Goal: Task Accomplishment & Management: Use online tool/utility

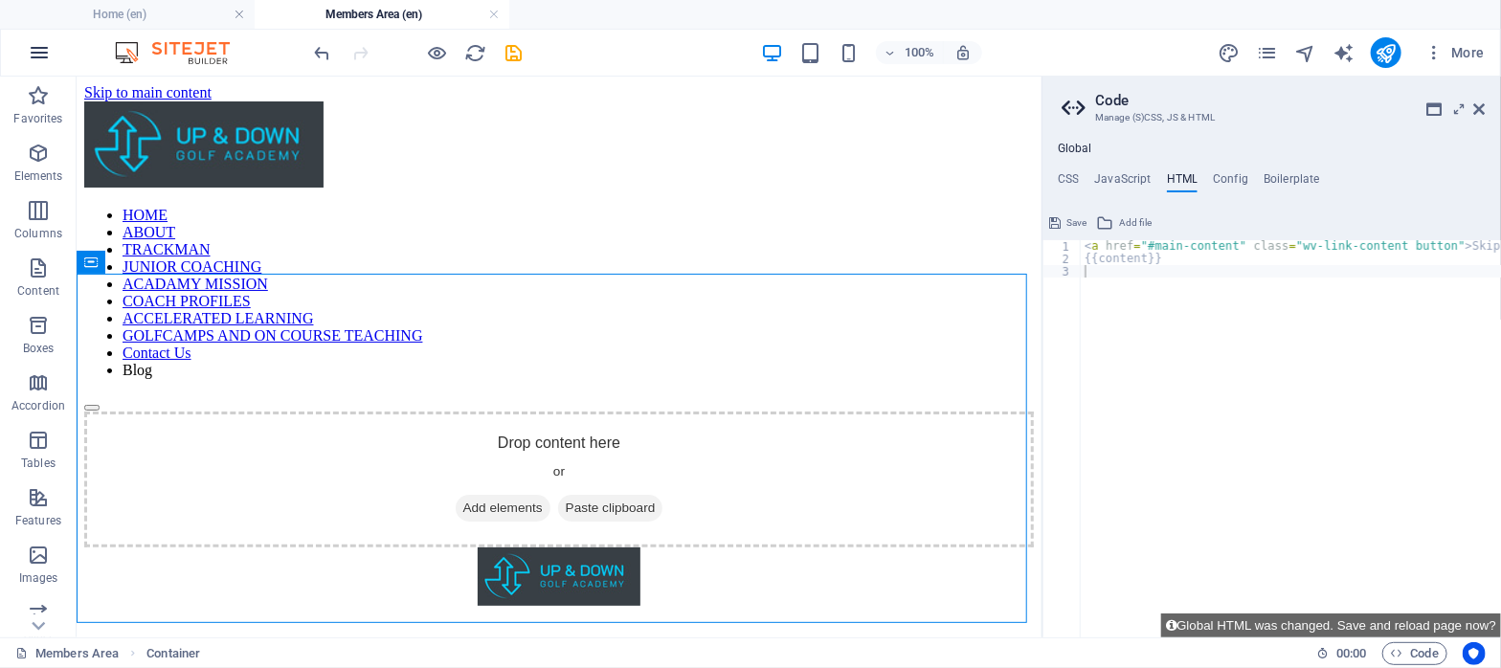
click at [36, 56] on icon "button" at bounding box center [39, 52] width 23 height 23
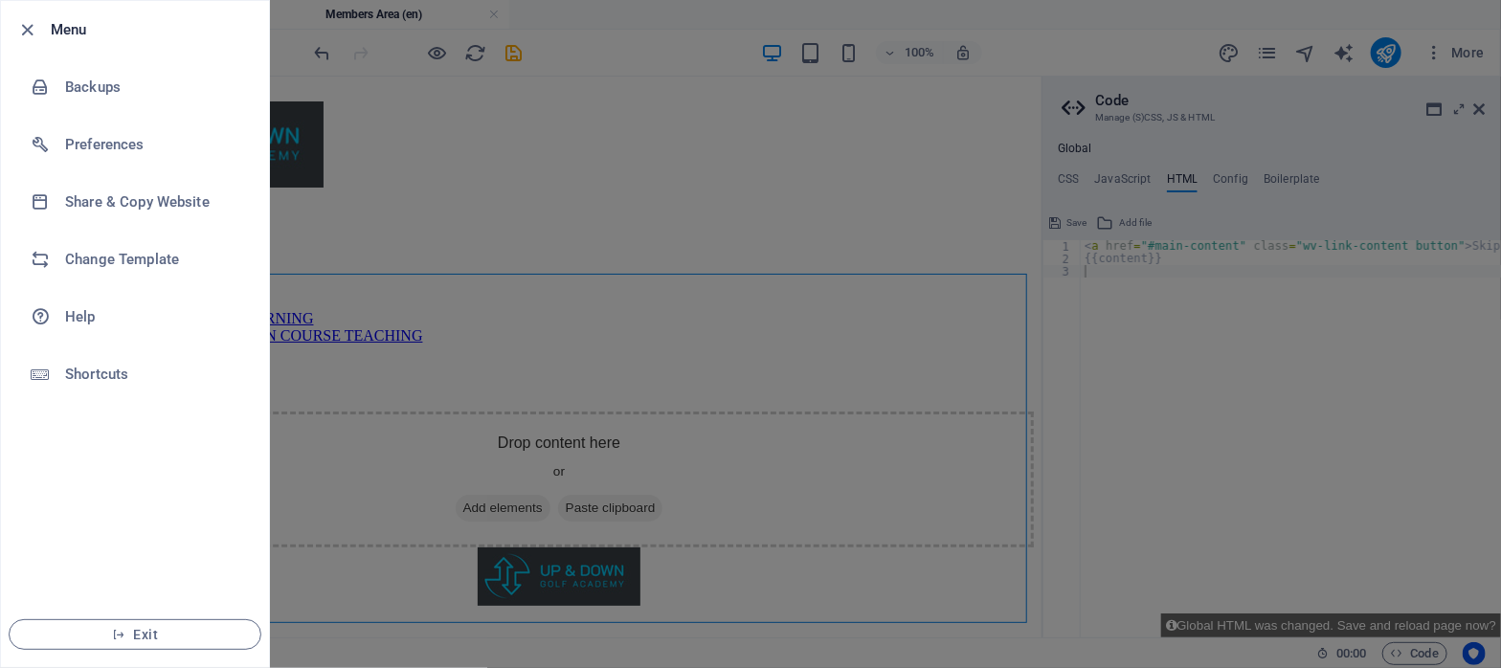
click at [362, 335] on div at bounding box center [750, 334] width 1501 height 668
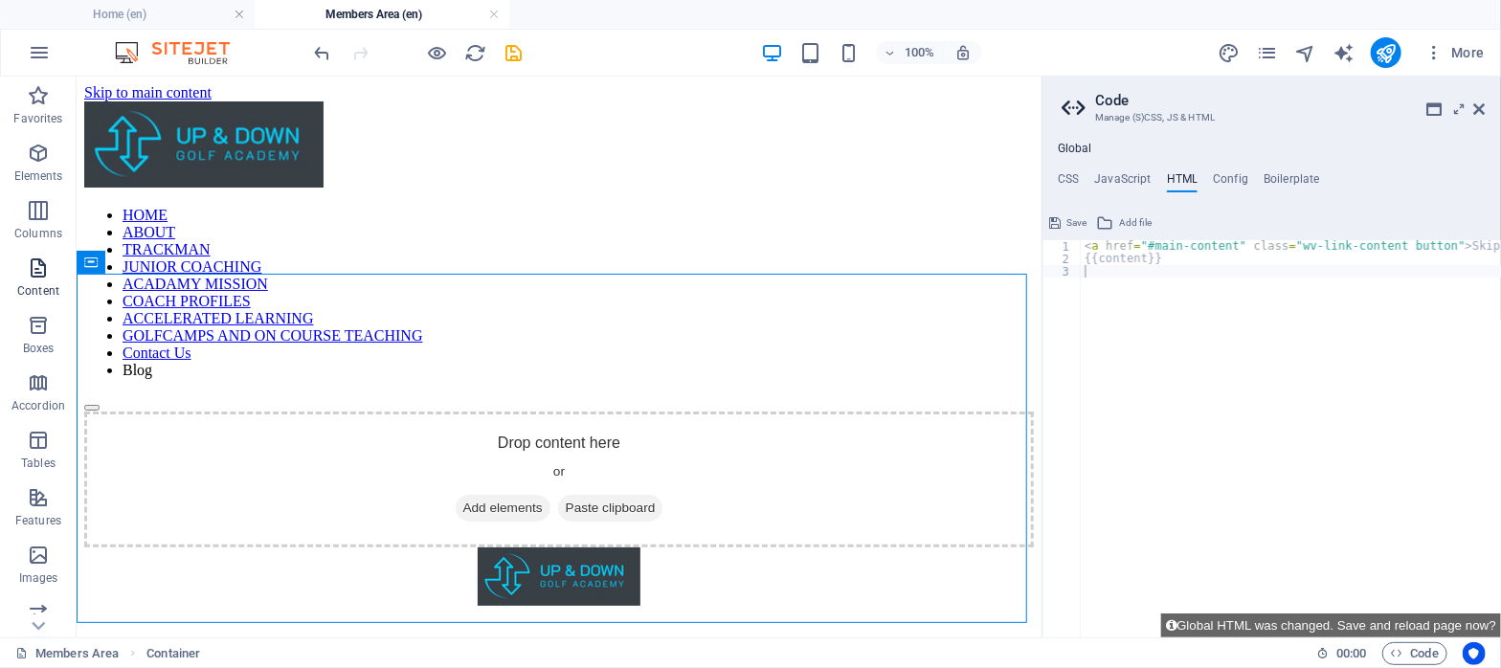
click at [36, 271] on icon "button" at bounding box center [38, 268] width 23 height 23
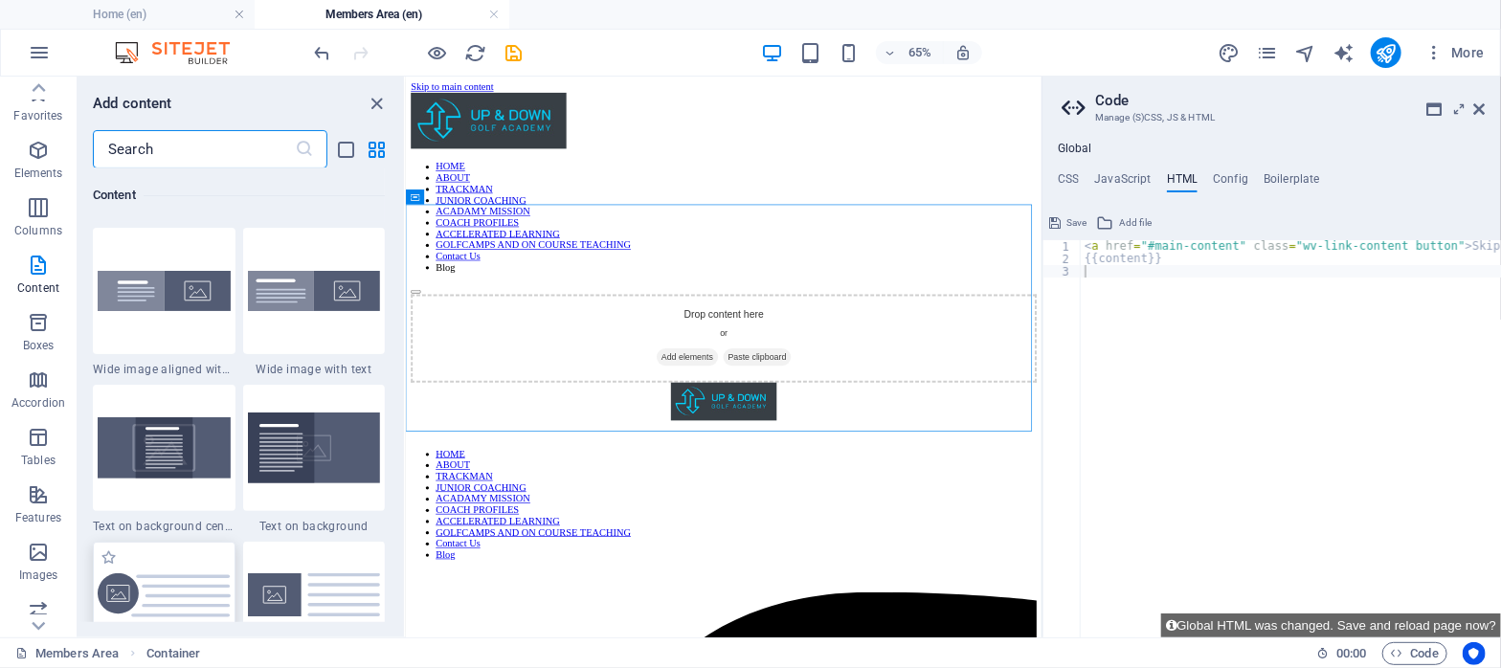
scroll to position [3815, 0]
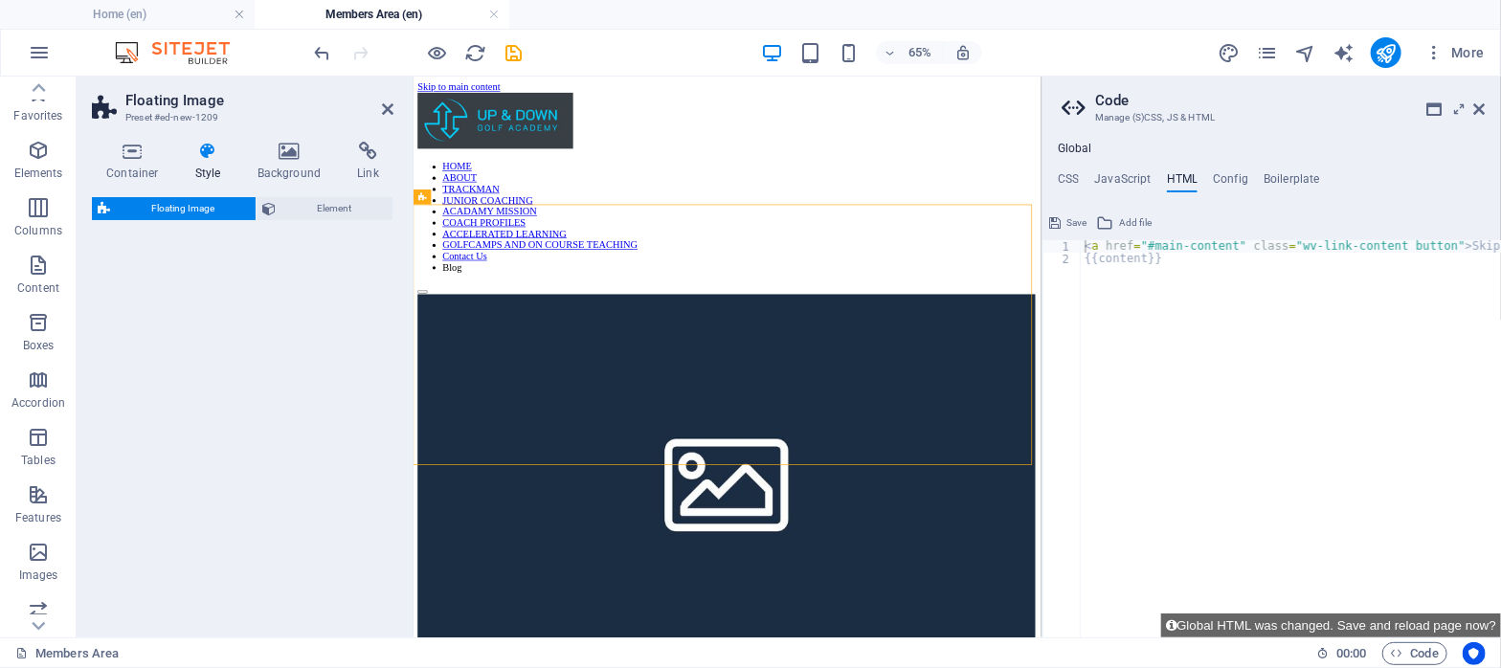
select select "%"
select select "rem"
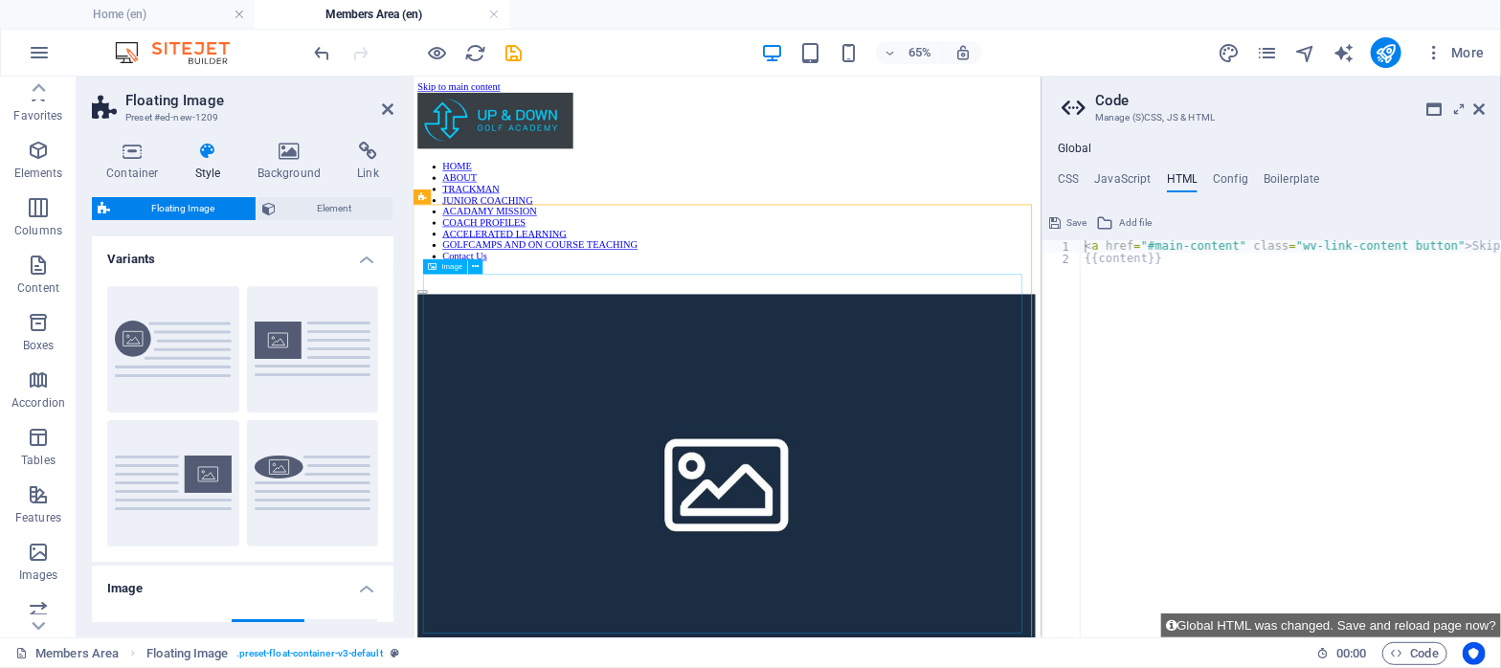
type textarea "//"
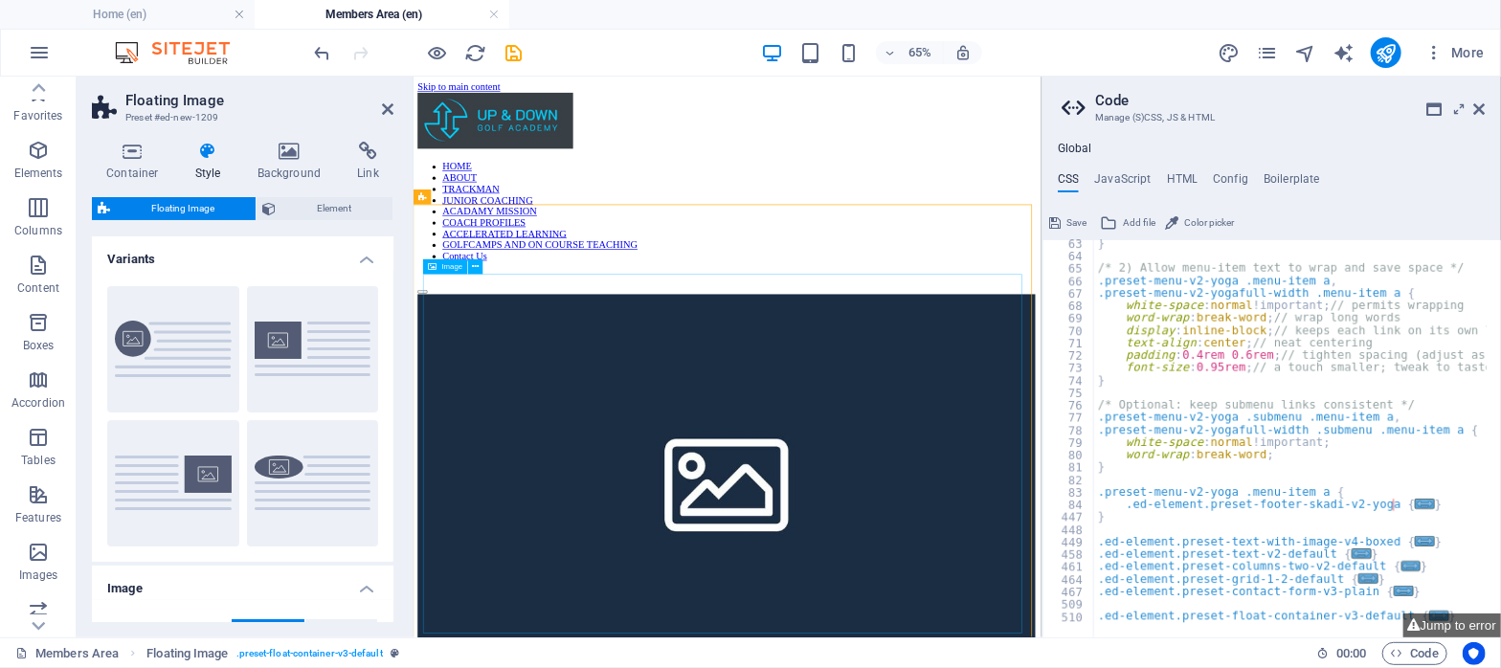
scroll to position [176, 0]
click at [280, 337] on button "Default" at bounding box center [313, 349] width 132 height 126
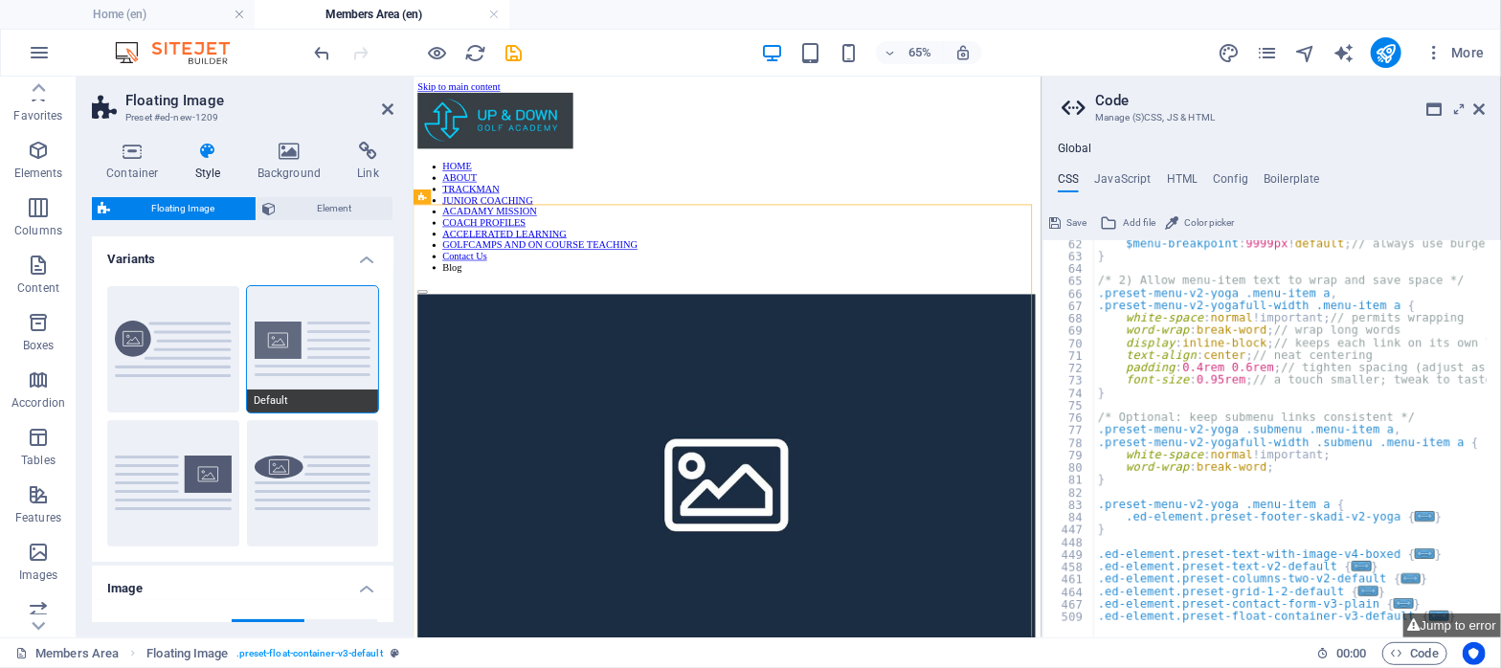
scroll to position [164, 0]
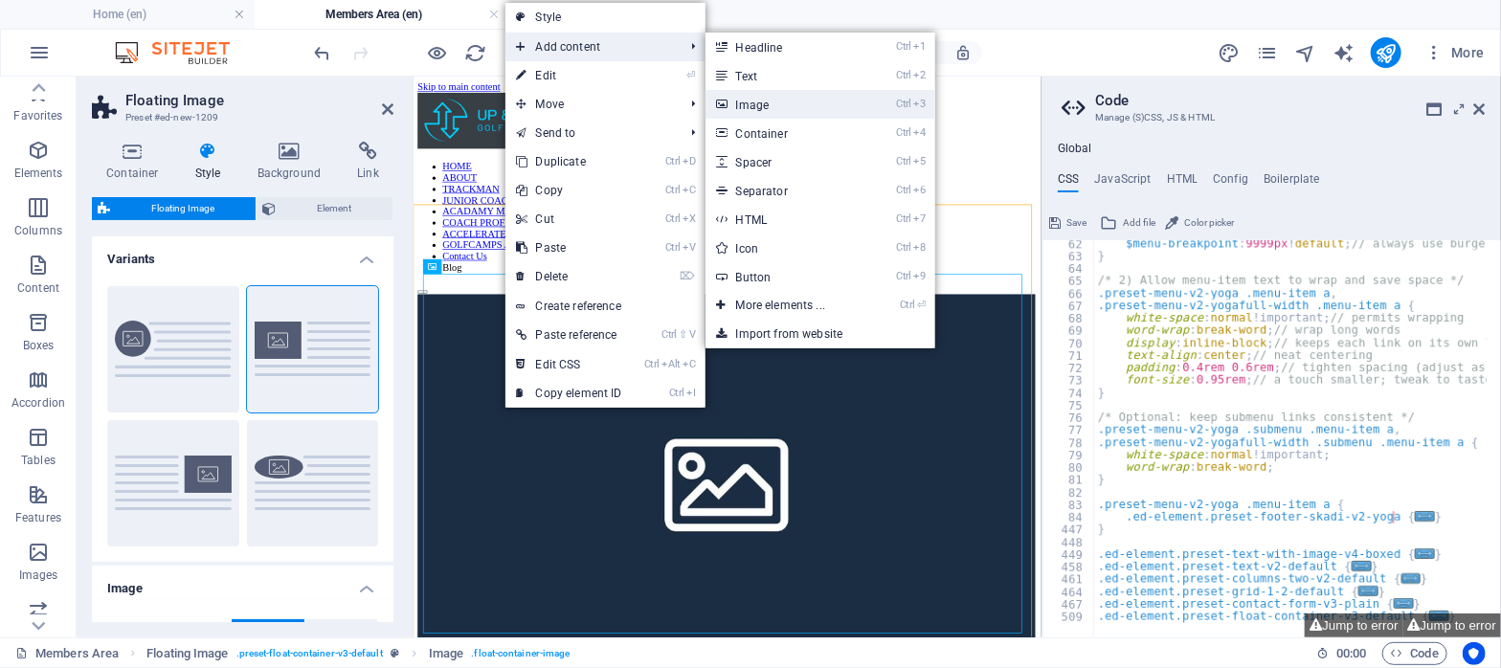
click at [718, 97] on icon at bounding box center [722, 104] width 10 height 29
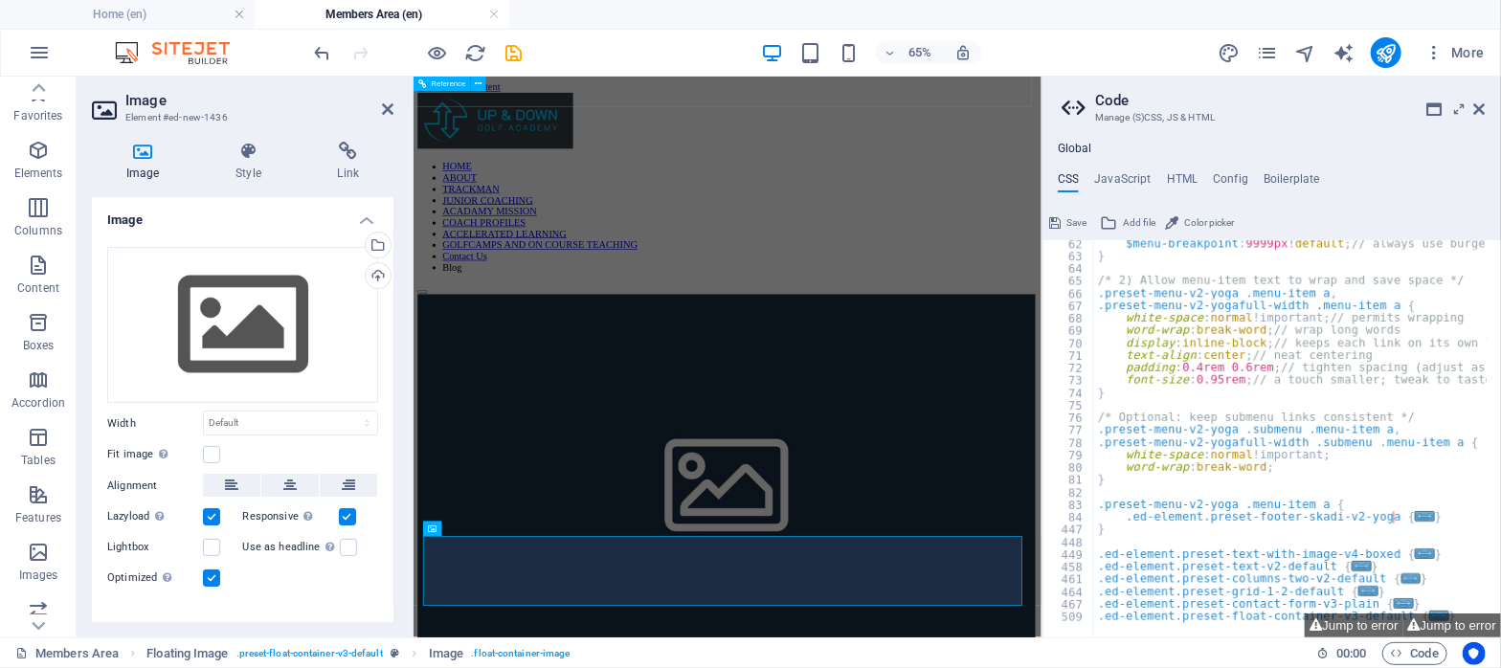
scroll to position [486, 0]
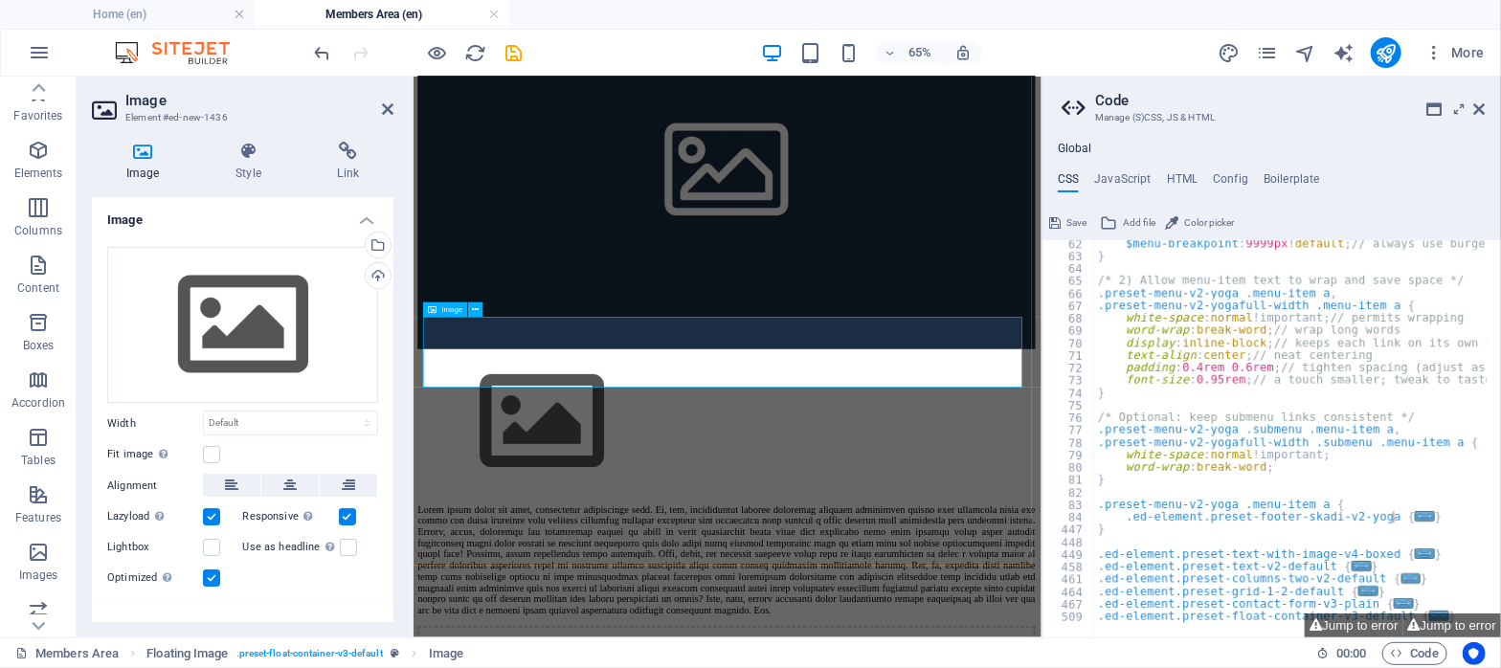
click at [567, 499] on figure at bounding box center [895, 608] width 951 height 219
click at [275, 294] on div "Drag files here, click to choose files or select files from Files or our free s…" at bounding box center [242, 325] width 271 height 157
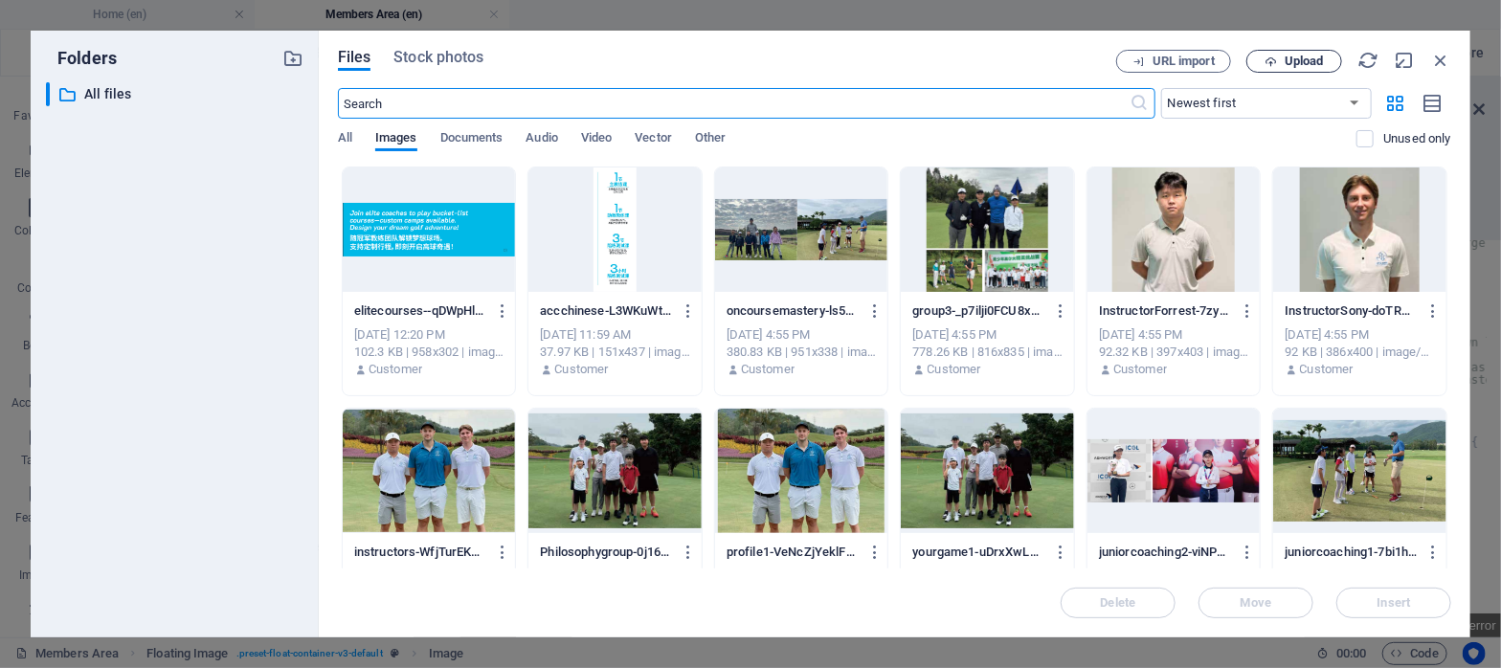
click at [1290, 62] on span "Upload" at bounding box center [1304, 61] width 39 height 11
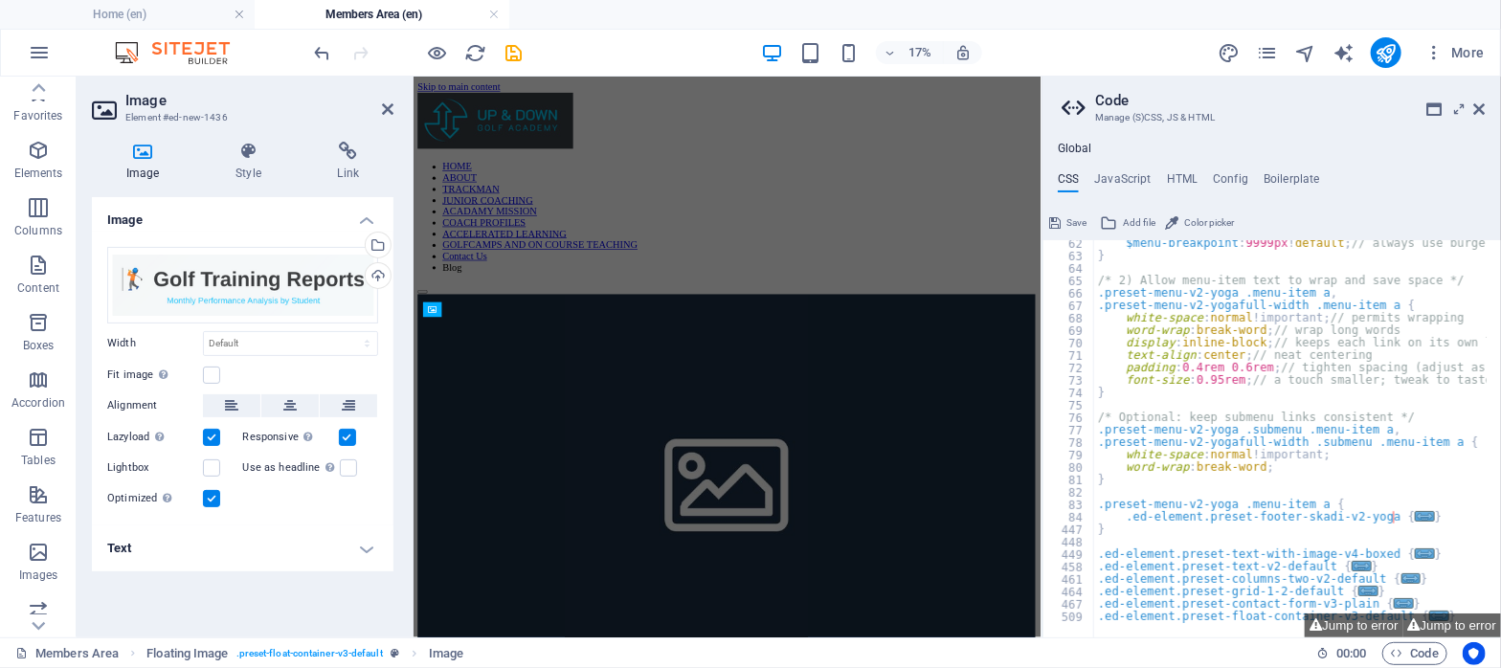
scroll to position [486, 0]
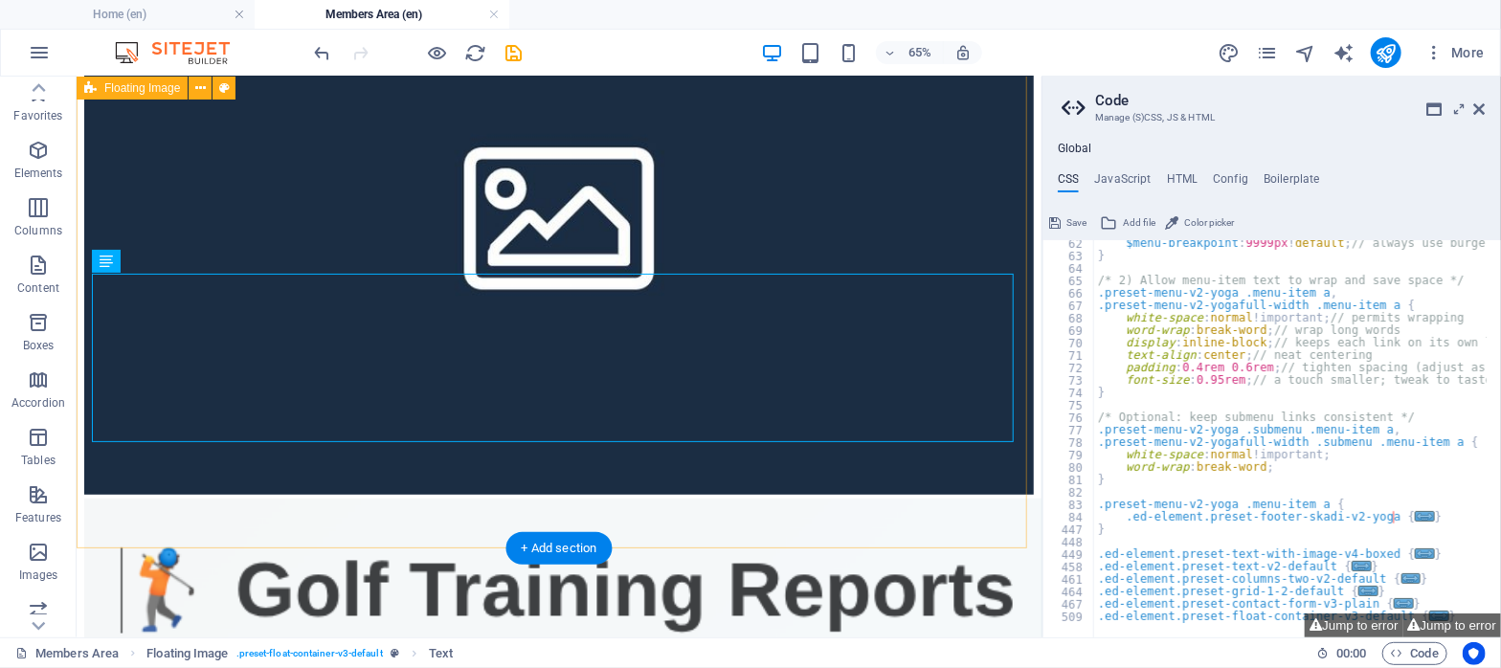
scroll to position [876, 0]
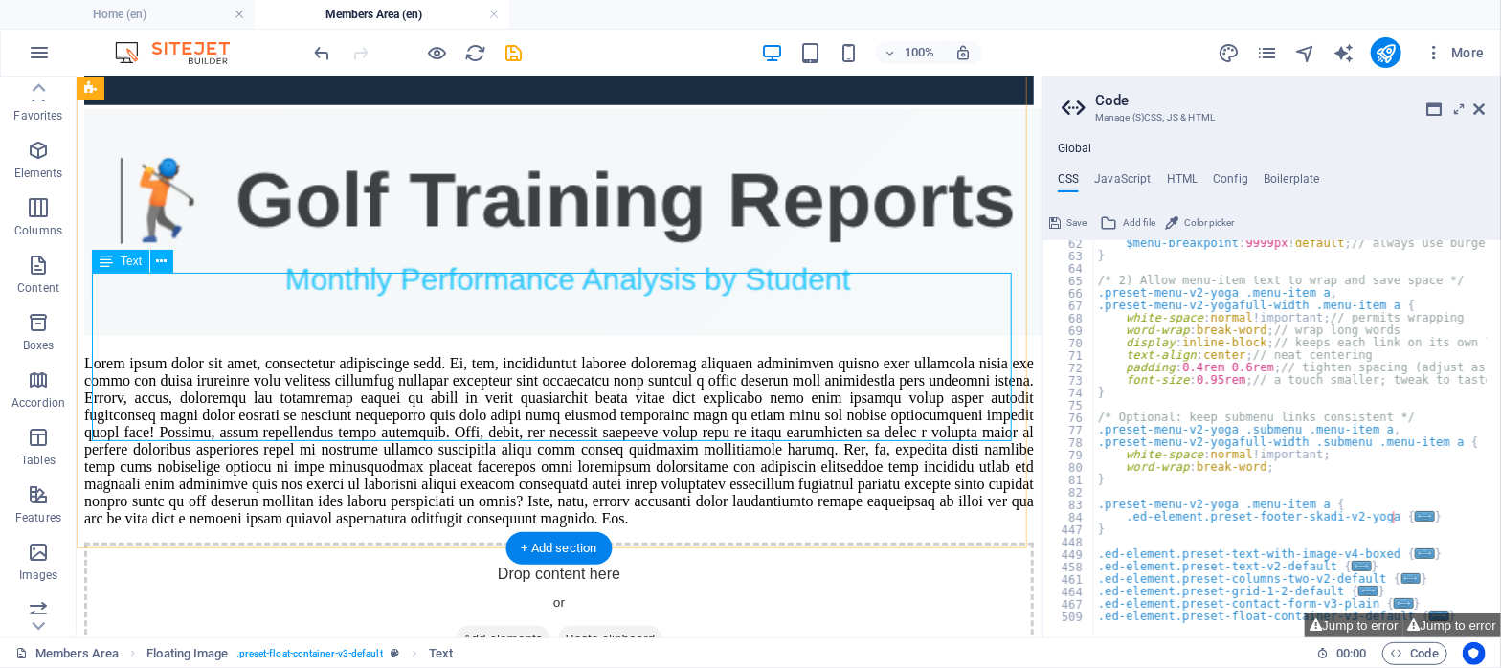
click at [855, 430] on div at bounding box center [558, 440] width 950 height 172
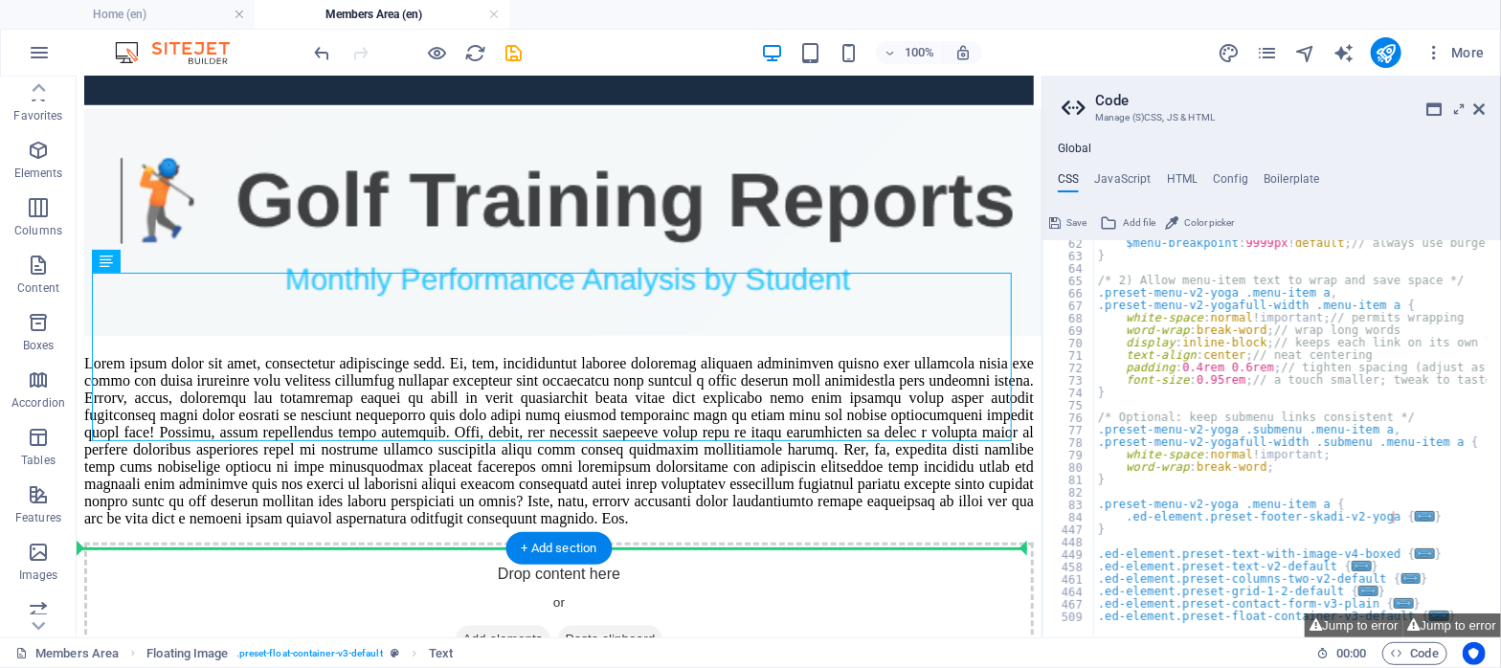
drag, startPoint x: 851, startPoint y: 428, endPoint x: 588, endPoint y: 433, distance: 263.3
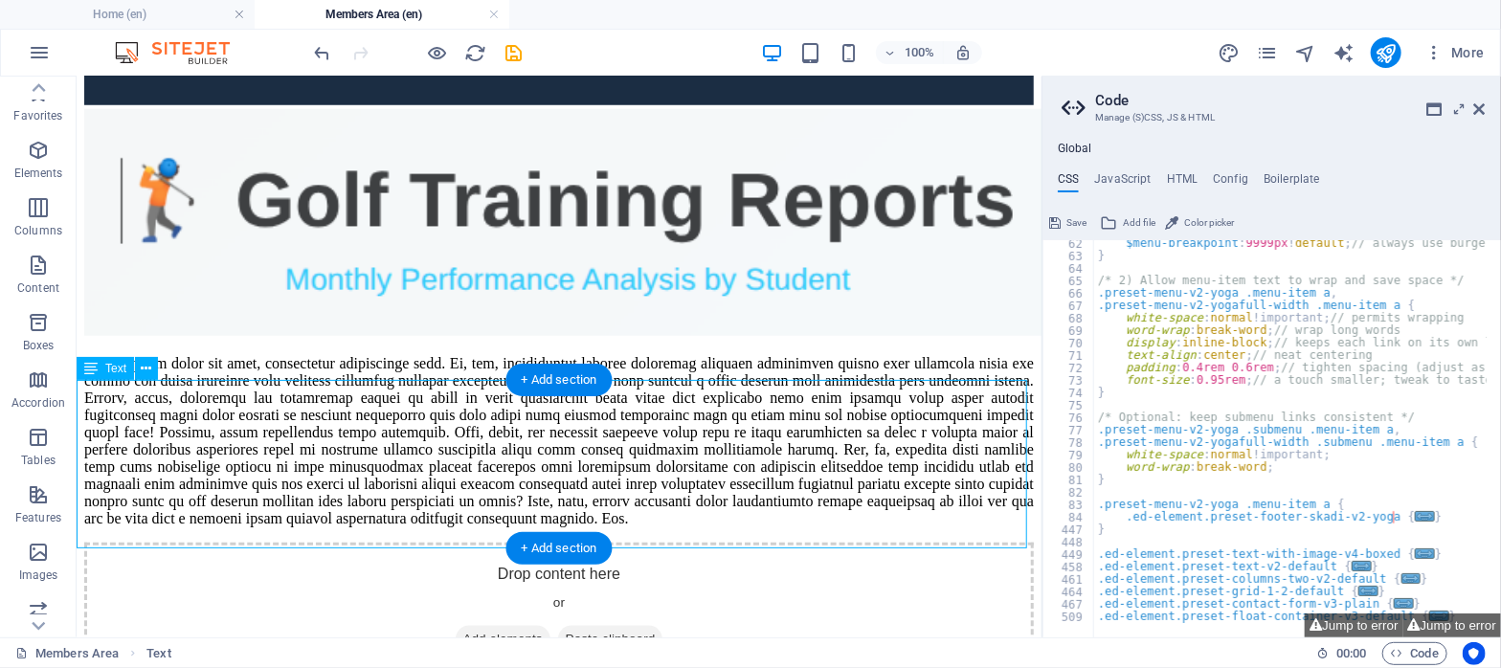
click at [457, 410] on div at bounding box center [558, 440] width 950 height 172
click at [143, 371] on icon at bounding box center [147, 369] width 11 height 20
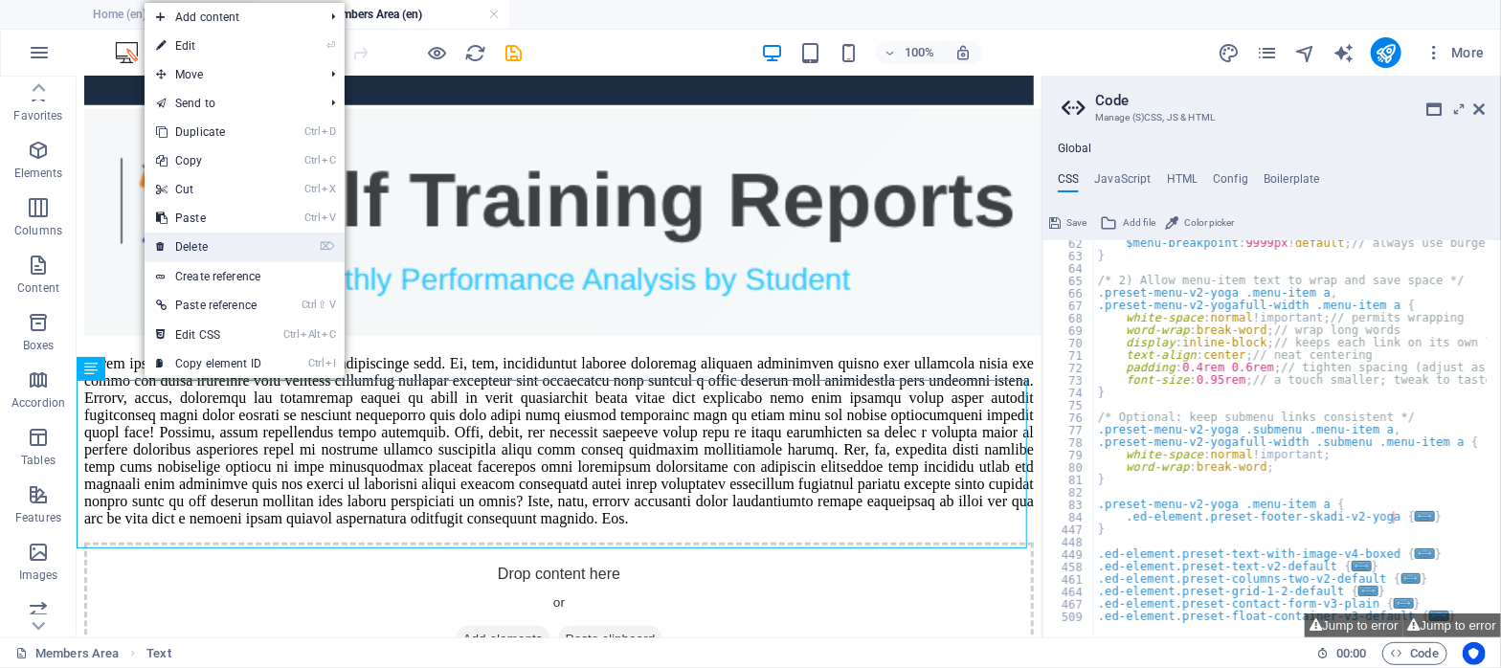
click at [166, 249] on link "⌦ Delete" at bounding box center [209, 247] width 128 height 29
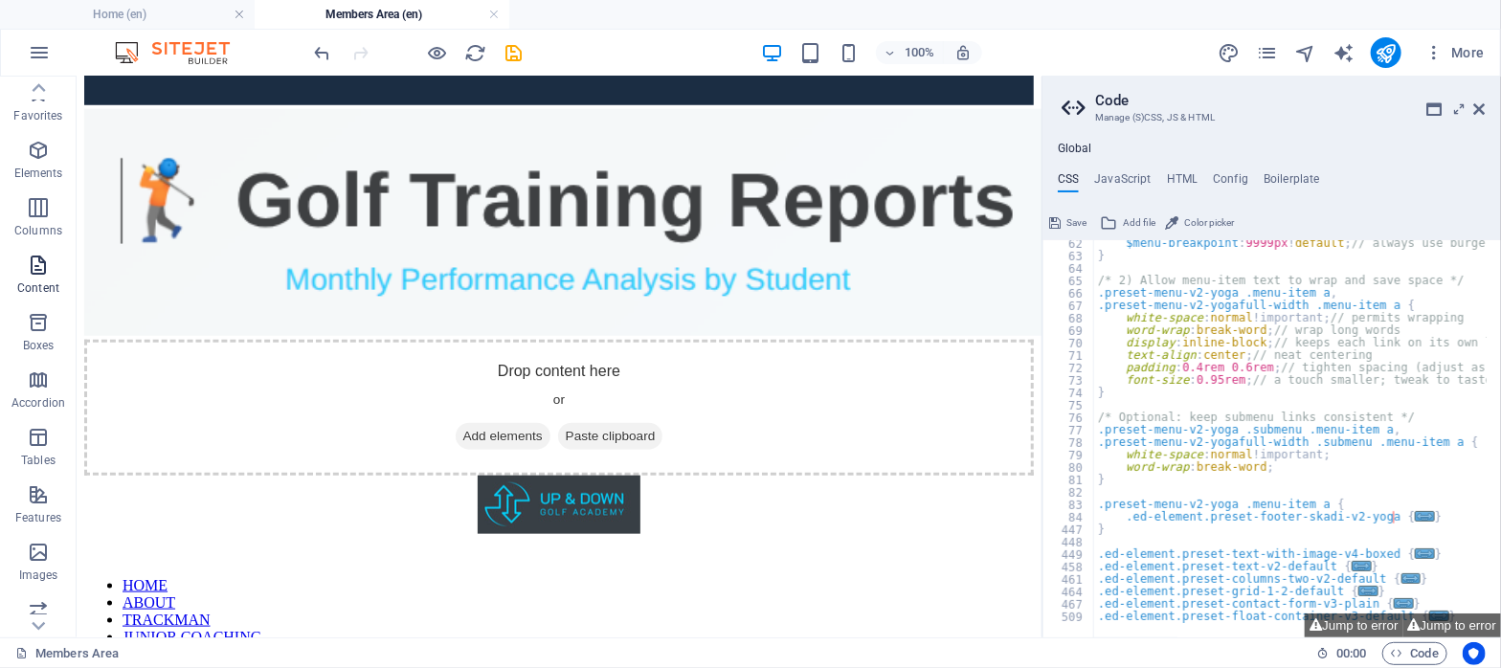
click at [27, 265] on icon "button" at bounding box center [38, 265] width 23 height 23
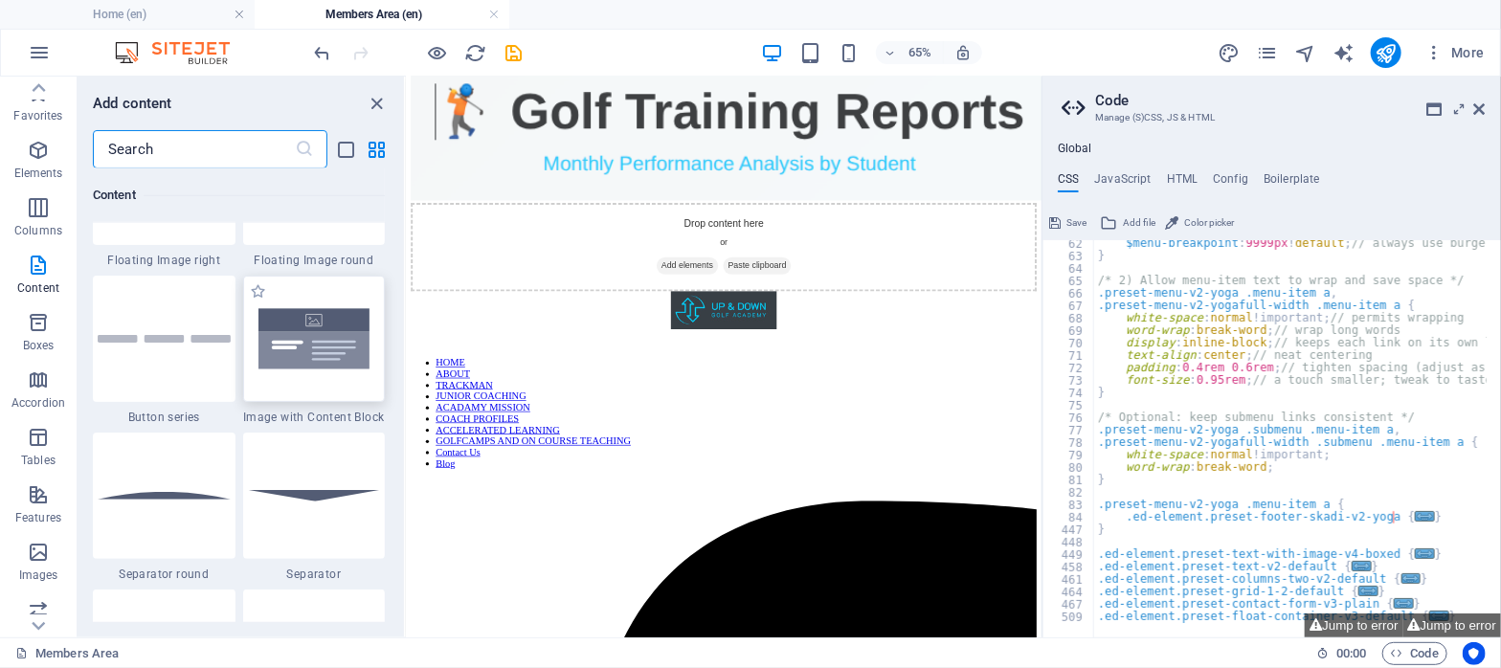
scroll to position [4395, 0]
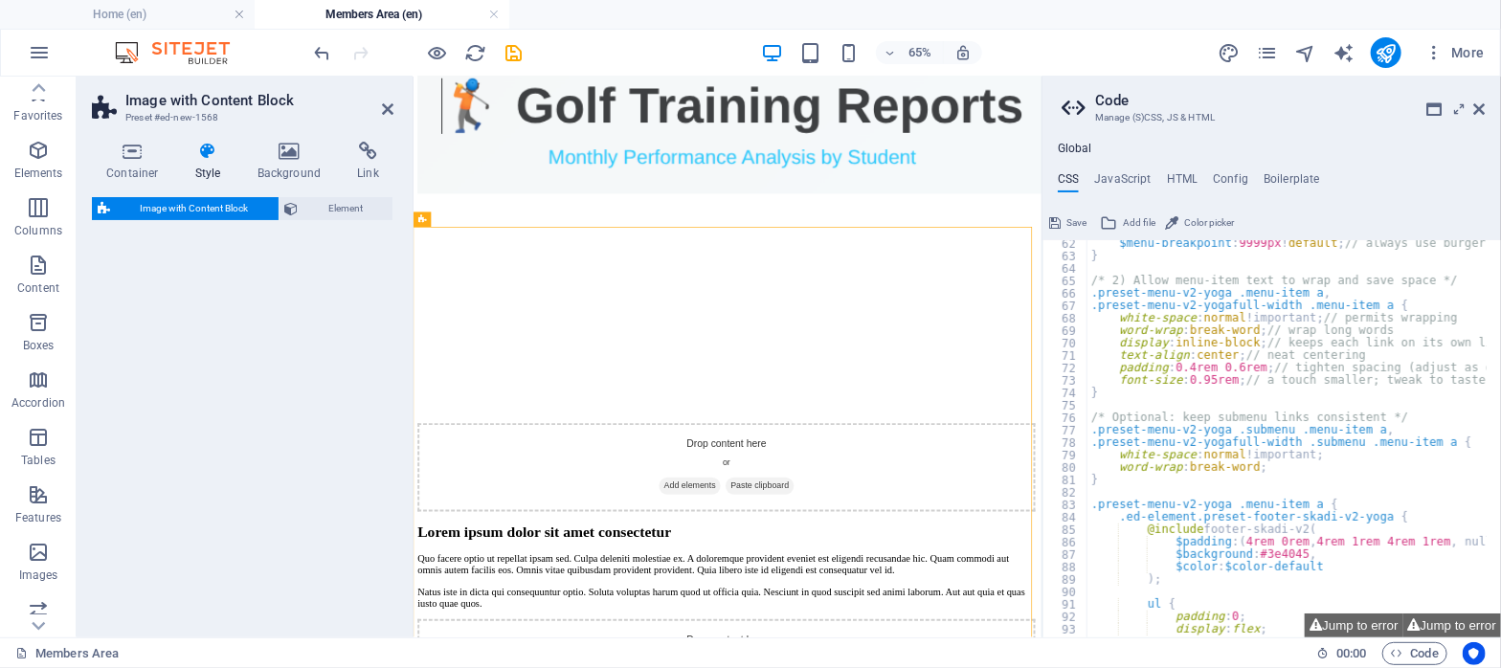
select select "rem"
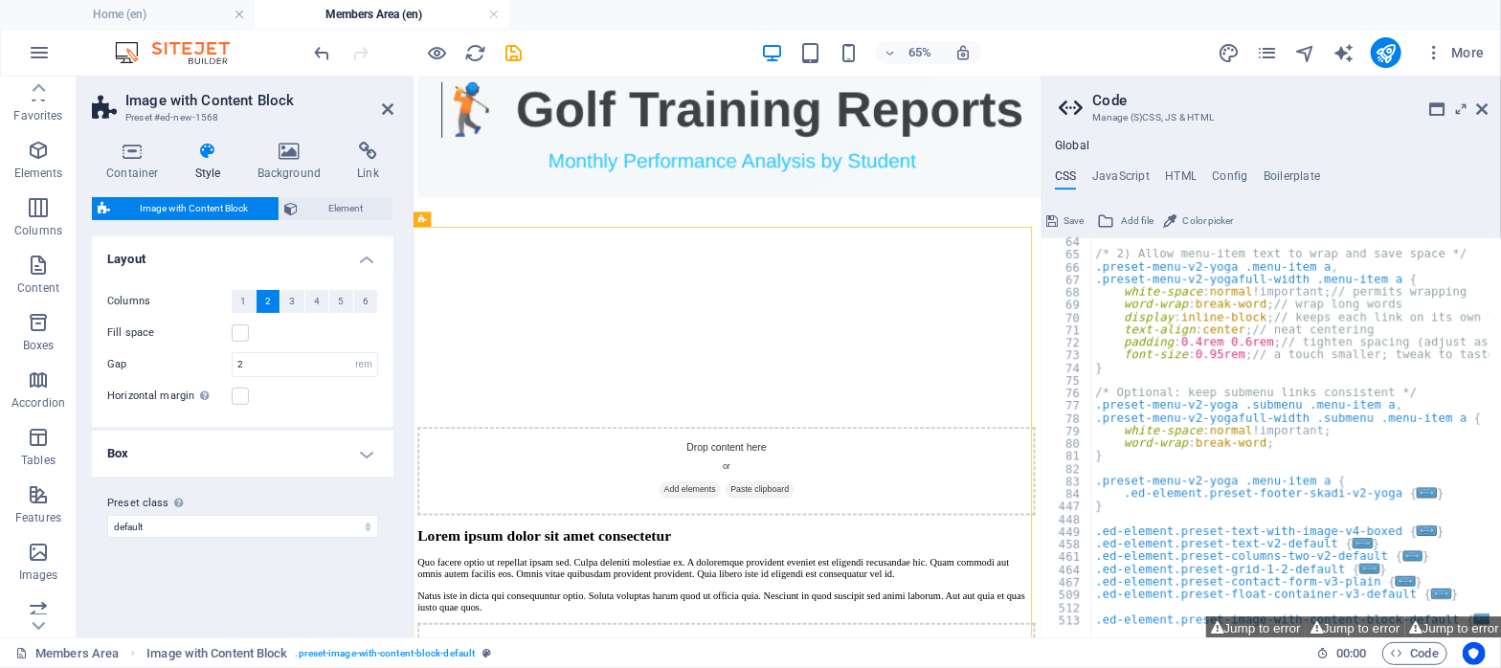
scroll to position [188, 0]
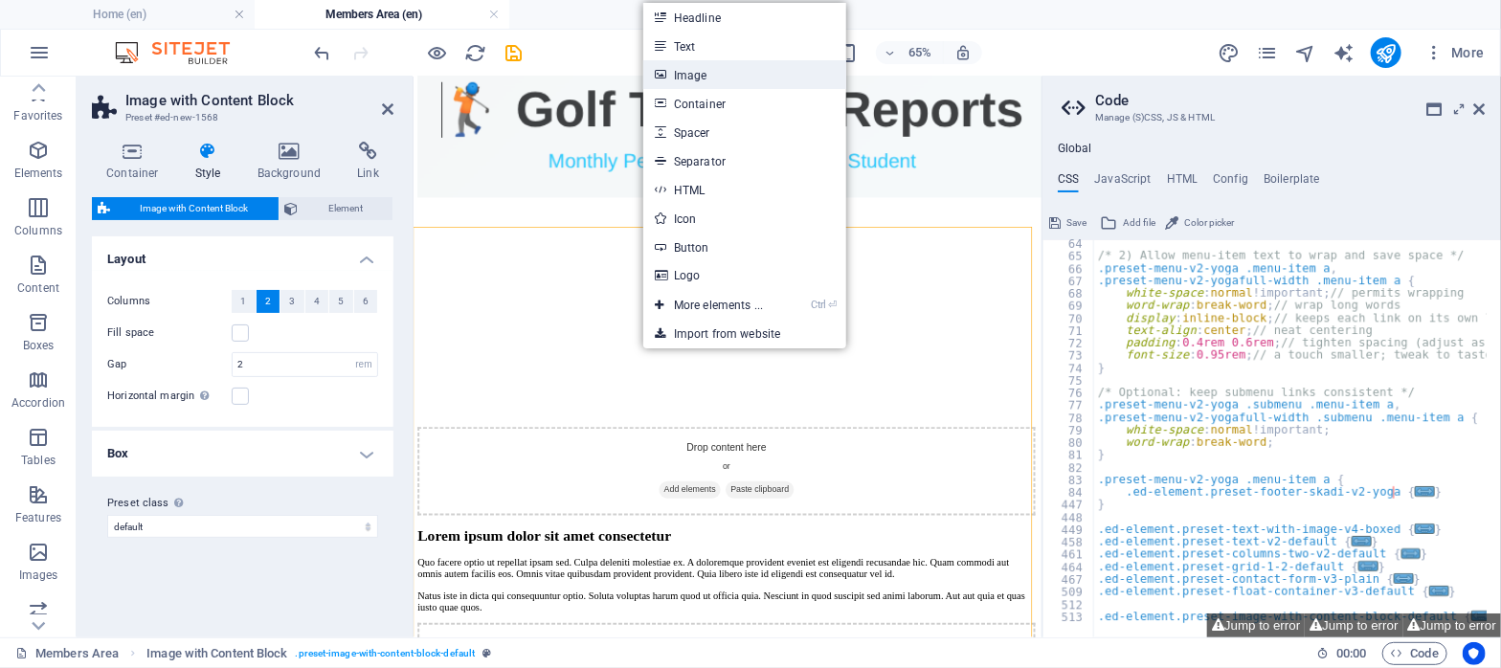
click at [704, 69] on link "Image" at bounding box center [744, 74] width 203 height 29
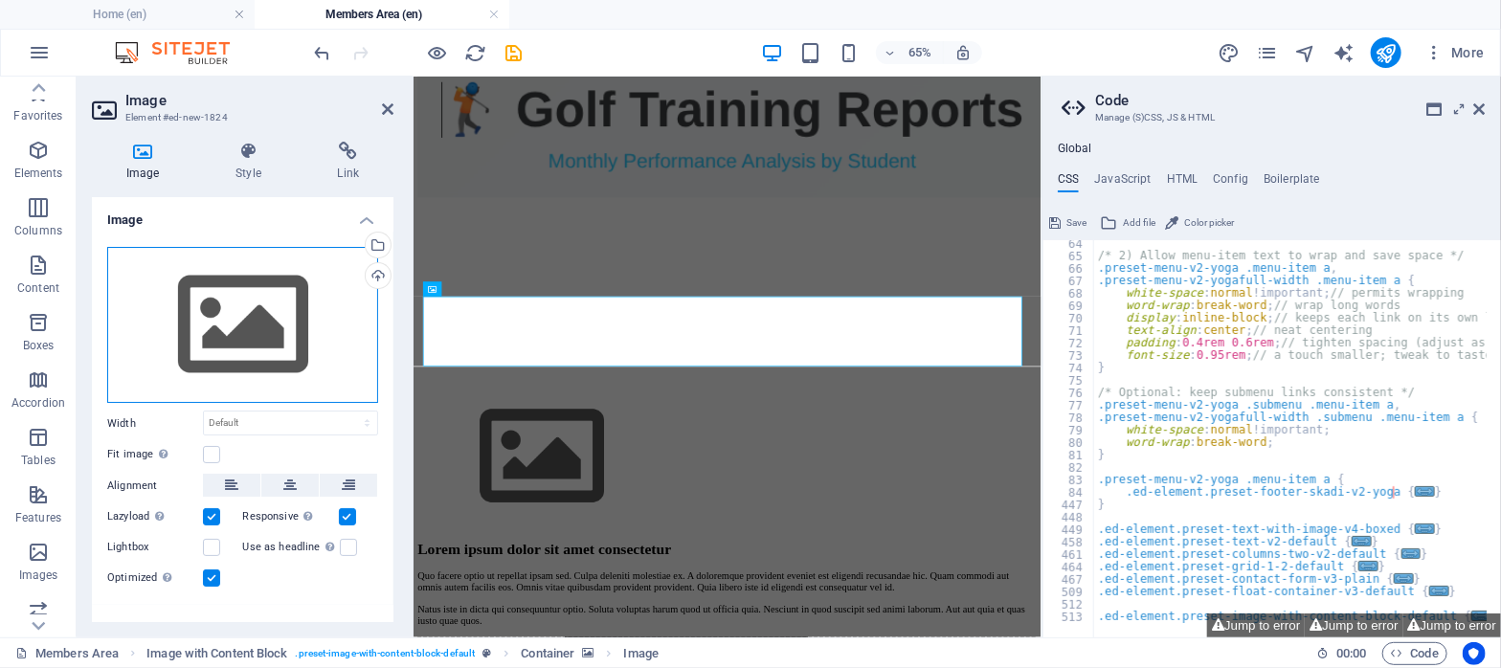
click at [272, 326] on div "Drag files here, click to choose files or select files from Files or our free s…" at bounding box center [242, 325] width 271 height 157
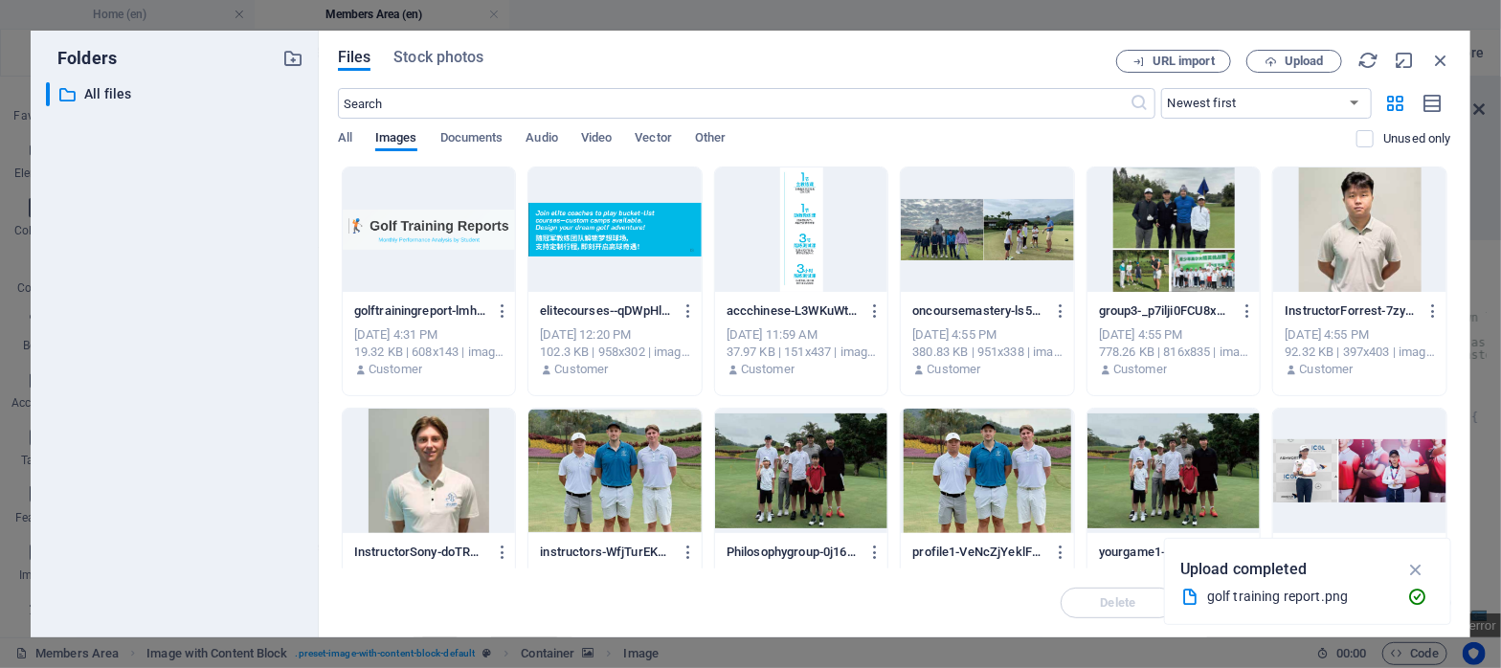
scroll to position [0, 0]
click at [414, 228] on div at bounding box center [429, 230] width 173 height 124
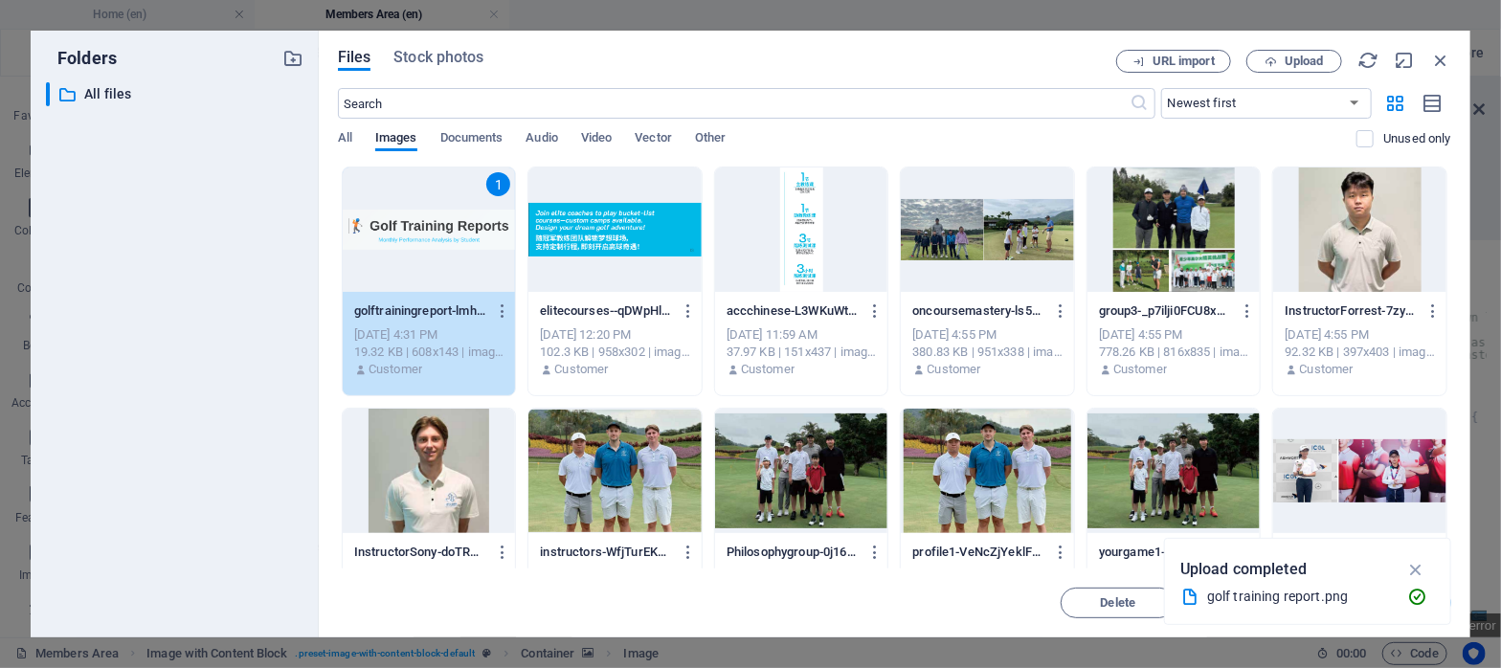
click at [414, 228] on div "1" at bounding box center [429, 230] width 173 height 124
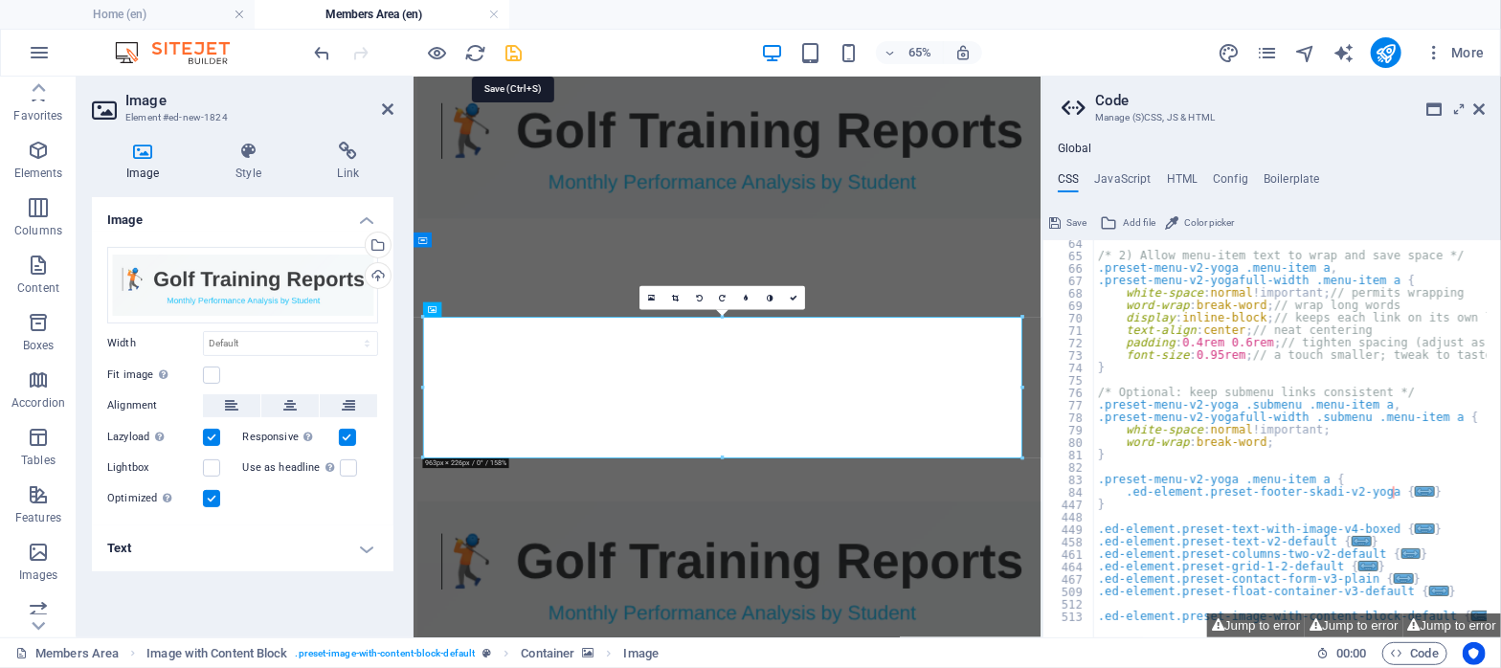
click at [505, 51] on icon "save" at bounding box center [515, 53] width 22 height 22
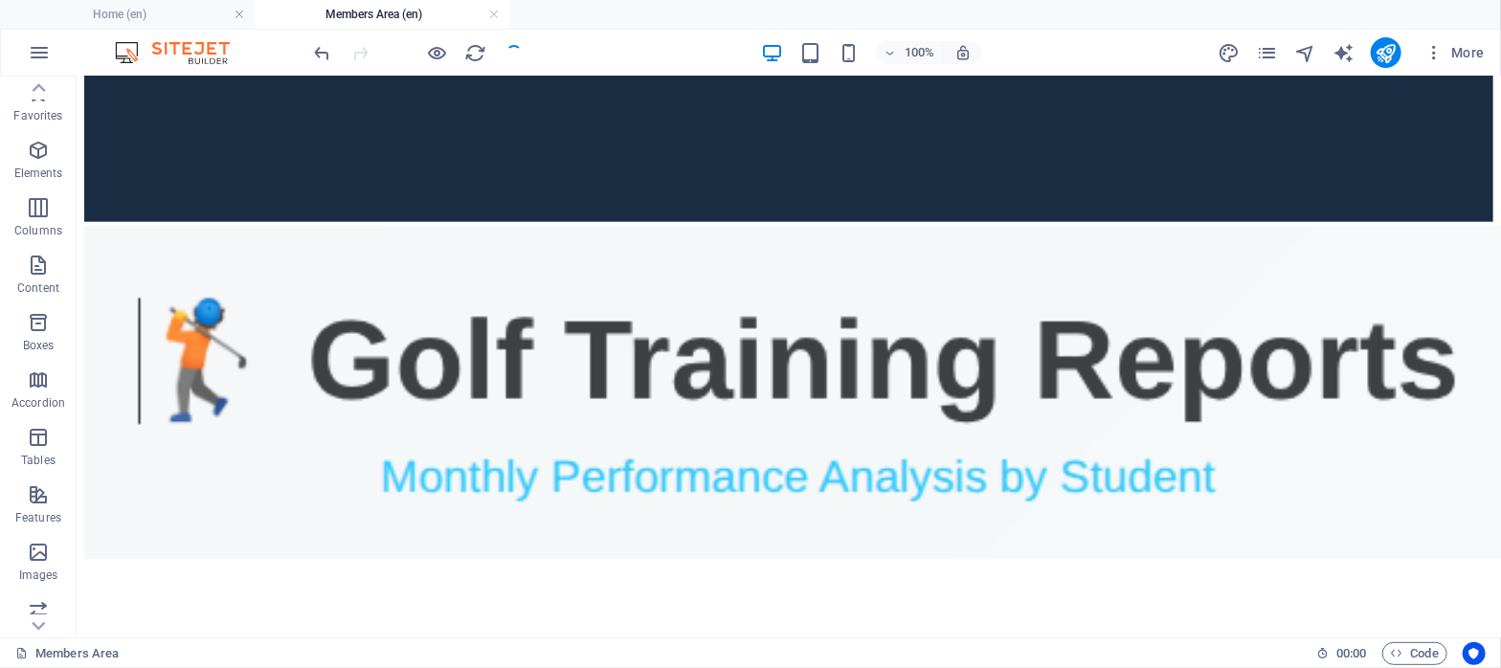
scroll to position [917, 0]
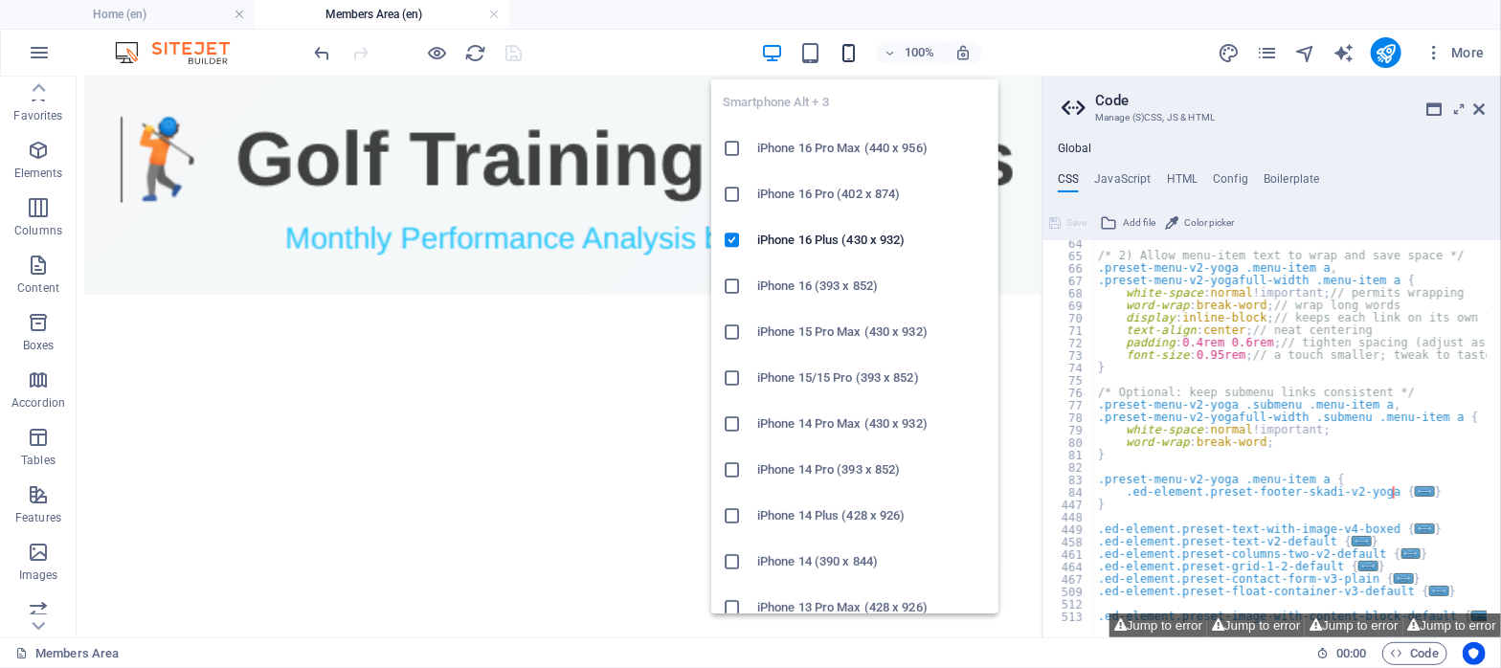
click at [848, 49] on icon "button" at bounding box center [849, 53] width 22 height 22
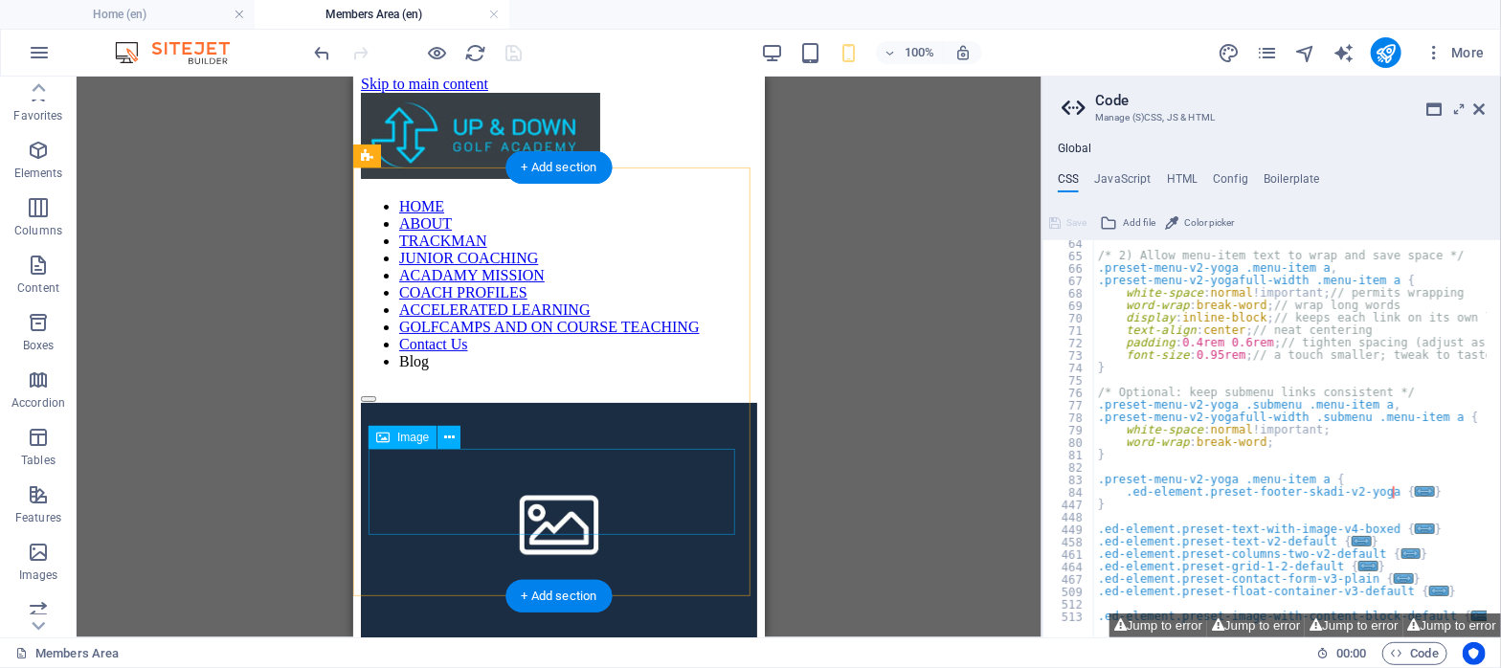
scroll to position [0, 0]
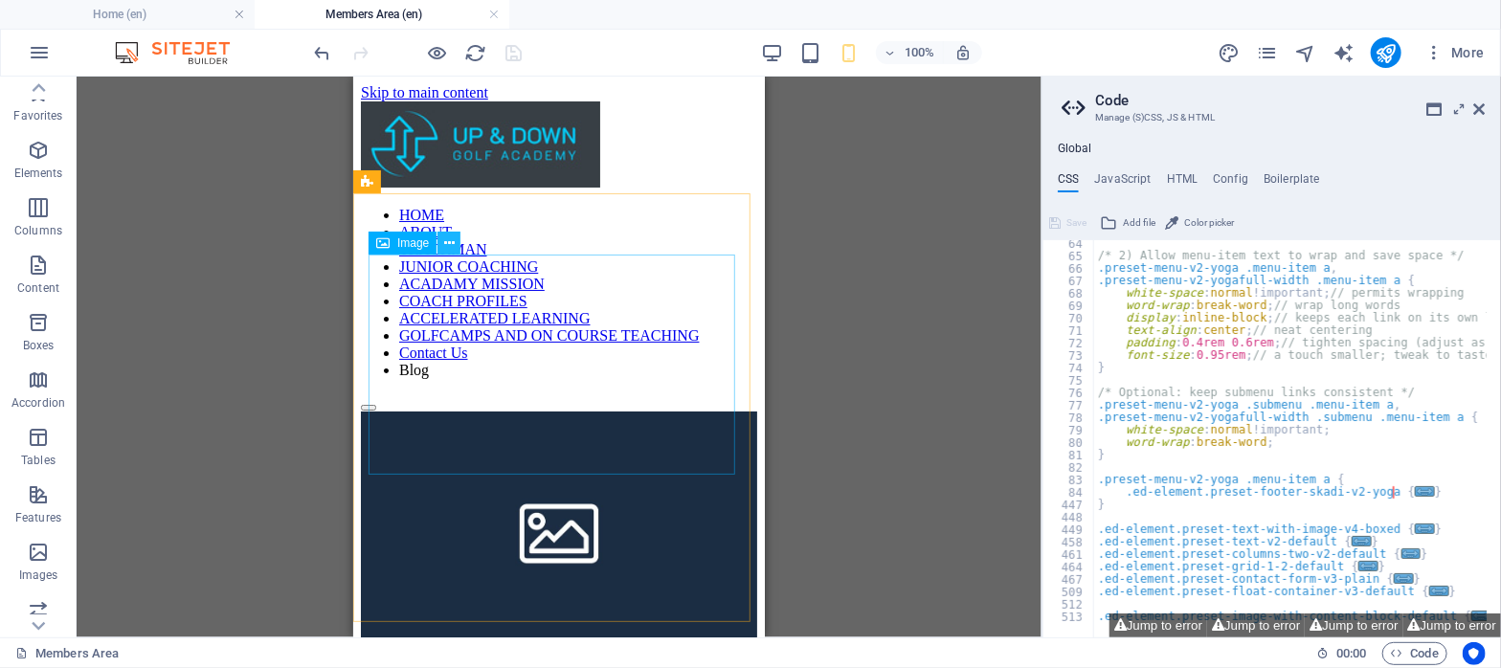
click at [449, 236] on icon at bounding box center [449, 244] width 11 height 20
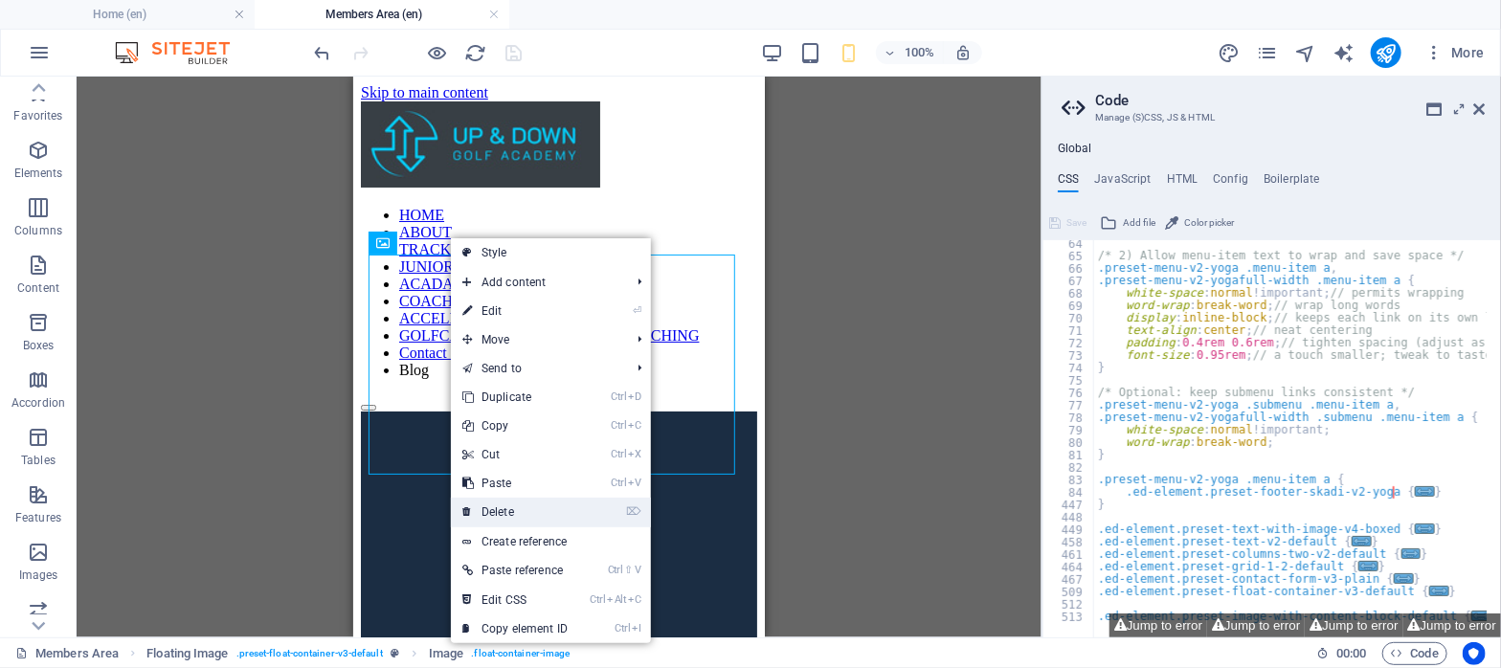
click at [492, 513] on link "⌦ Delete" at bounding box center [515, 512] width 128 height 29
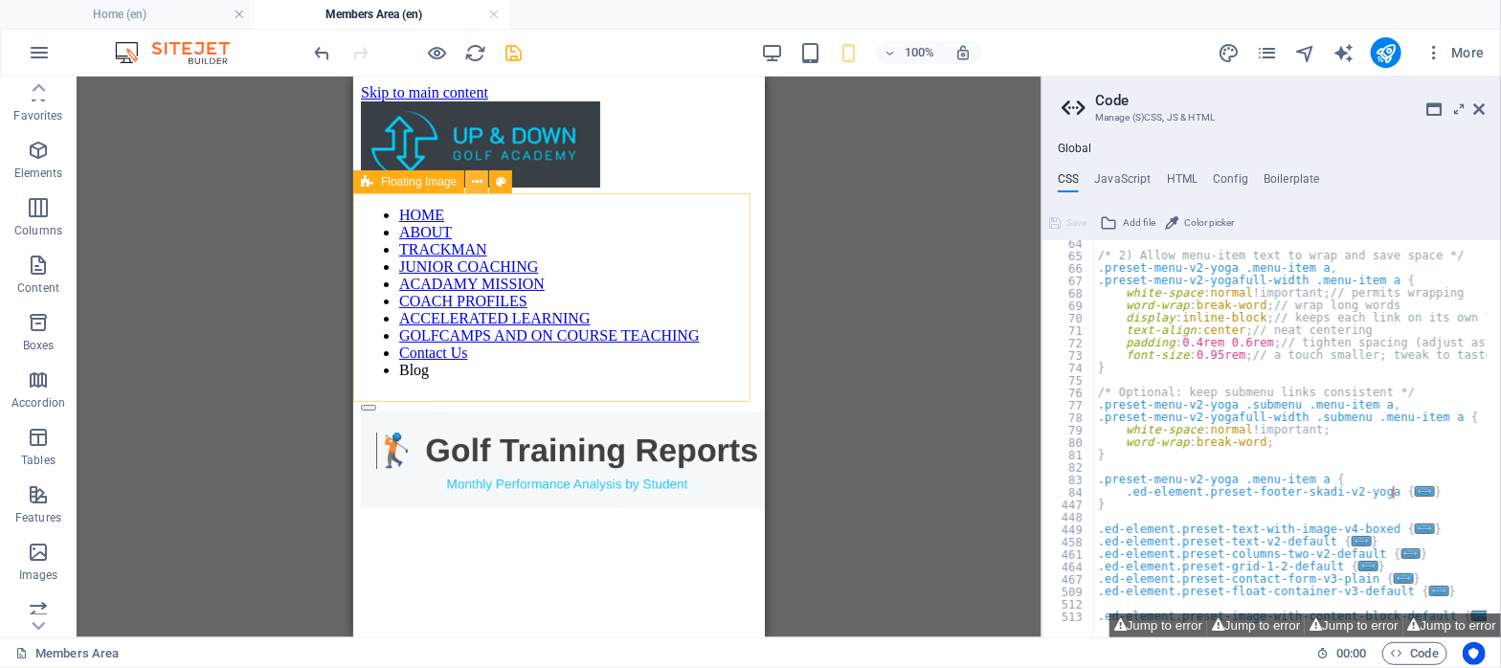
click at [483, 181] on button at bounding box center [476, 181] width 23 height 23
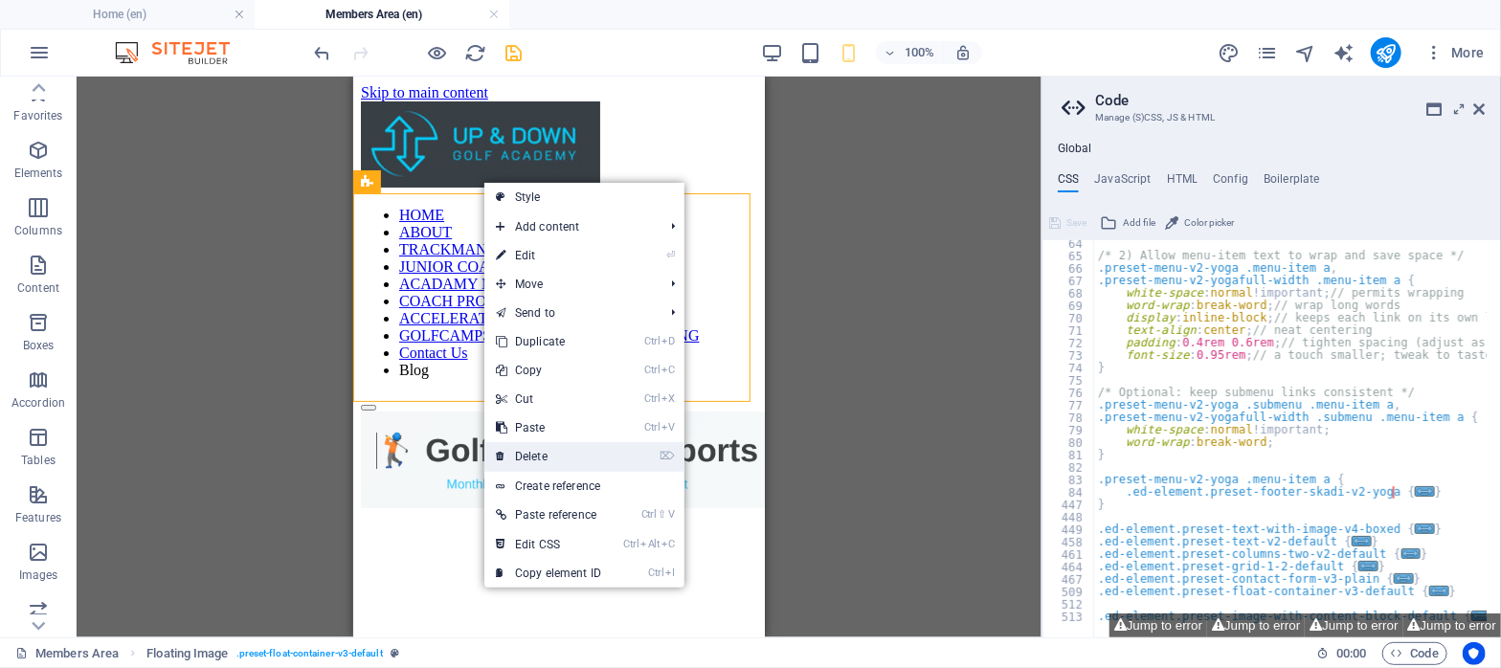
click at [531, 453] on link "⌦ Delete" at bounding box center [548, 456] width 128 height 29
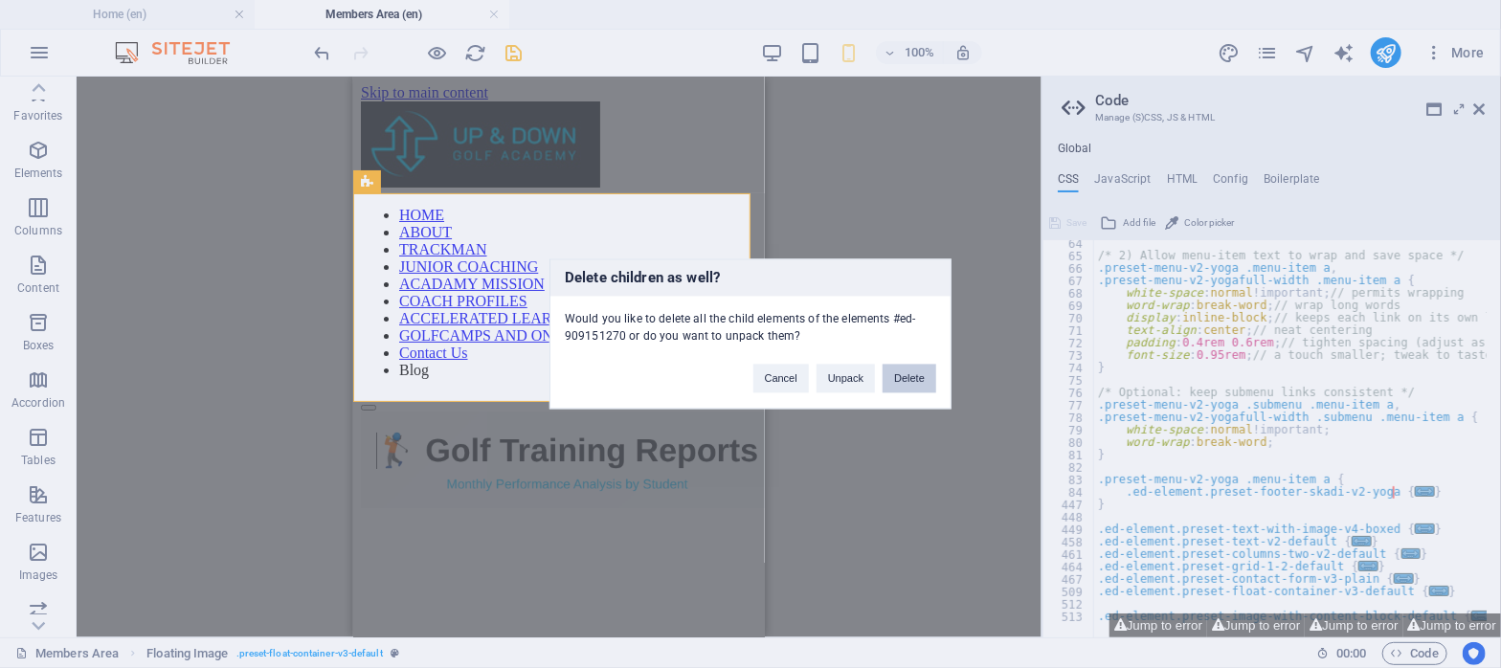
click at [904, 374] on button "Delete" at bounding box center [910, 379] width 54 height 29
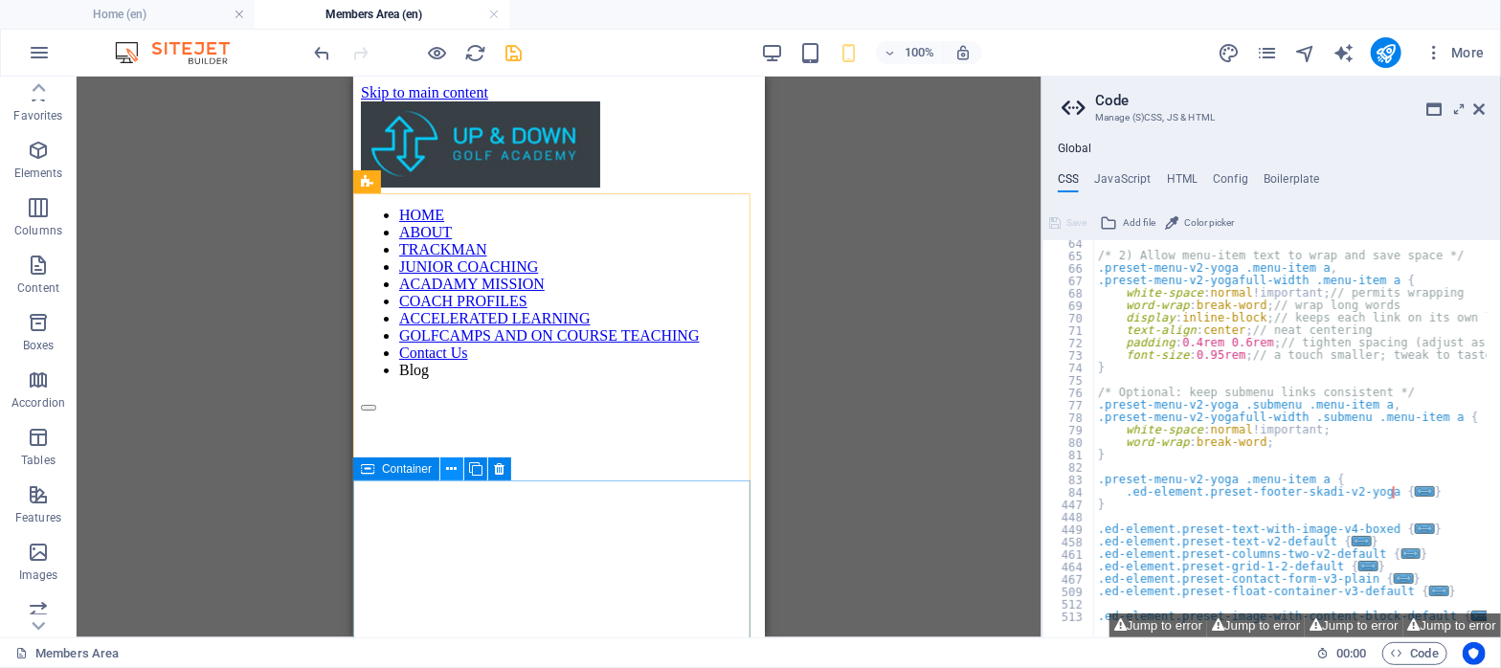
click at [451, 468] on icon at bounding box center [452, 470] width 11 height 20
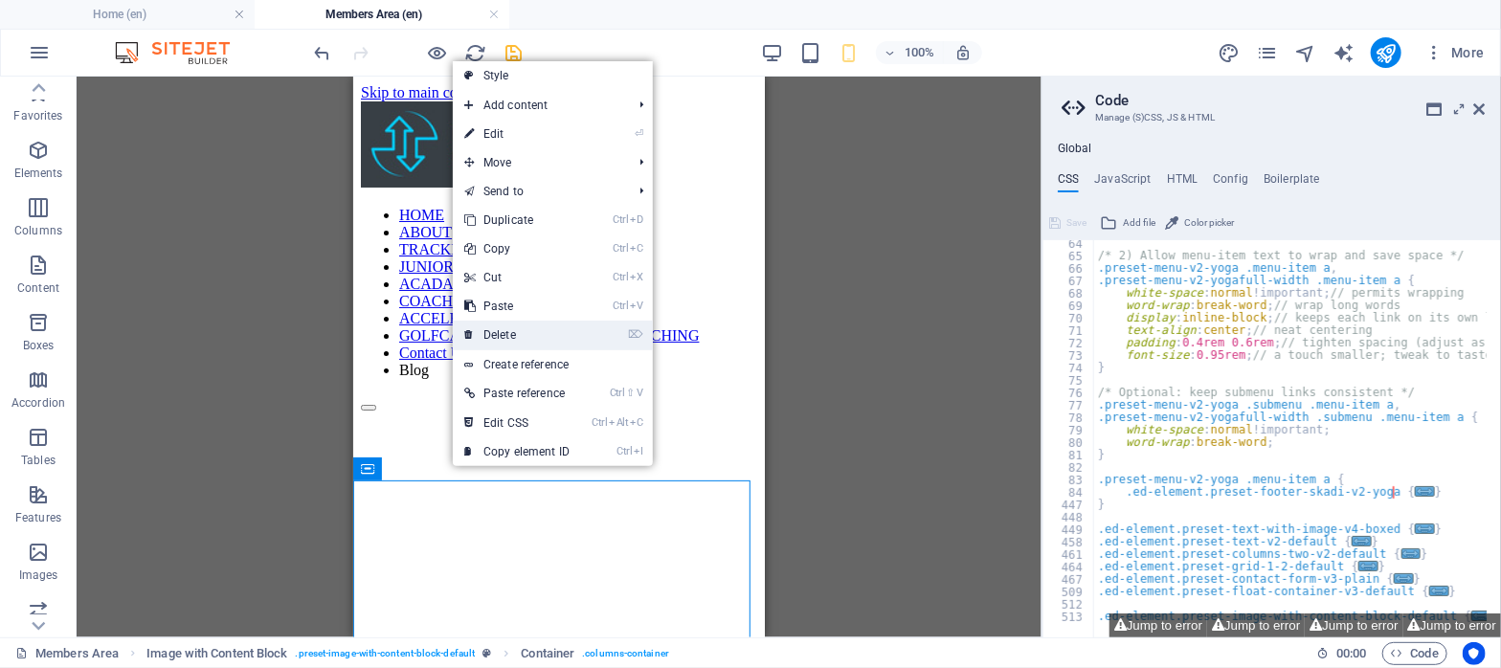
click at [493, 334] on link "⌦ Delete" at bounding box center [517, 335] width 128 height 29
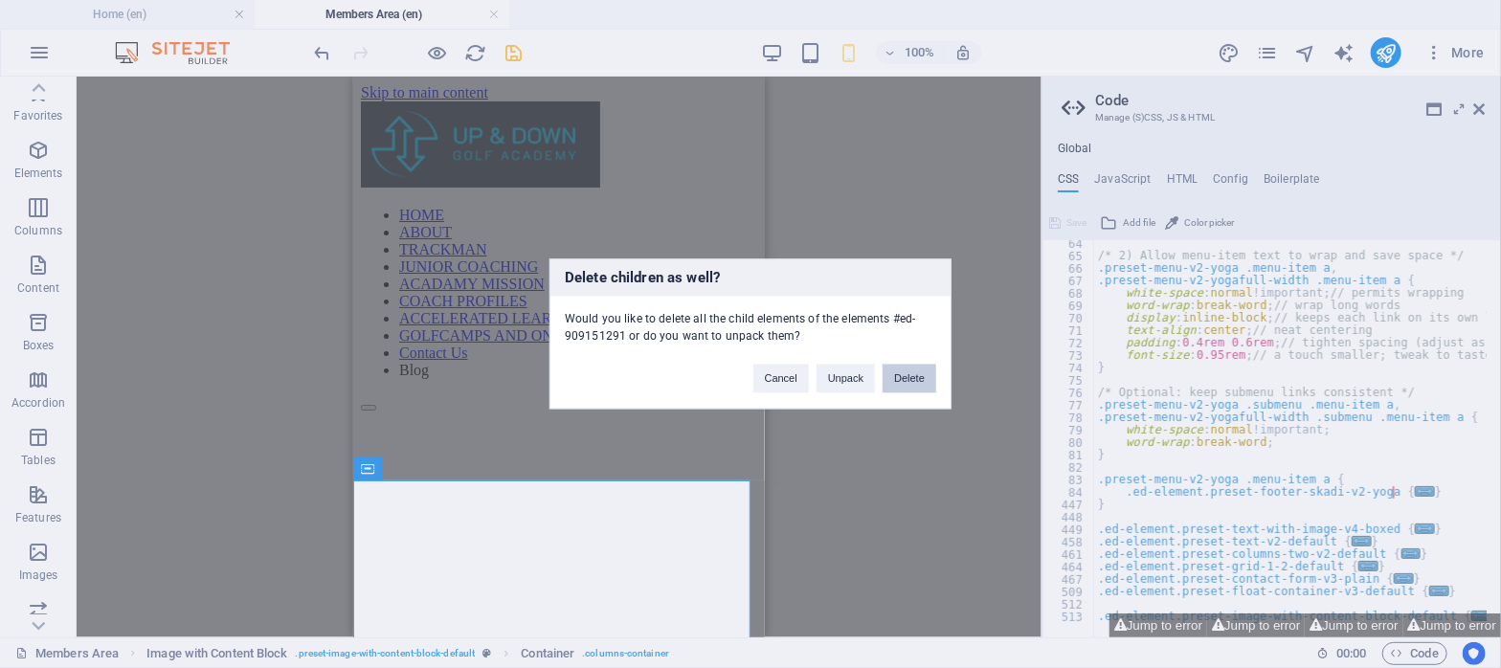
click at [898, 371] on button "Delete" at bounding box center [910, 379] width 54 height 29
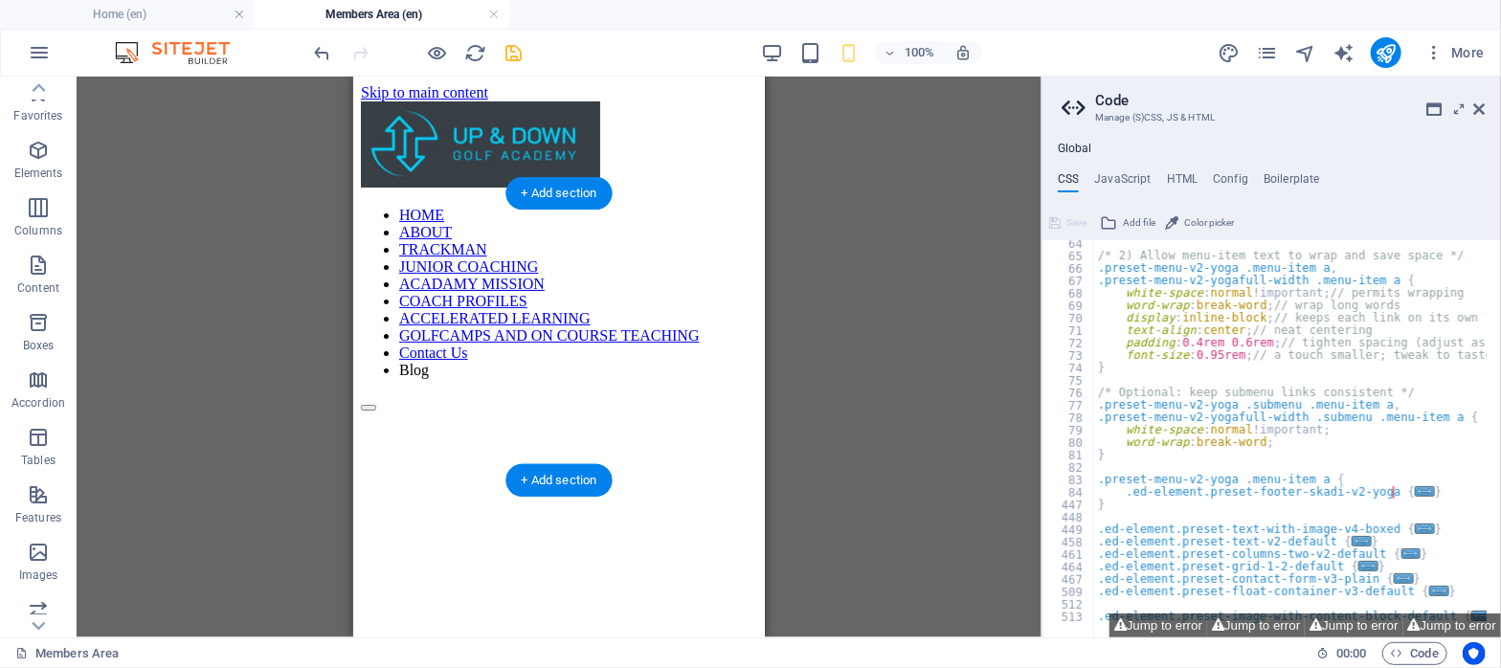
click at [442, 411] on figure at bounding box center [558, 411] width 396 height 0
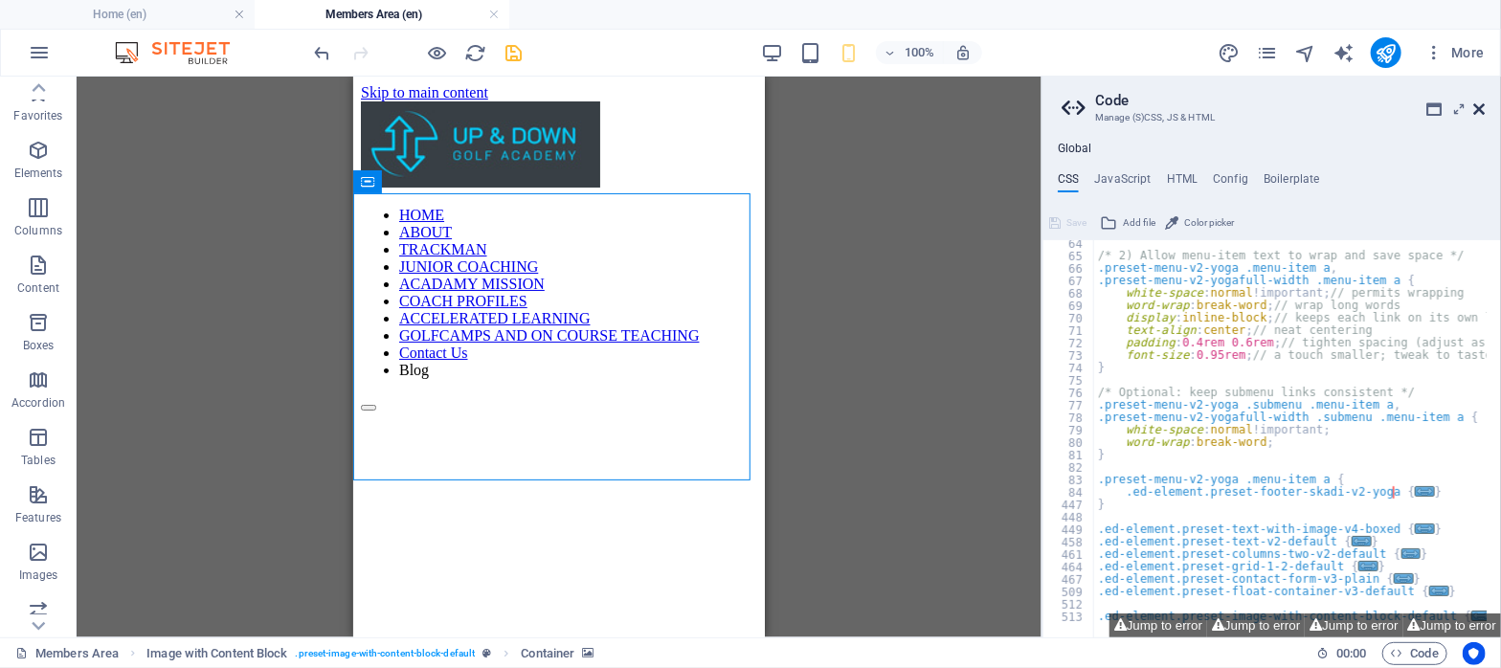
click at [1483, 105] on icon at bounding box center [1479, 108] width 11 height 15
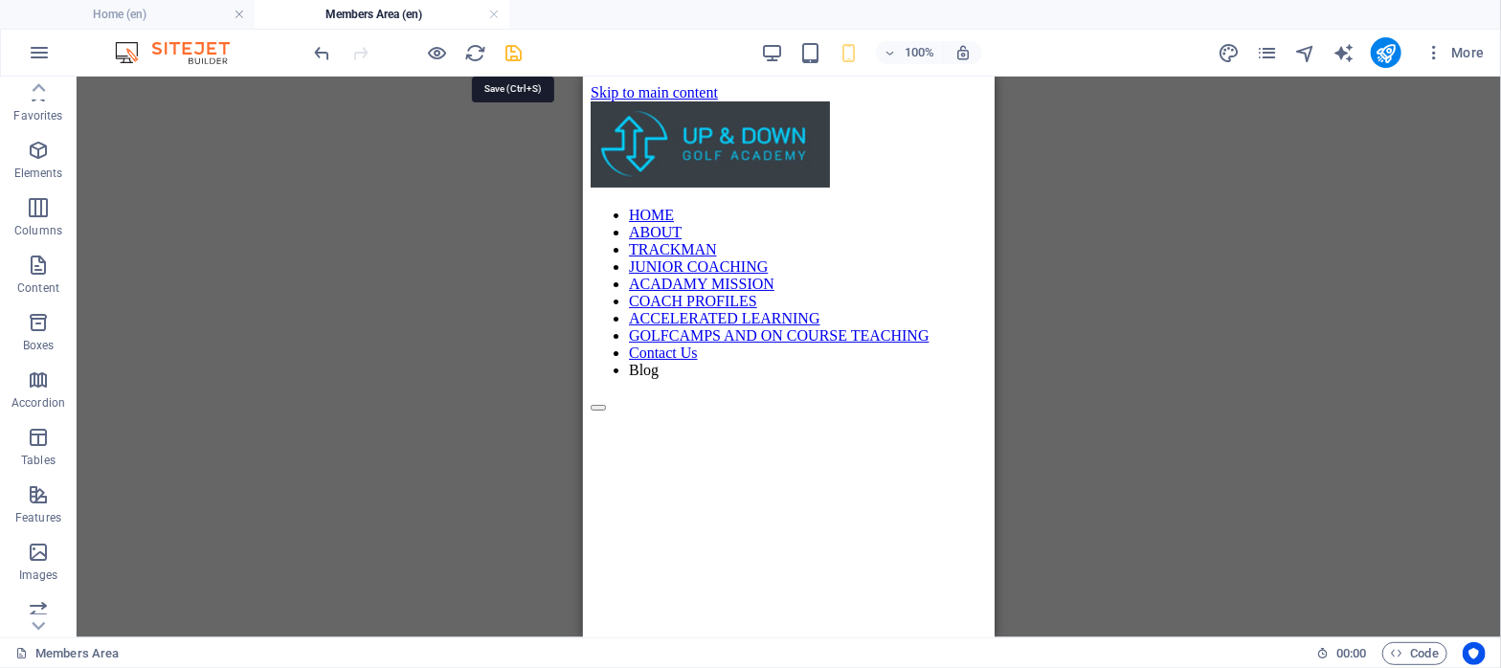
click at [513, 48] on icon "save" at bounding box center [515, 53] width 22 height 22
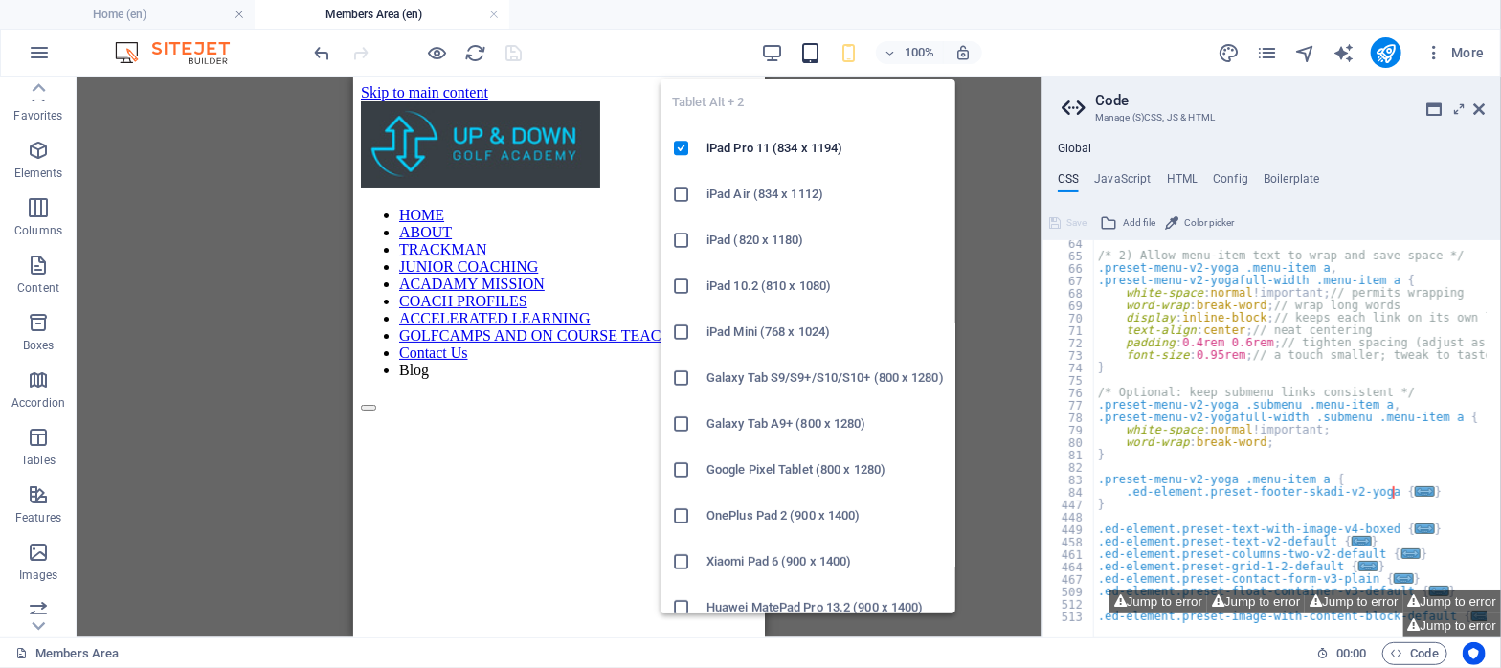
click at [806, 44] on icon "button" at bounding box center [810, 53] width 22 height 22
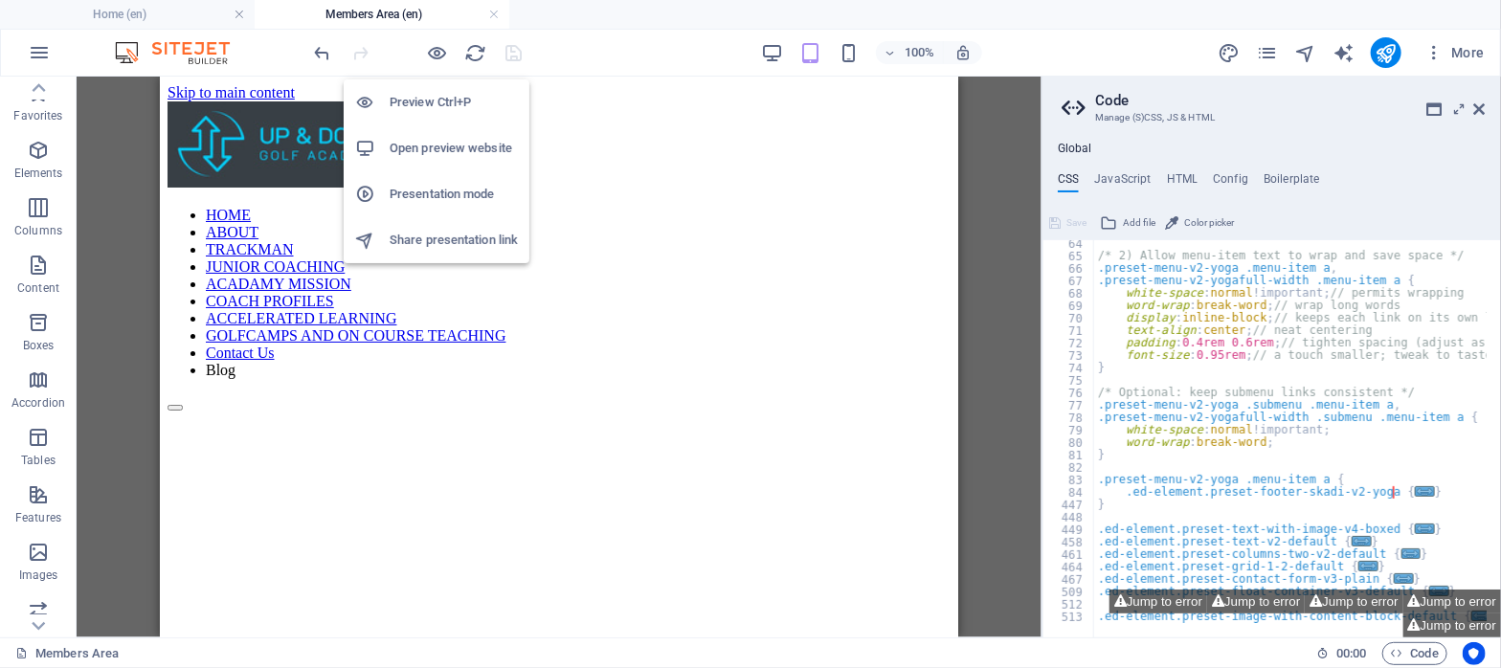
click at [437, 94] on h6 "Preview Ctrl+P" at bounding box center [454, 102] width 128 height 23
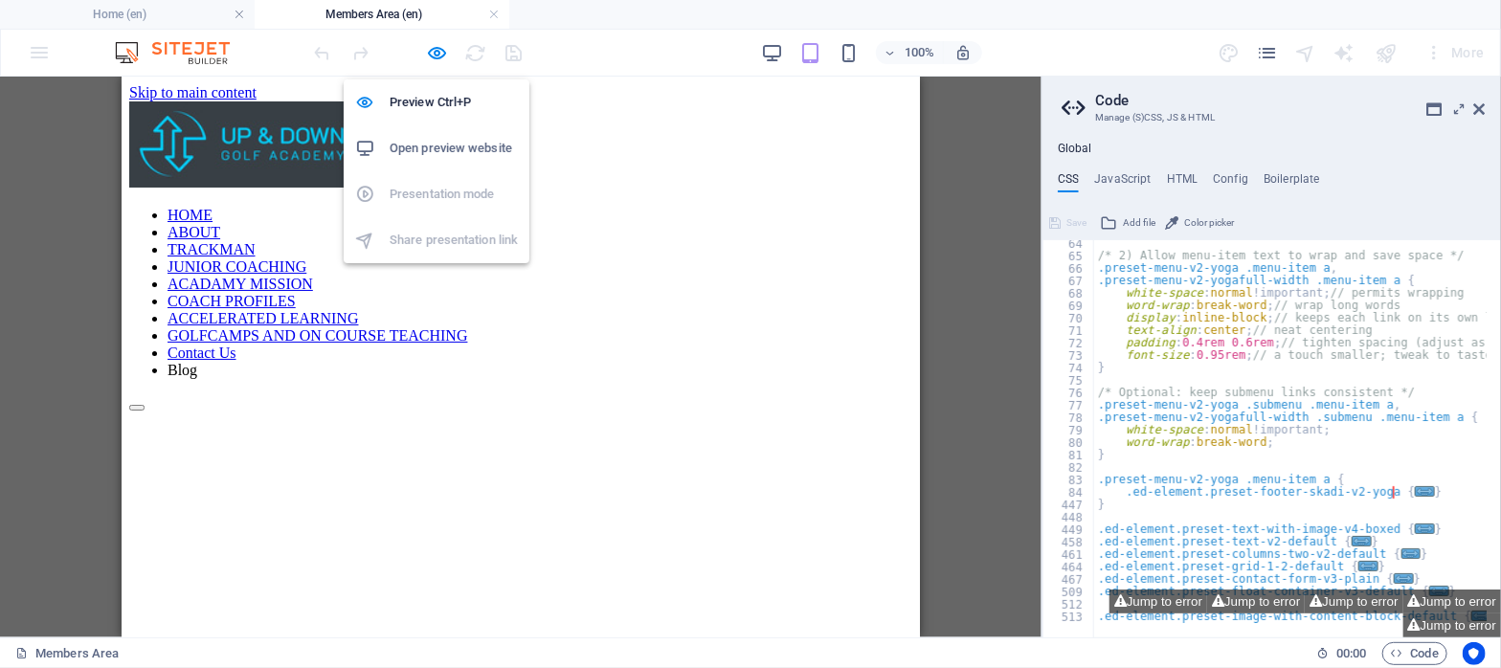
click at [454, 151] on h6 "Open preview website" at bounding box center [454, 148] width 128 height 23
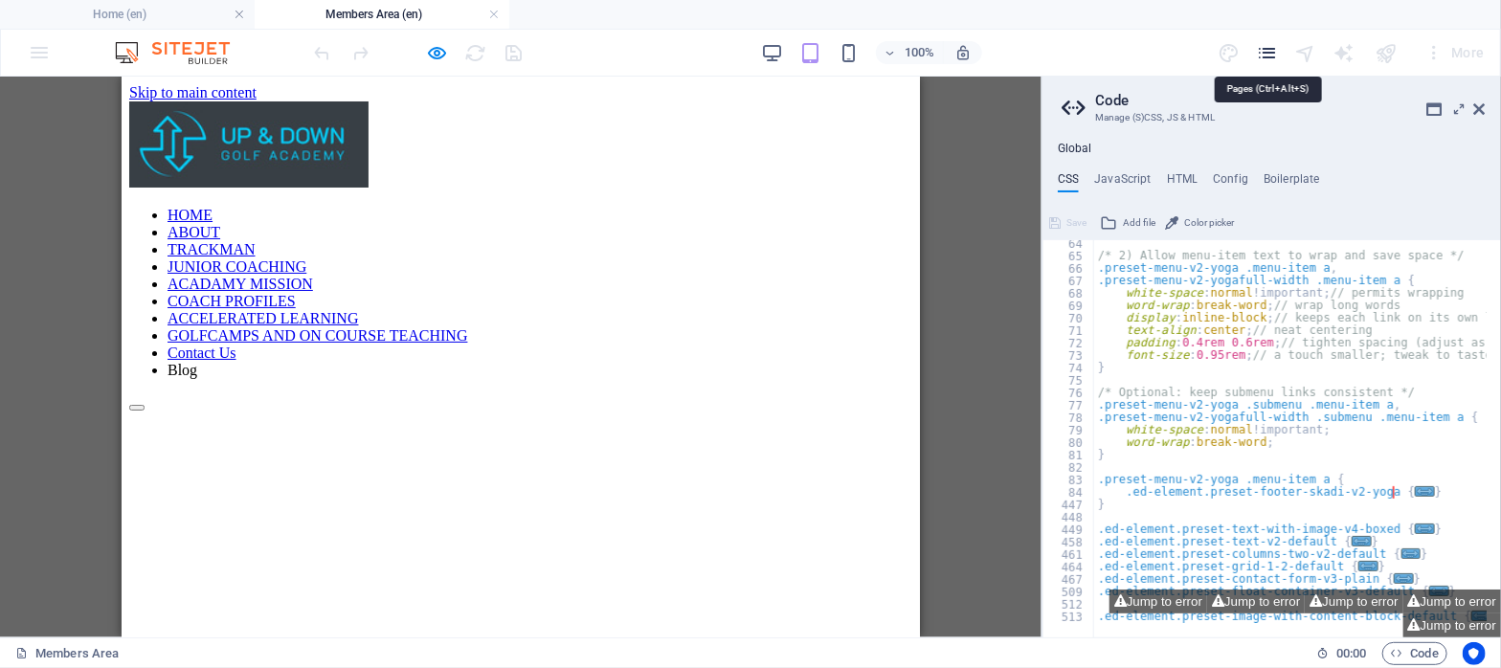
click at [1268, 50] on icon "pages" at bounding box center [1267, 53] width 22 height 22
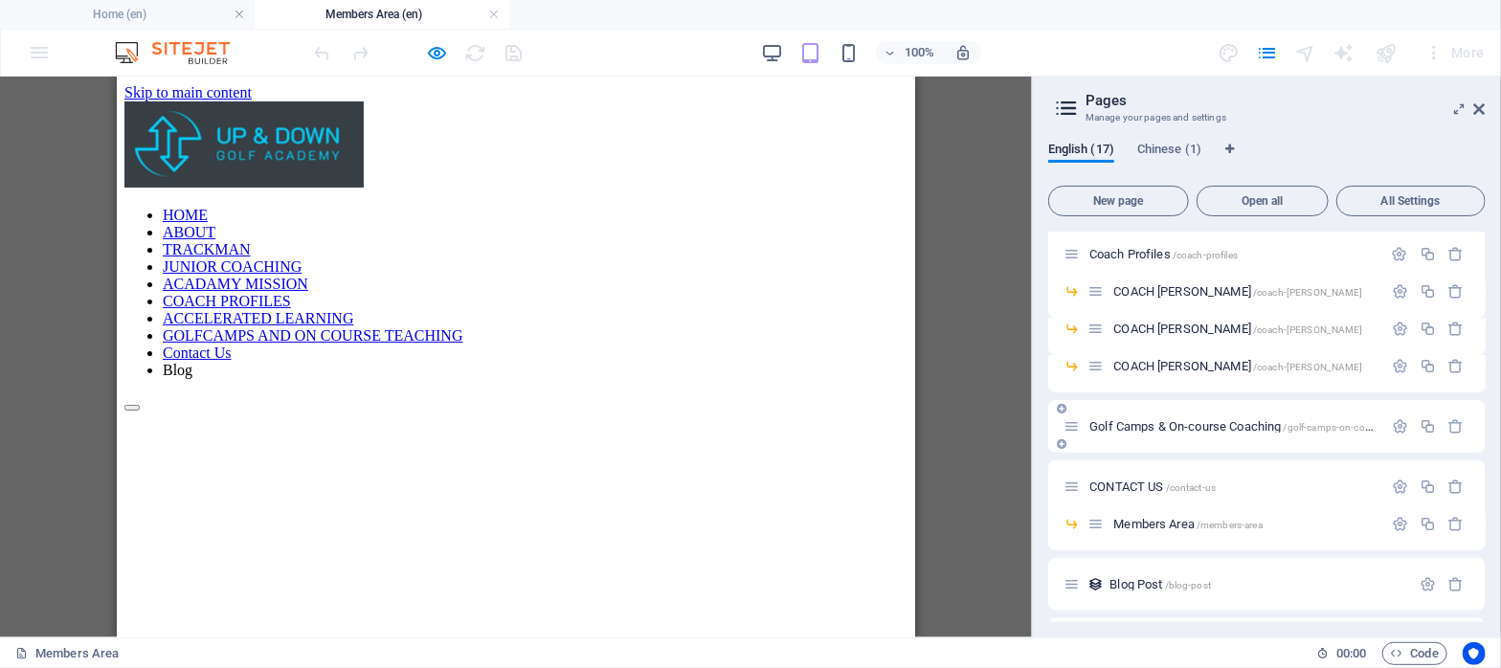
scroll to position [348, 0]
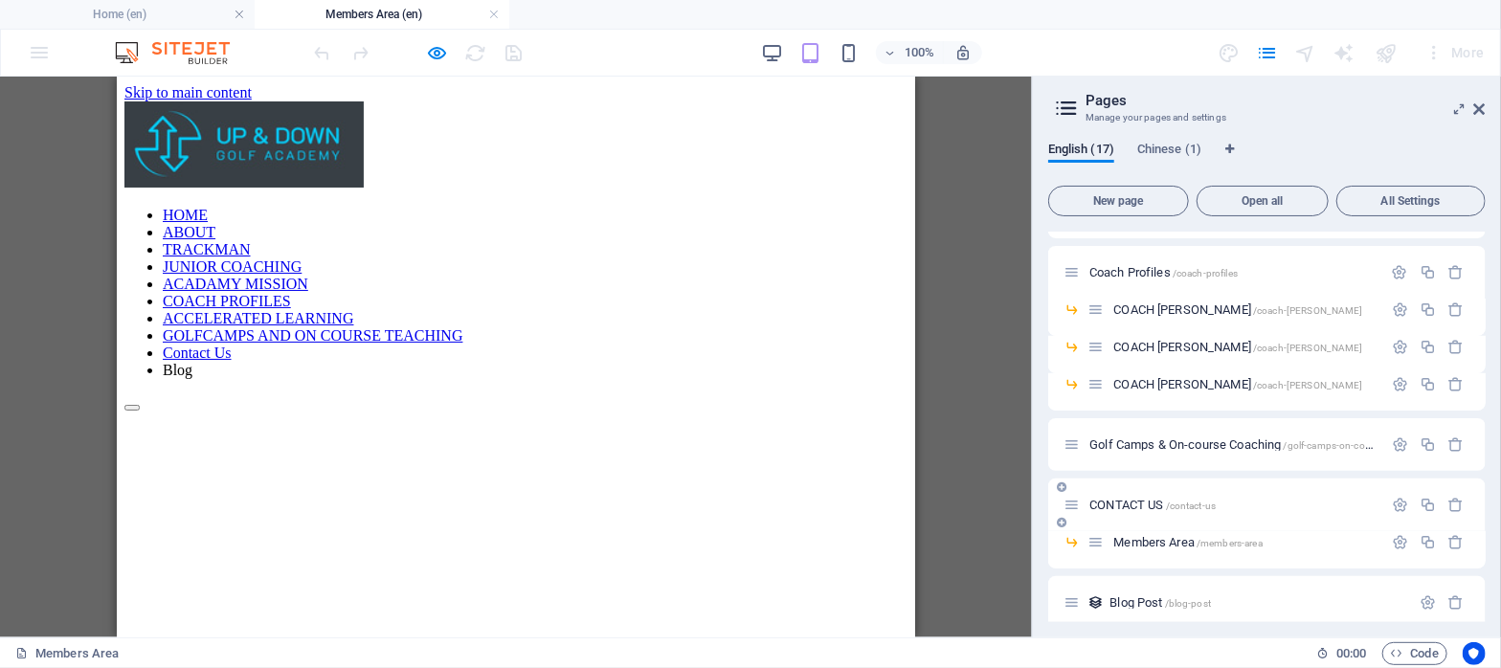
click at [1153, 508] on span "CONTACT US /contact-us" at bounding box center [1153, 505] width 126 height 14
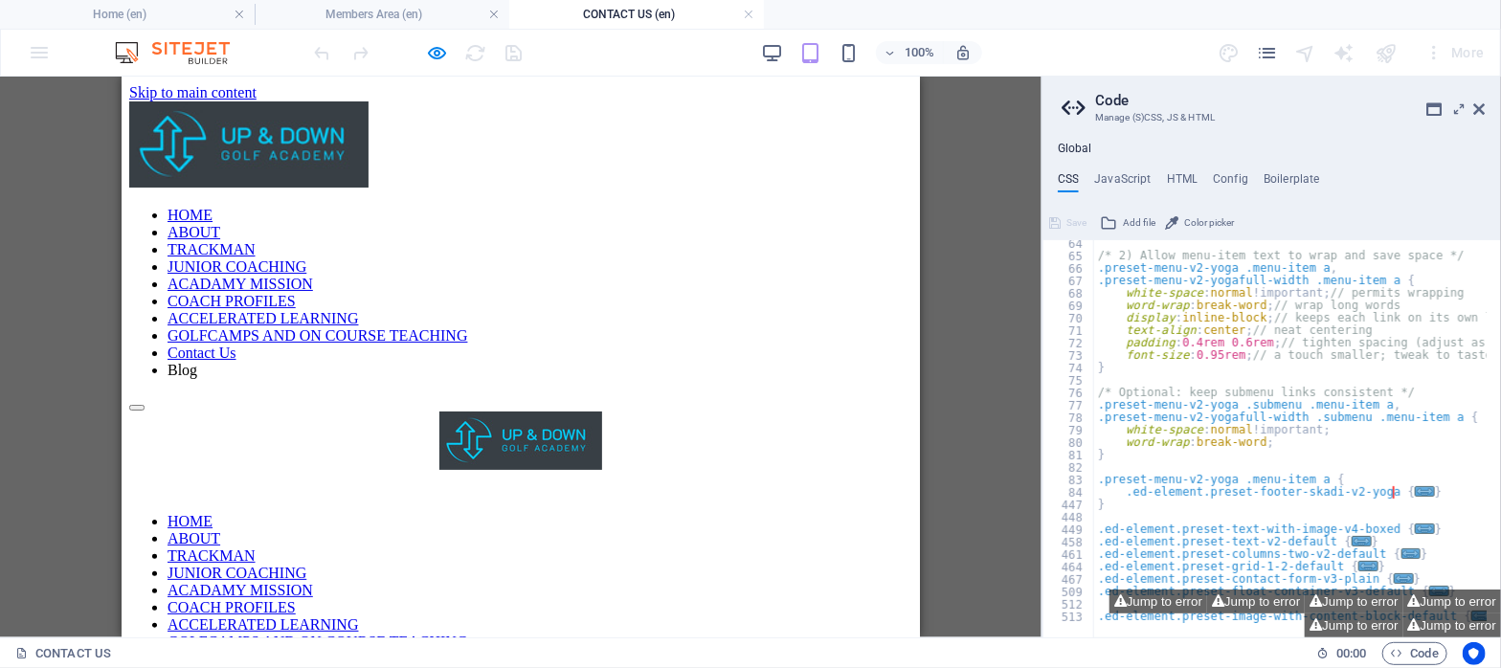
scroll to position [0, 0]
click at [155, 411] on div "Drop content here or Add elements Paste clipboard" at bounding box center [519, 411] width 783 height 0
drag, startPoint x: 186, startPoint y: 236, endPoint x: 169, endPoint y: 243, distance: 18.5
click at [169, 411] on div "Drop content here or Add elements Paste clipboard" at bounding box center [519, 411] width 783 height 0
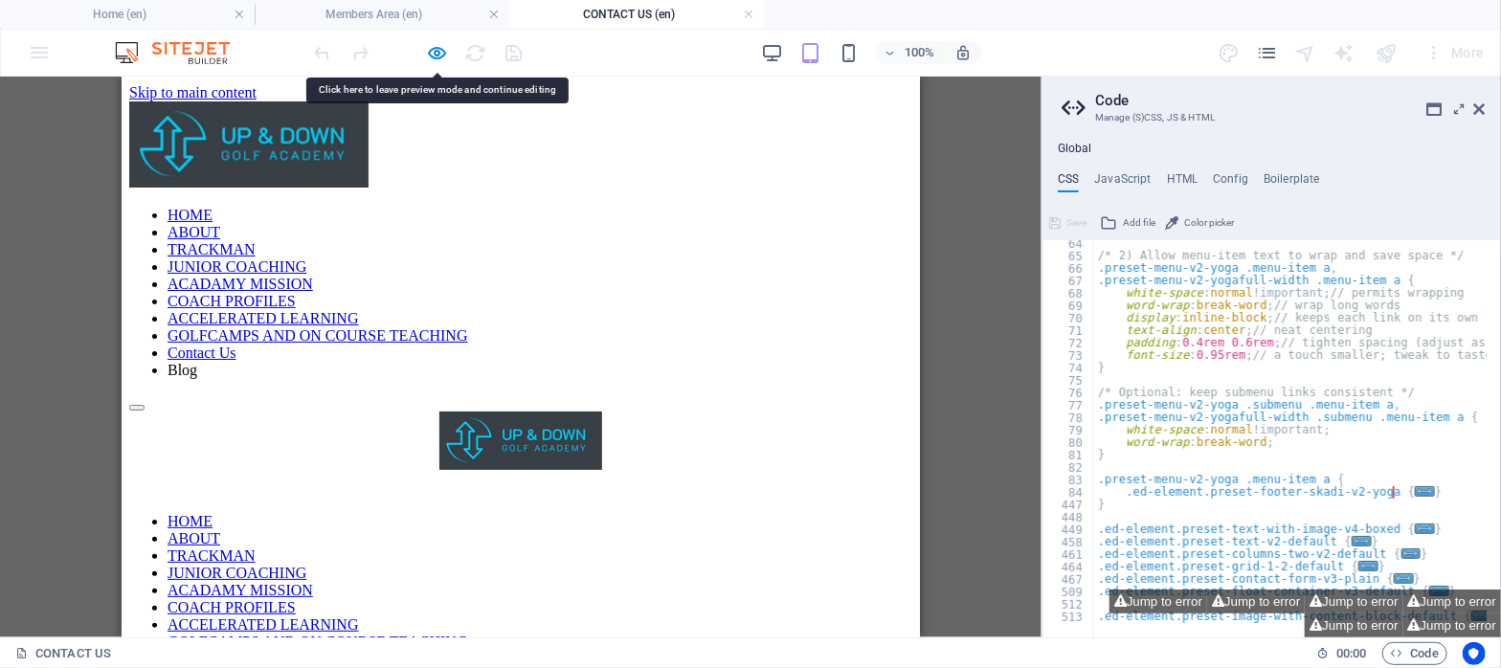
click at [30, 44] on div "100% More" at bounding box center [750, 53] width 1499 height 46
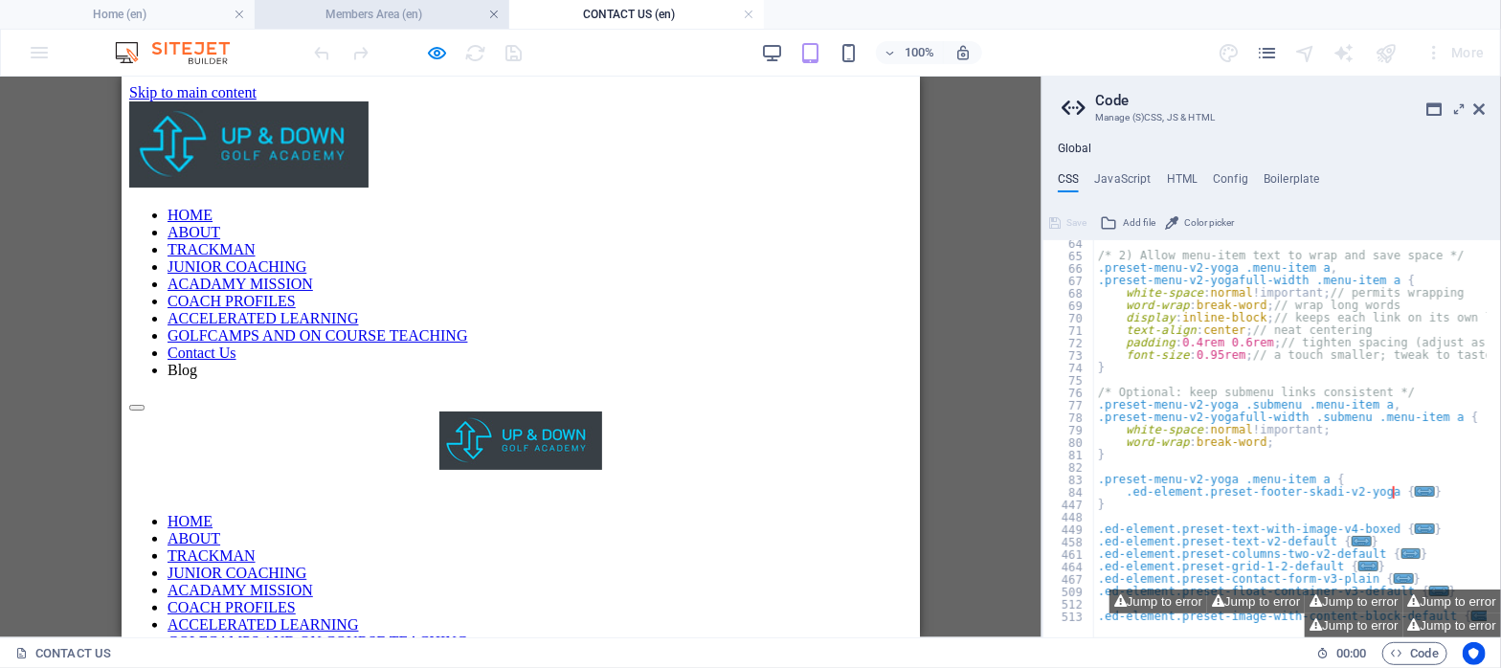
click at [493, 11] on link at bounding box center [493, 15] width 11 height 18
click at [386, 411] on div "Drop content here or Add elements Paste clipboard" at bounding box center [519, 411] width 783 height 0
click at [1472, 113] on header "Code Manage (S)CSS, JS & HTML" at bounding box center [1274, 102] width 424 height 50
click at [1475, 106] on icon at bounding box center [1479, 108] width 11 height 15
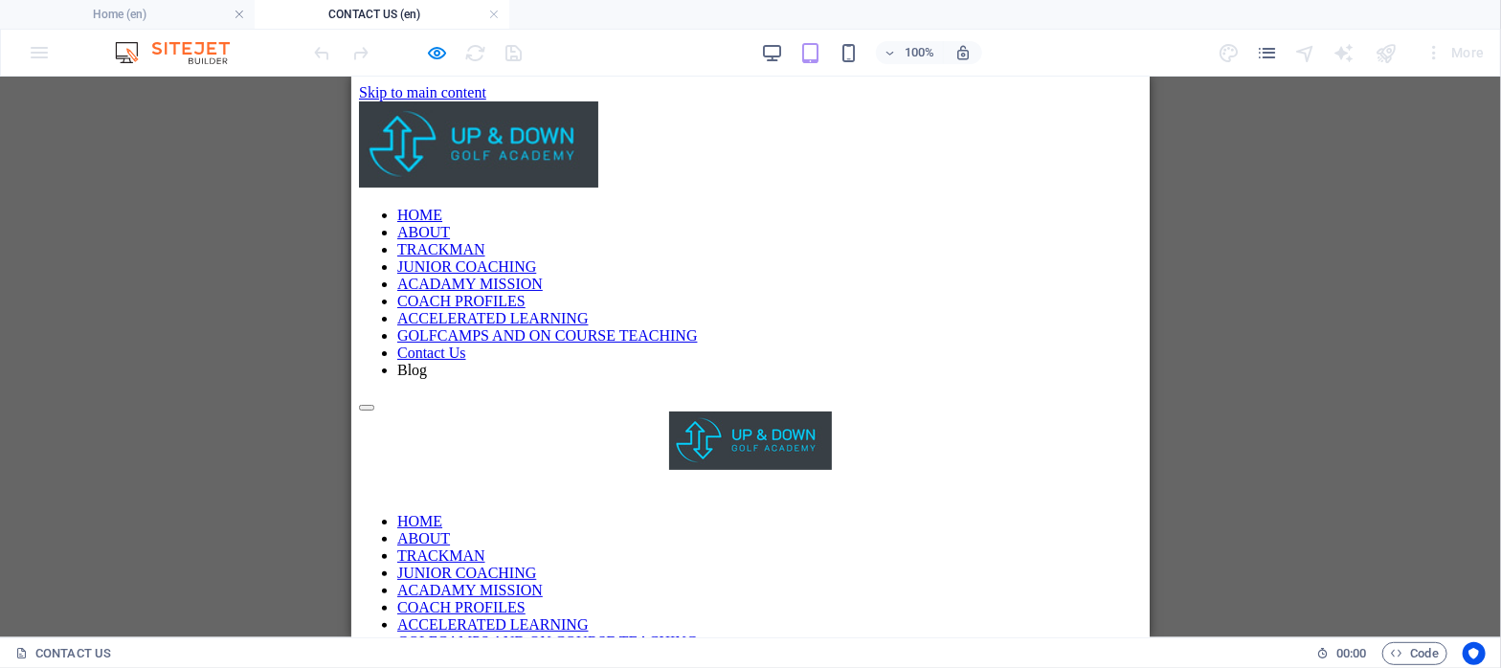
click at [510, 411] on div "Drop content here or Add elements Paste clipboard" at bounding box center [749, 411] width 783 height 0
click at [509, 411] on div "Drop content here or Add elements Paste clipboard" at bounding box center [749, 411] width 783 height 0
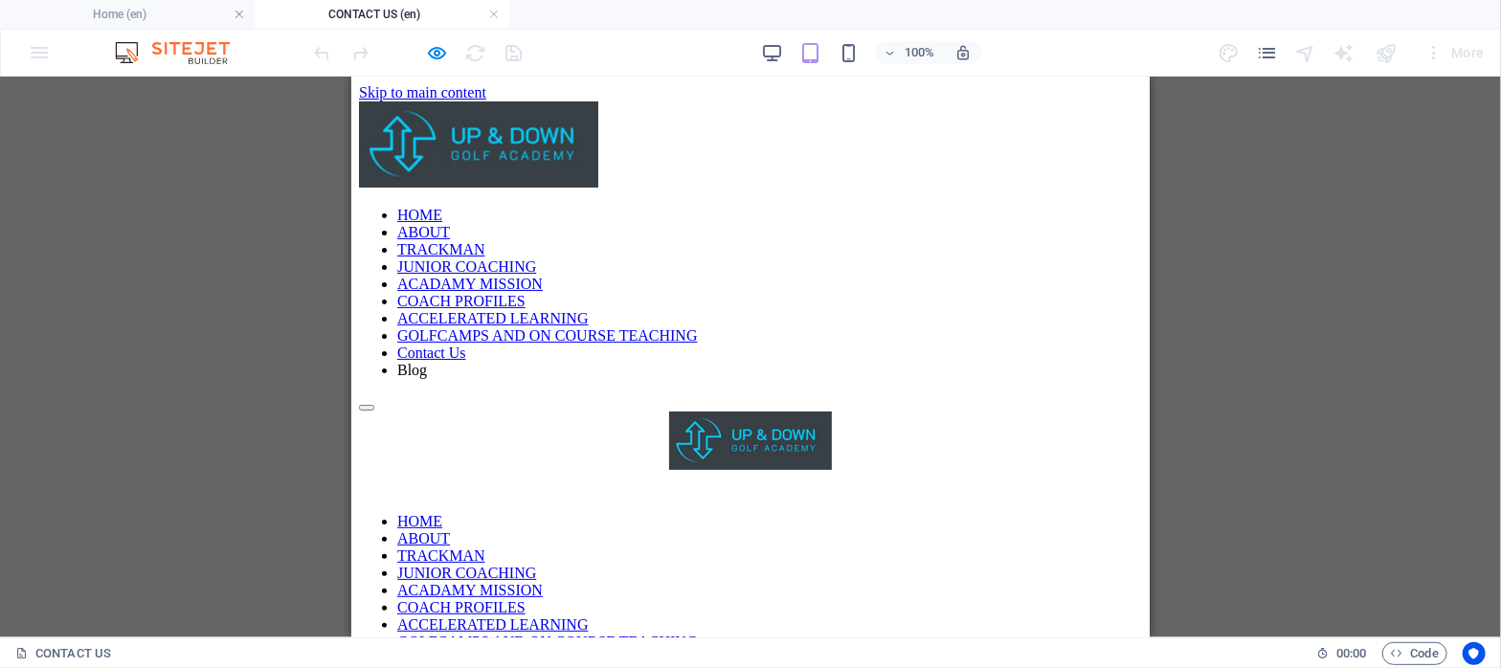
click at [30, 50] on div "100% More" at bounding box center [750, 53] width 1499 height 46
click at [122, 63] on img at bounding box center [182, 52] width 144 height 23
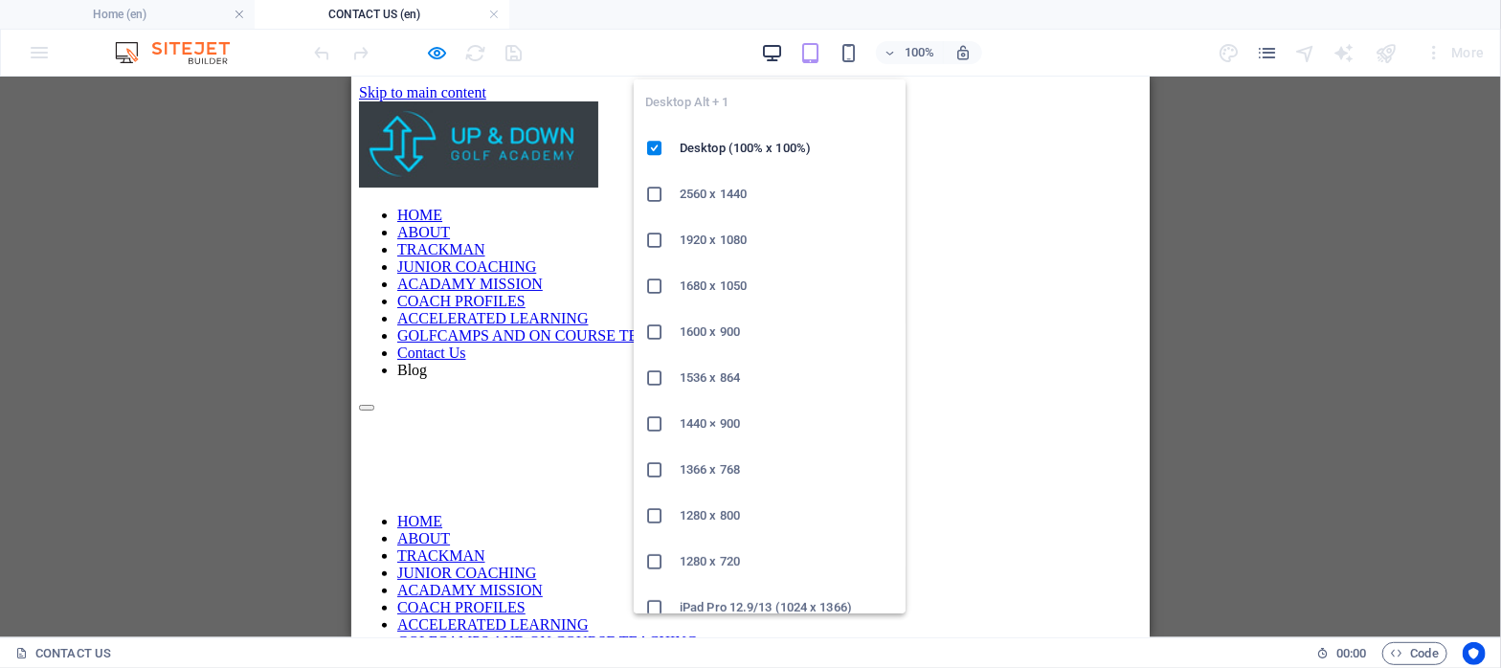
click at [771, 47] on icon "button" at bounding box center [772, 53] width 22 height 22
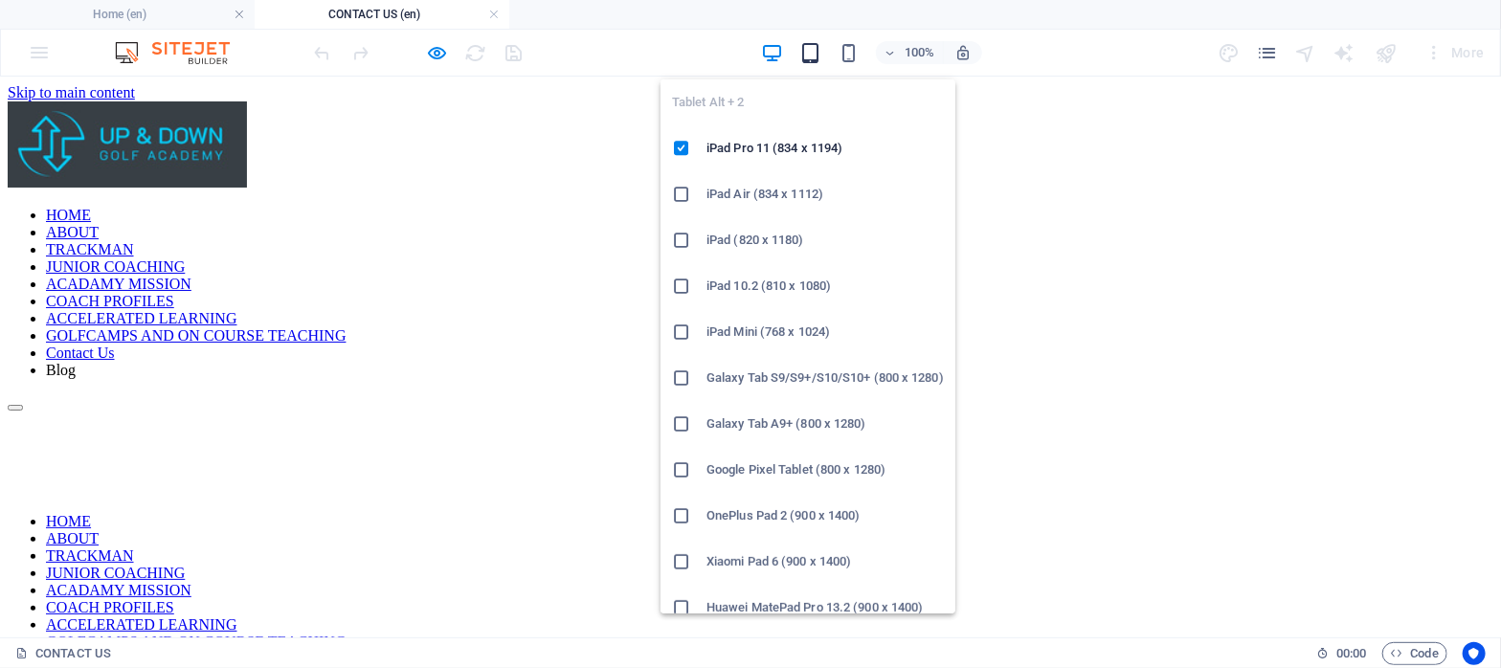
click at [809, 62] on icon "button" at bounding box center [810, 53] width 22 height 22
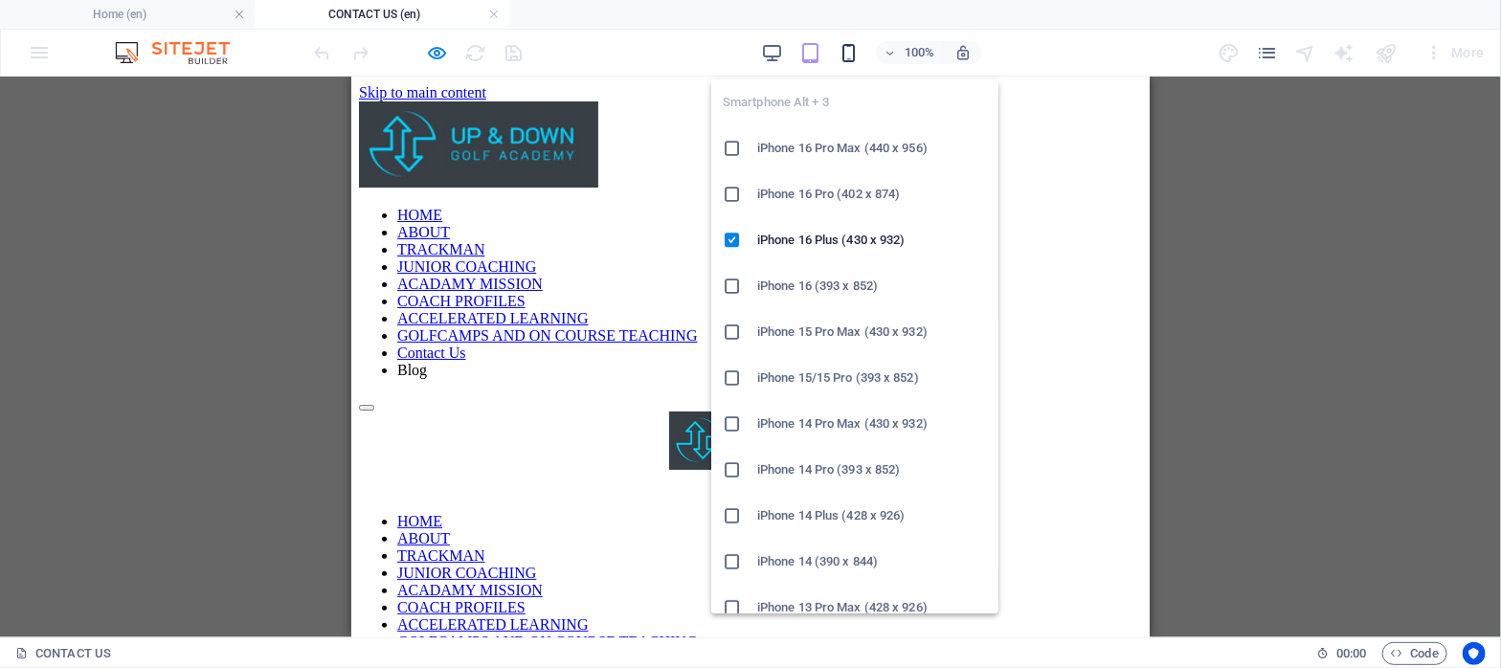
click at [852, 54] on icon "button" at bounding box center [849, 53] width 22 height 22
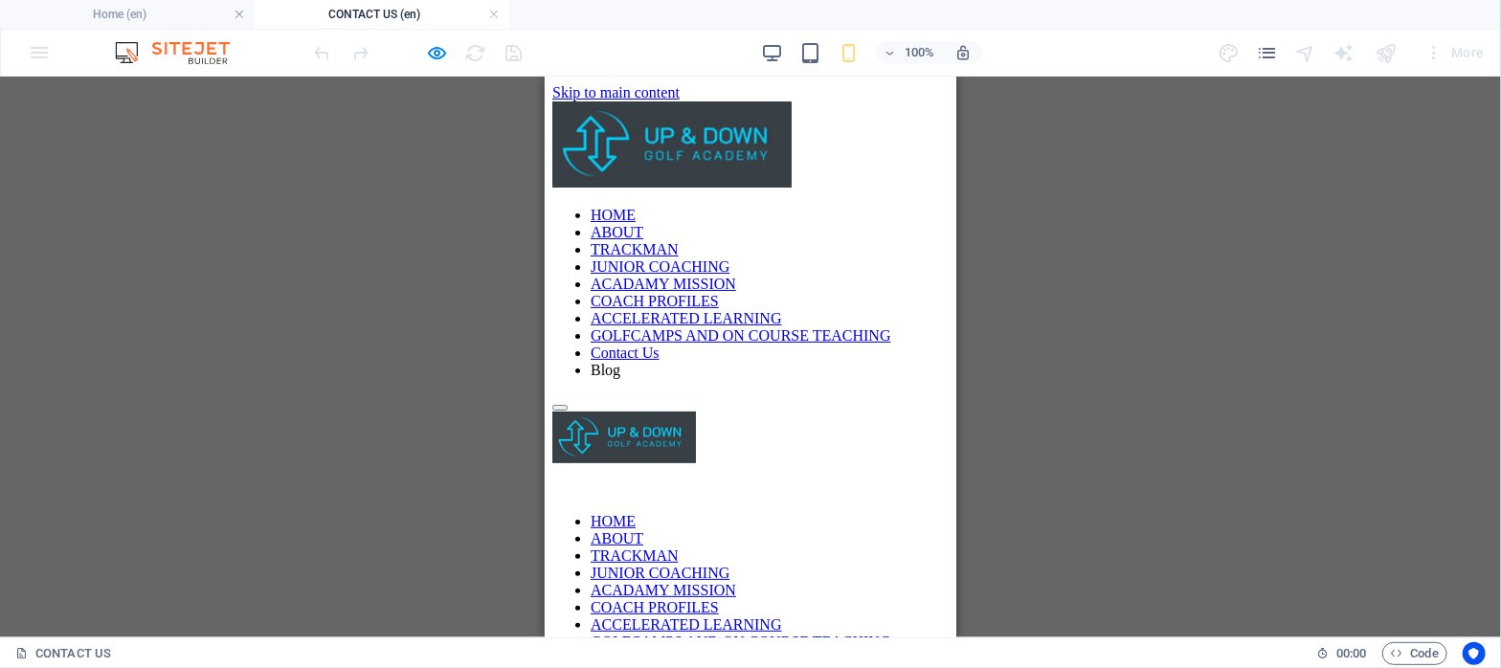
click at [412, 19] on h4 "CONTACT US (en)" at bounding box center [382, 14] width 255 height 21
click at [412, 18] on h4 "CONTACT US (en)" at bounding box center [382, 14] width 255 height 21
click at [578, 411] on div "Drop content here or Add elements Paste clipboard" at bounding box center [749, 411] width 396 height 0
click at [797, 57] on div "100%" at bounding box center [871, 52] width 221 height 31
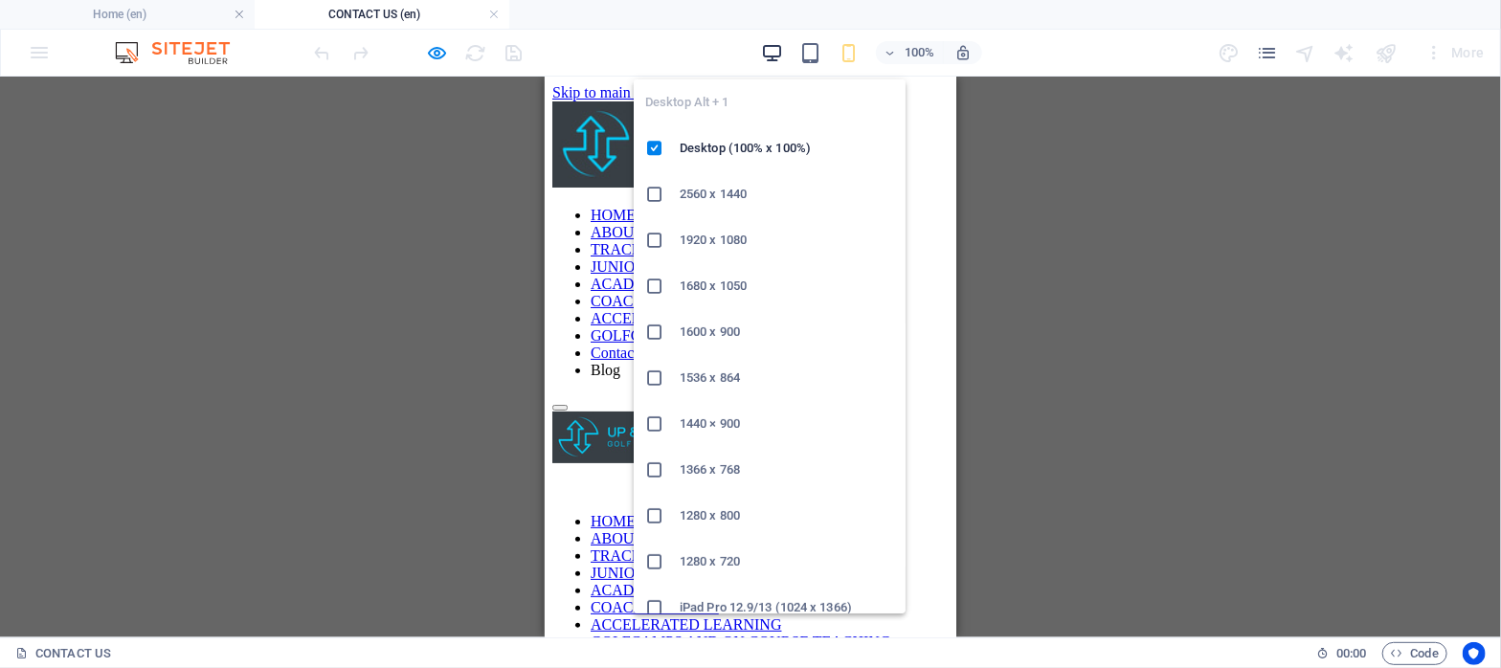
click at [766, 57] on icon "button" at bounding box center [772, 53] width 22 height 22
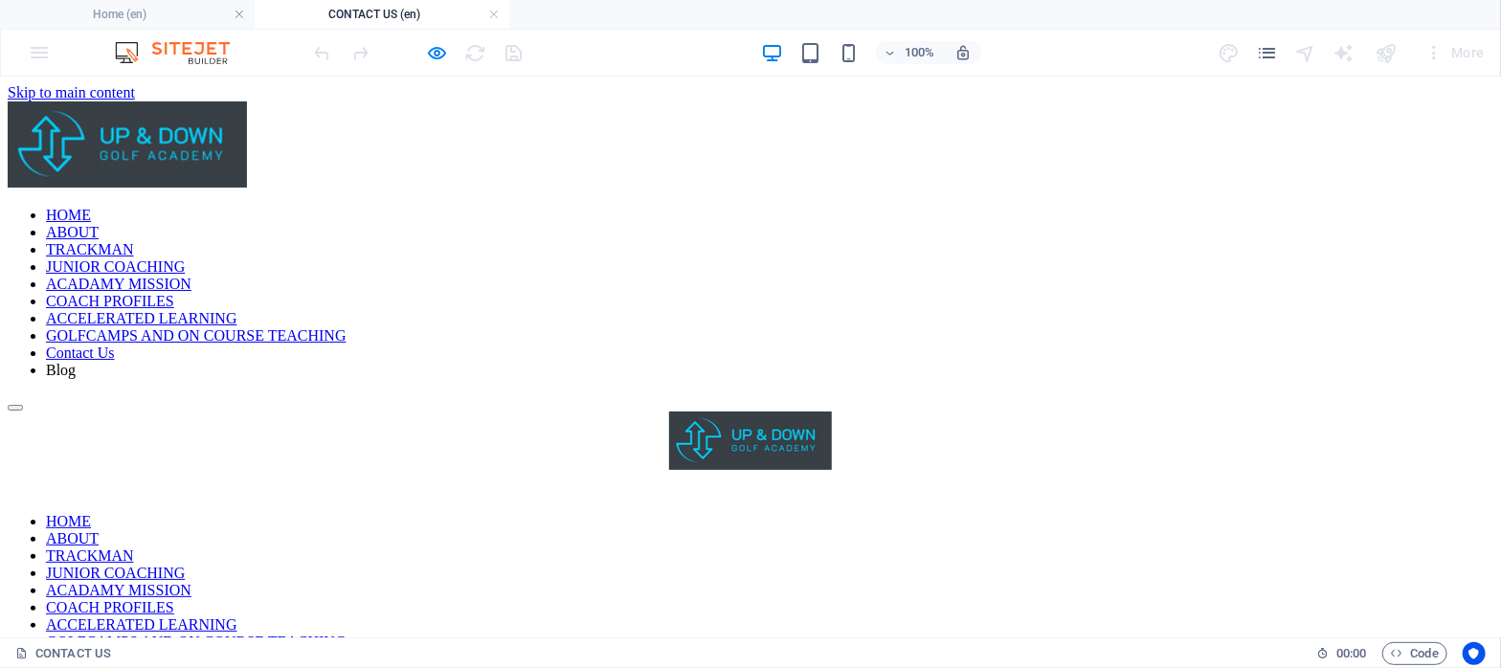
click at [557, 411] on div "Drop content here or Add elements Paste clipboard" at bounding box center [751, 411] width 1486 height 0
click at [1269, 53] on icon "pages" at bounding box center [1267, 53] width 22 height 22
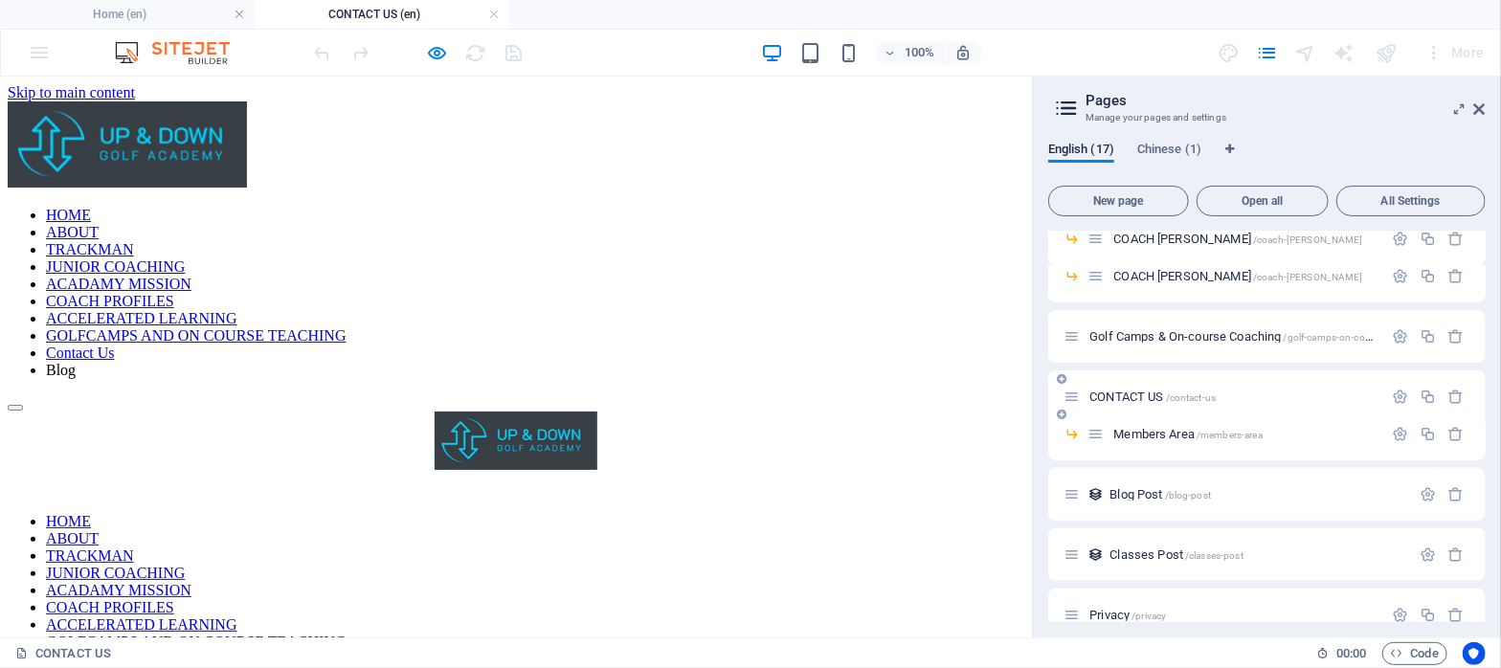
scroll to position [461, 0]
click at [1131, 390] on span "CONTACT US /contact-us" at bounding box center [1153, 391] width 126 height 14
click at [1074, 389] on icon at bounding box center [1072, 391] width 16 height 16
click at [302, 411] on div "Drop content here or Add elements Paste clipboard" at bounding box center [516, 411] width 1017 height 0
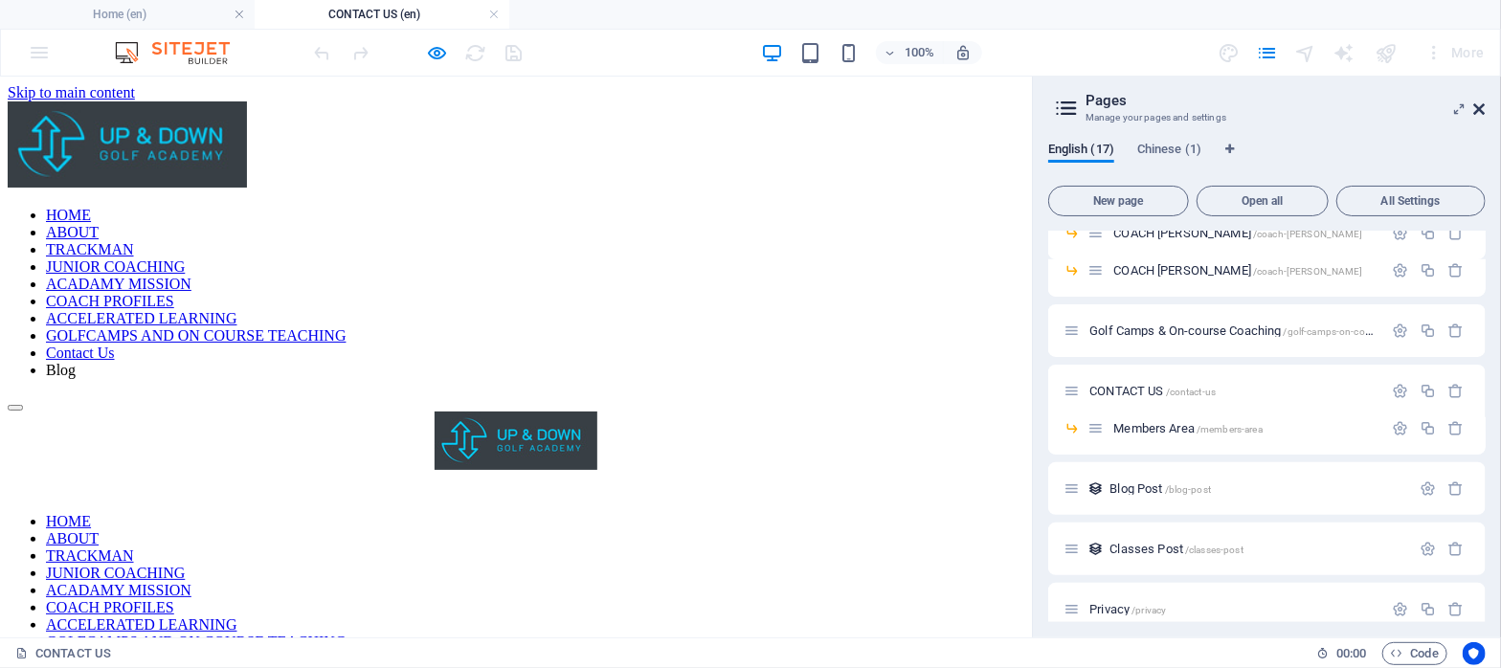
click at [1478, 104] on icon at bounding box center [1479, 108] width 11 height 15
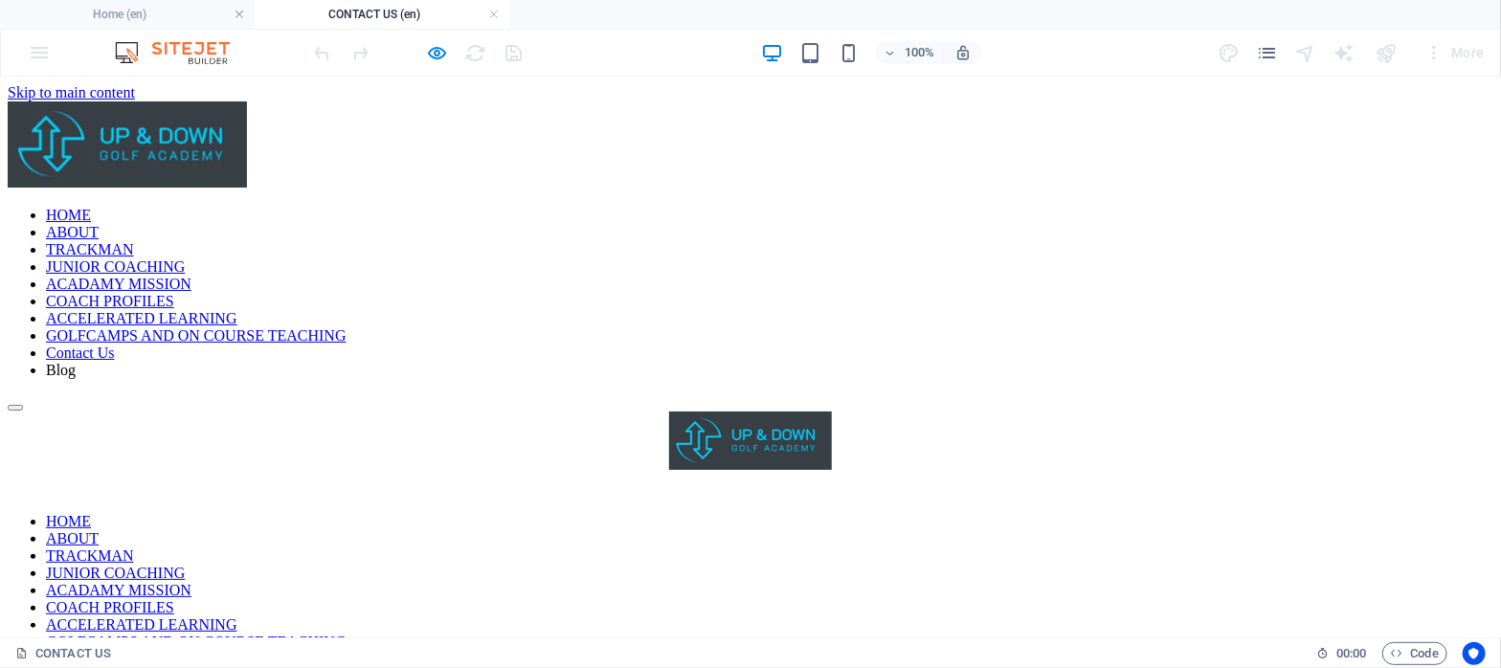
click at [490, 411] on div "Drop content here or Add elements Paste clipboard" at bounding box center [751, 411] width 1486 height 0
click at [470, 411] on div "Drop content here or Add elements Paste clipboard" at bounding box center [751, 411] width 1486 height 0
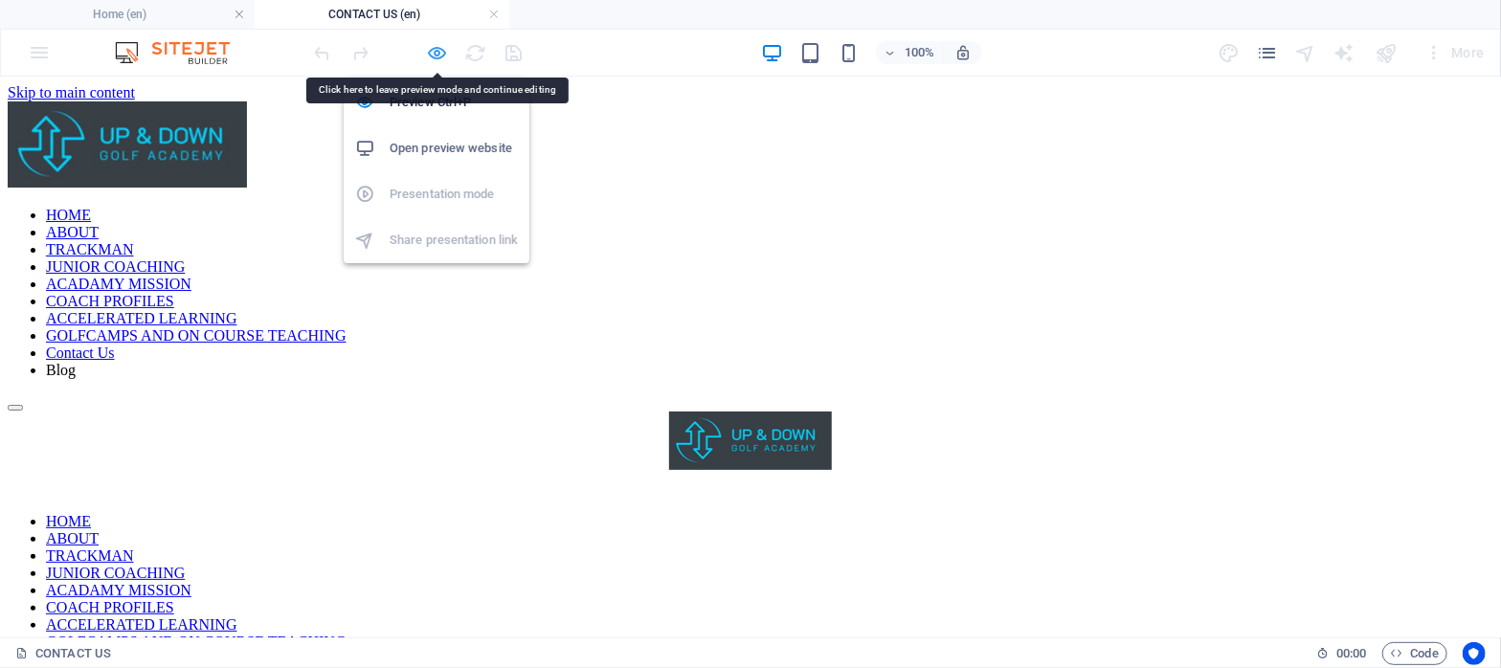
click at [434, 49] on icon "button" at bounding box center [438, 53] width 22 height 22
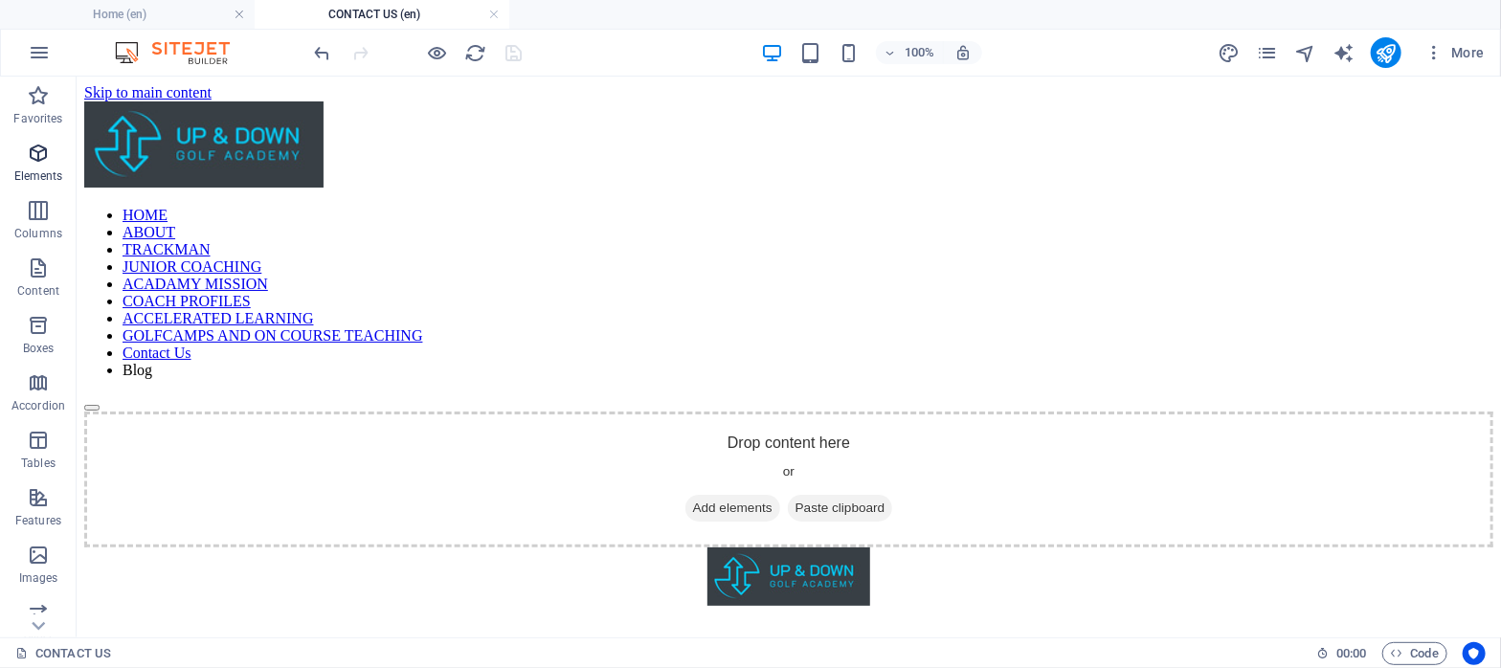
click at [32, 147] on icon "button" at bounding box center [38, 153] width 23 height 23
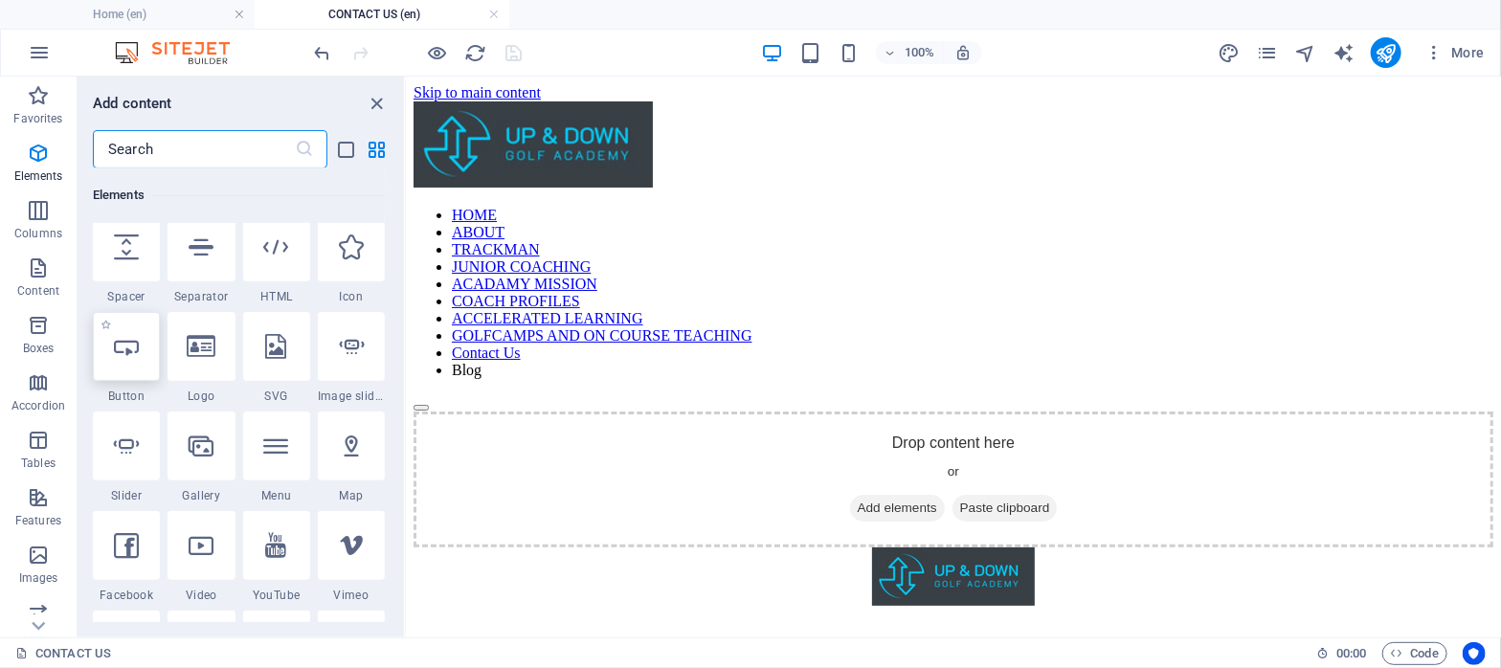
scroll to position [318, 0]
click at [133, 356] on div at bounding box center [126, 342] width 67 height 69
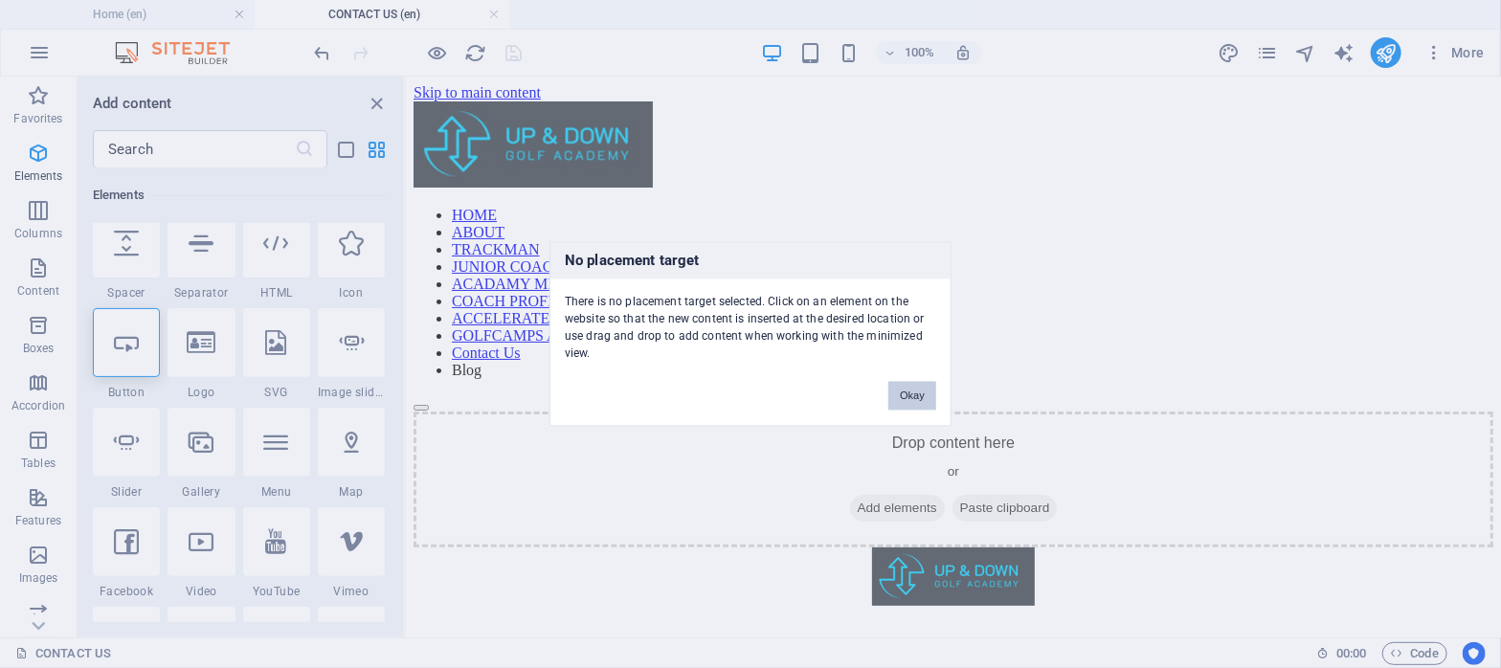
click at [913, 393] on button "Okay" at bounding box center [912, 396] width 48 height 29
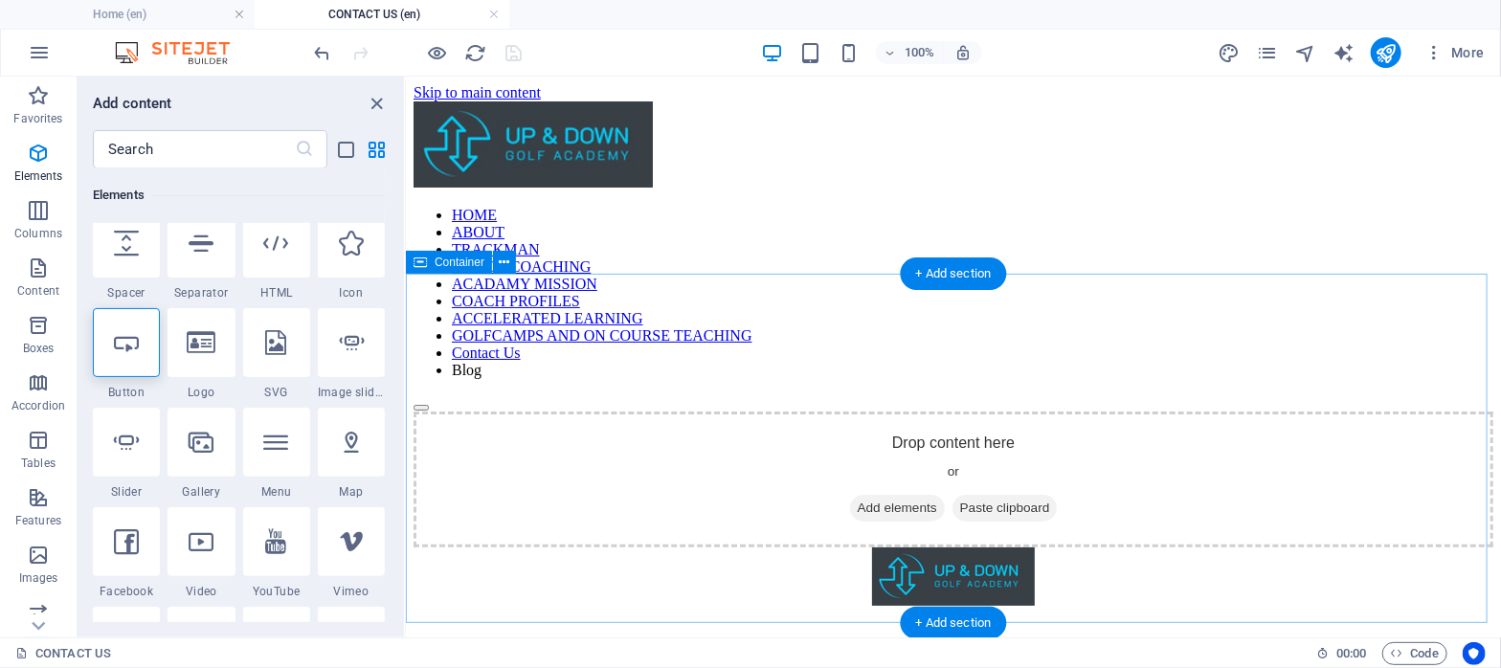
click at [837, 431] on div "Drop content here or Add elements Paste clipboard" at bounding box center [953, 479] width 1080 height 136
click at [860, 494] on span "Add elements" at bounding box center [896, 507] width 95 height 27
click at [869, 494] on span "Add elements" at bounding box center [896, 507] width 95 height 27
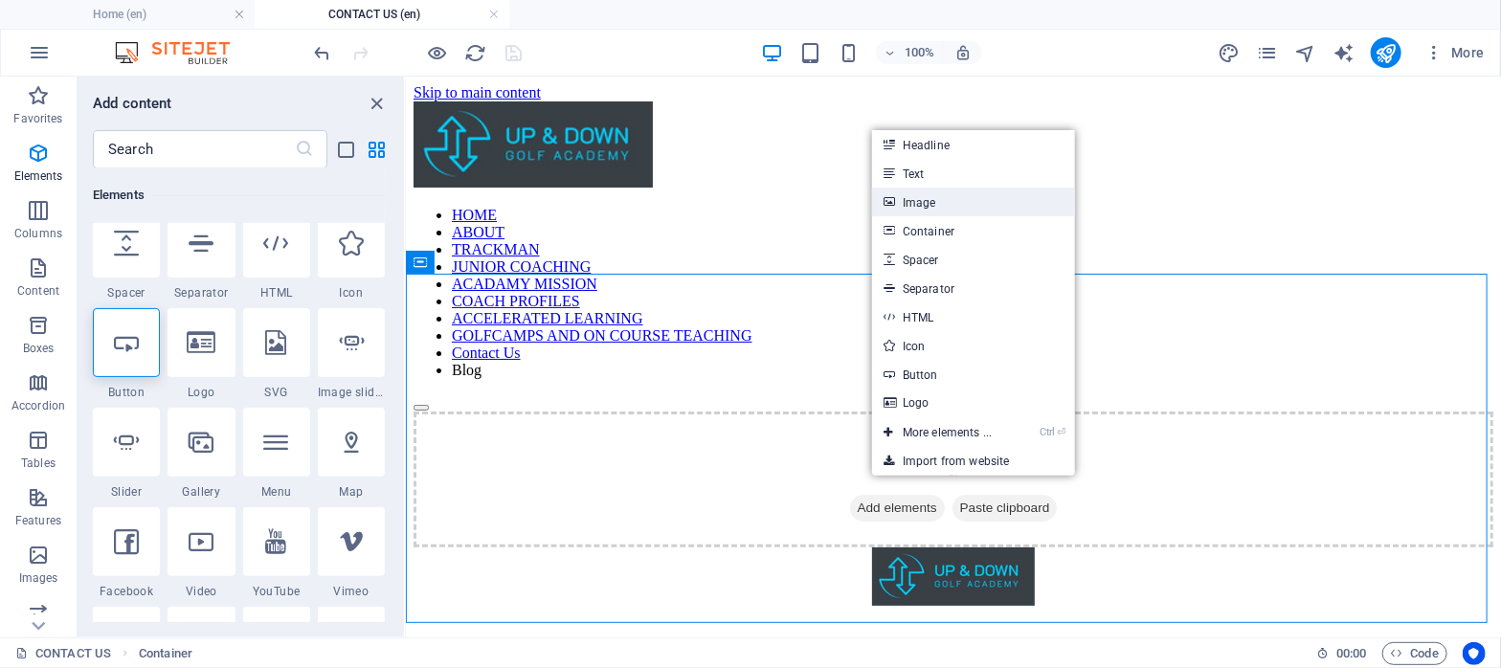
click at [901, 204] on link "Image" at bounding box center [973, 202] width 203 height 29
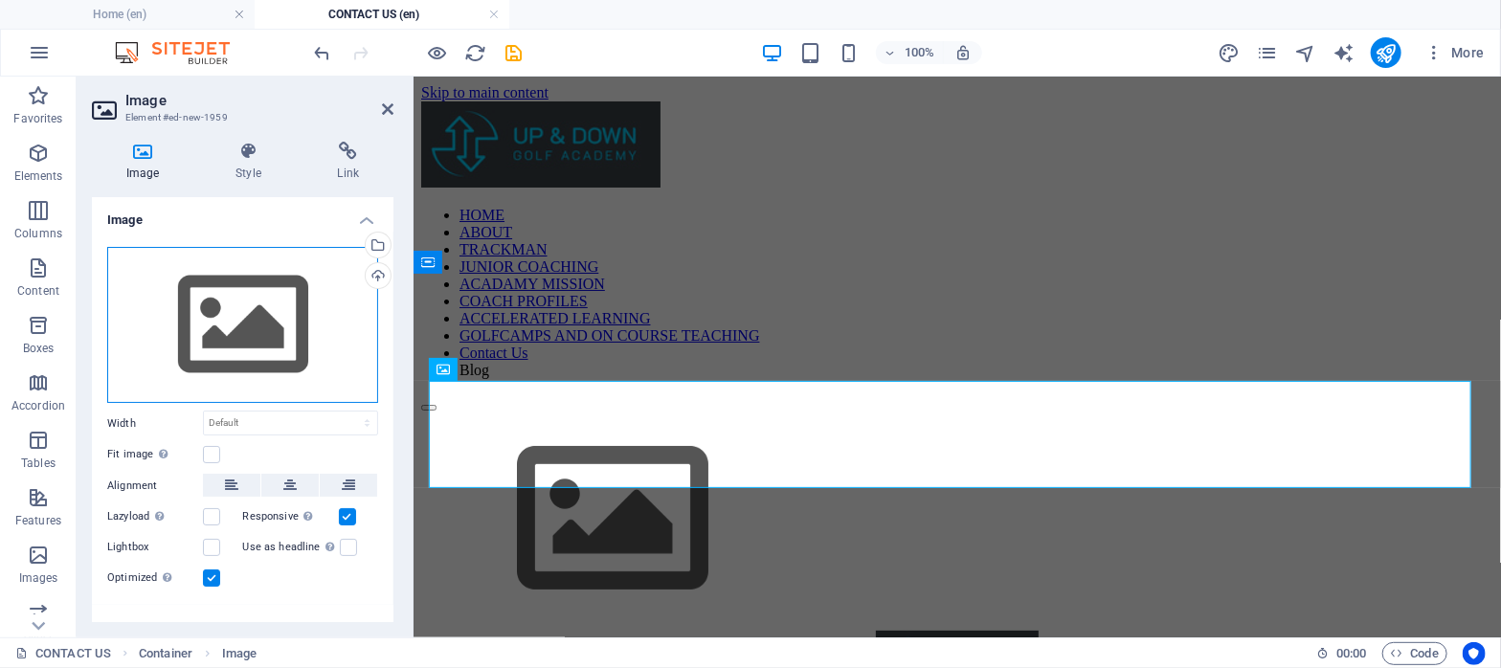
click at [259, 339] on div "Drag files here, click to choose files or select files from Files or our free s…" at bounding box center [242, 325] width 271 height 157
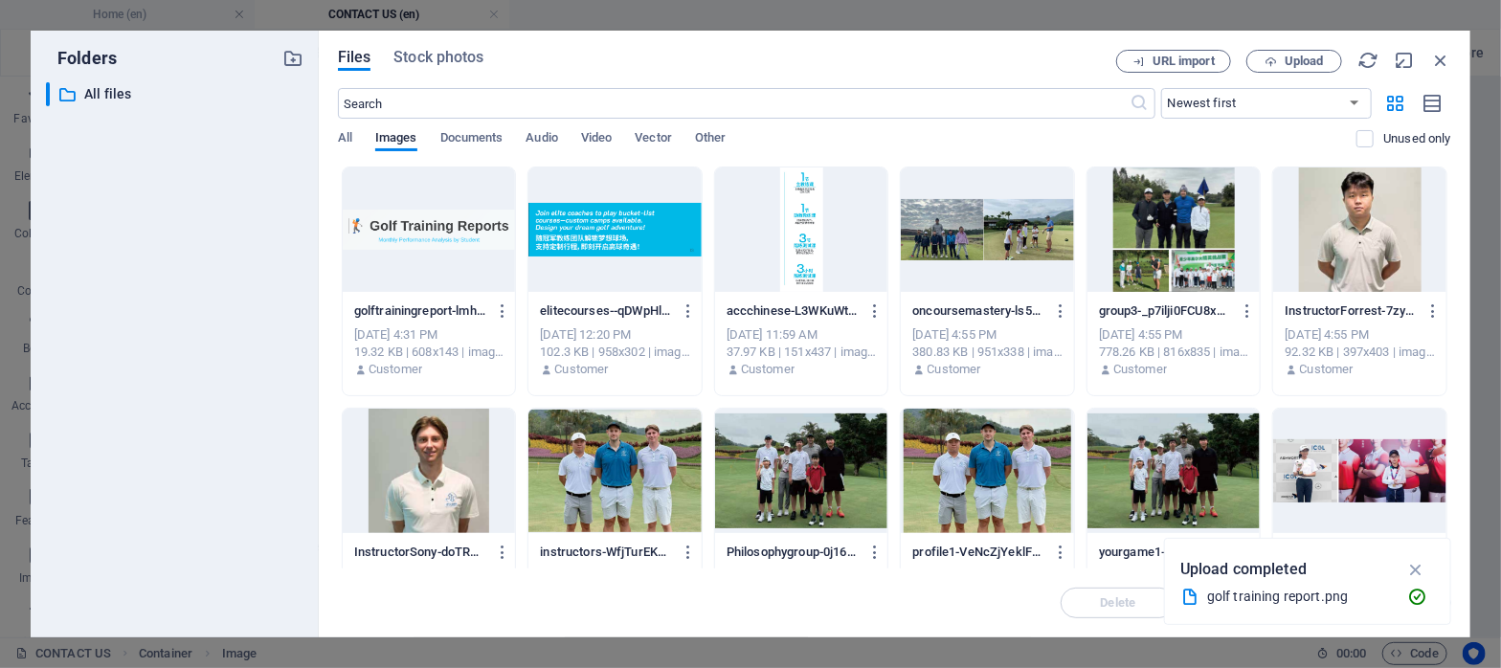
click at [431, 237] on div at bounding box center [429, 230] width 173 height 124
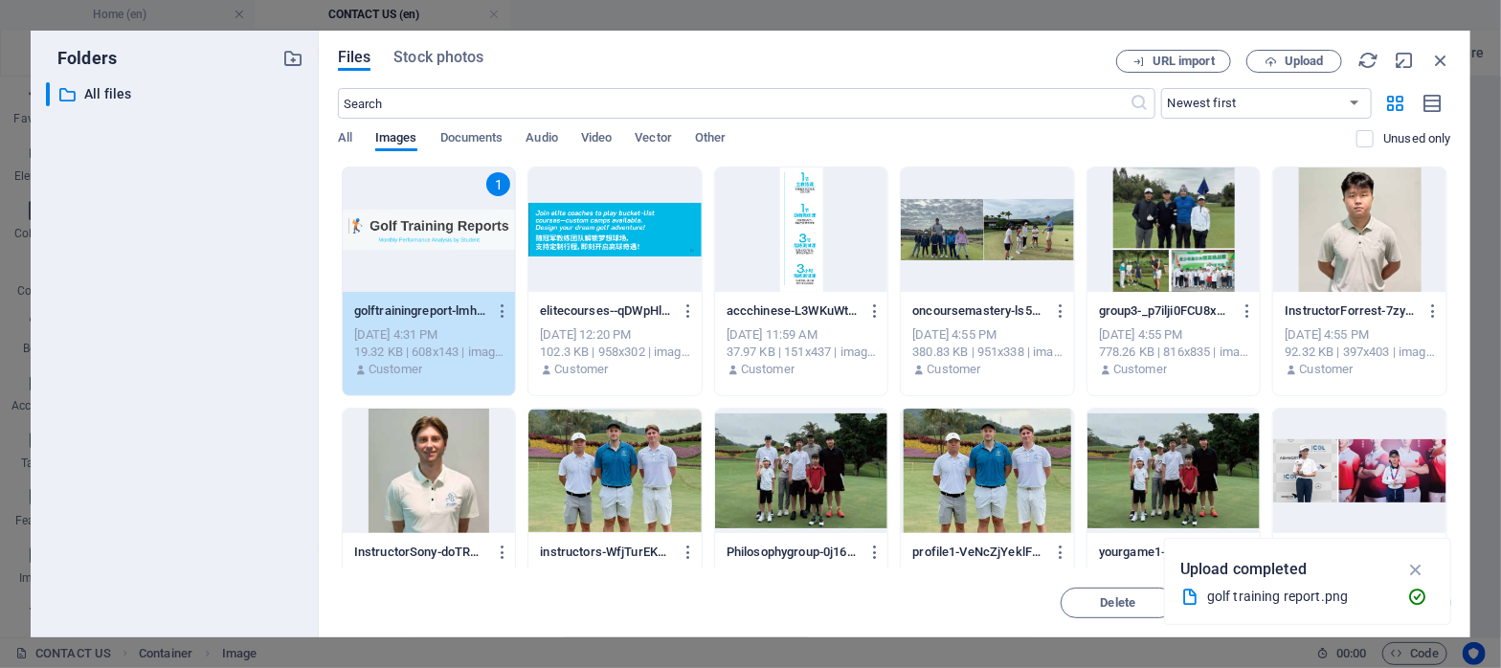
click at [431, 237] on div "1" at bounding box center [429, 230] width 173 height 124
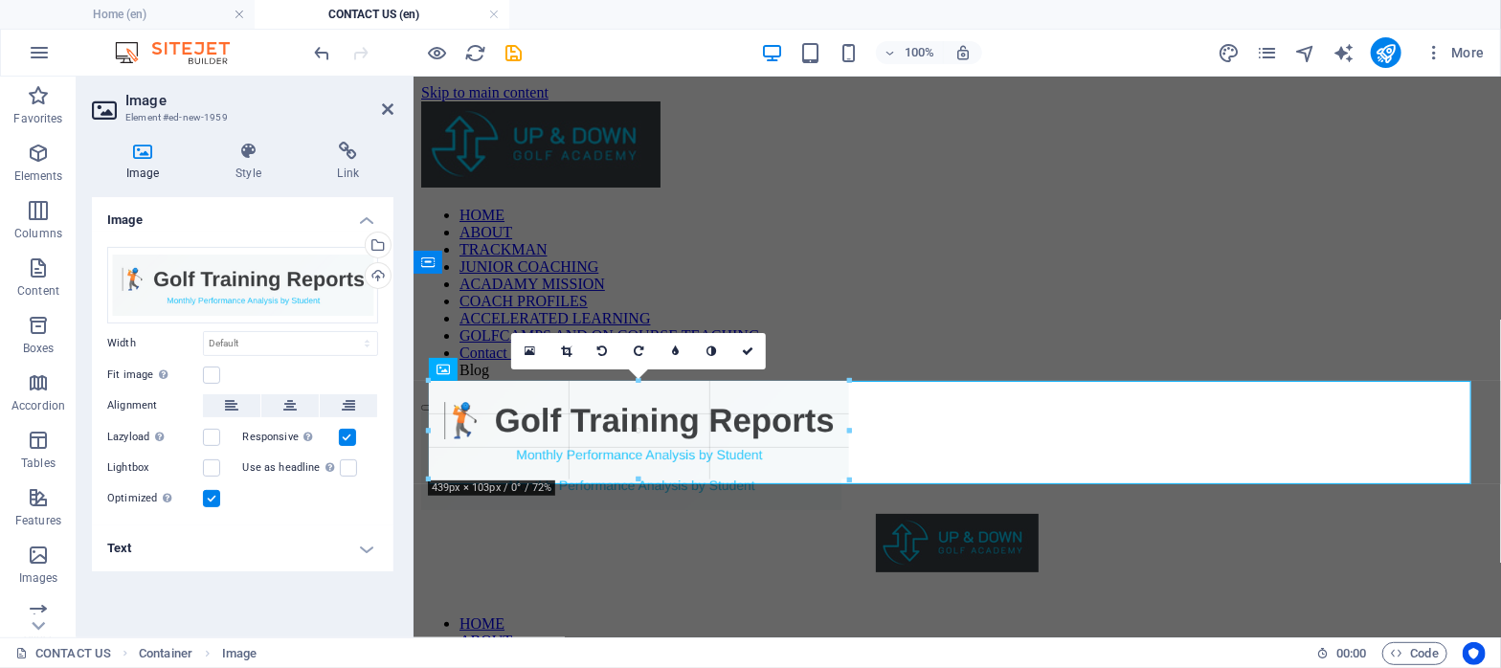
drag, startPoint x: 1471, startPoint y: 630, endPoint x: 483, endPoint y: 480, distance: 999.4
type input "439"
select select "px"
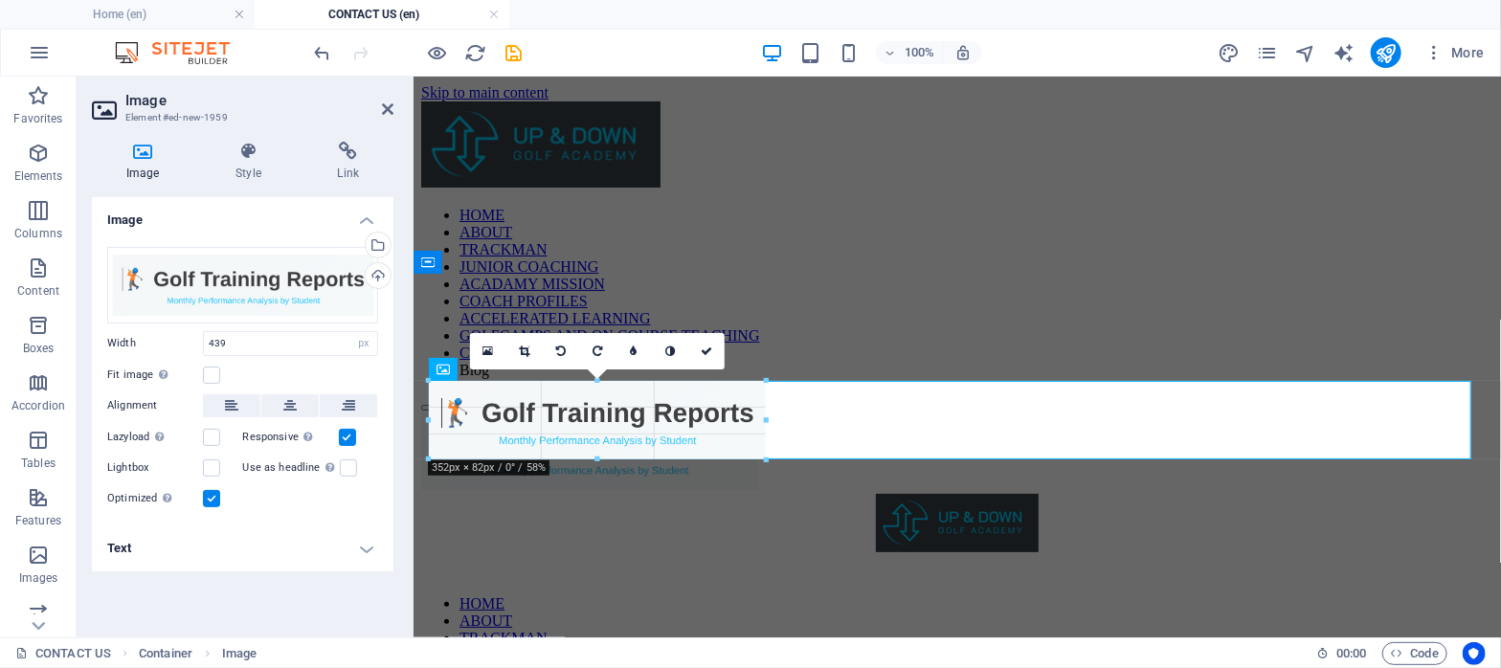
drag, startPoint x: 851, startPoint y: 480, endPoint x: 607, endPoint y: 460, distance: 245.0
type input "354"
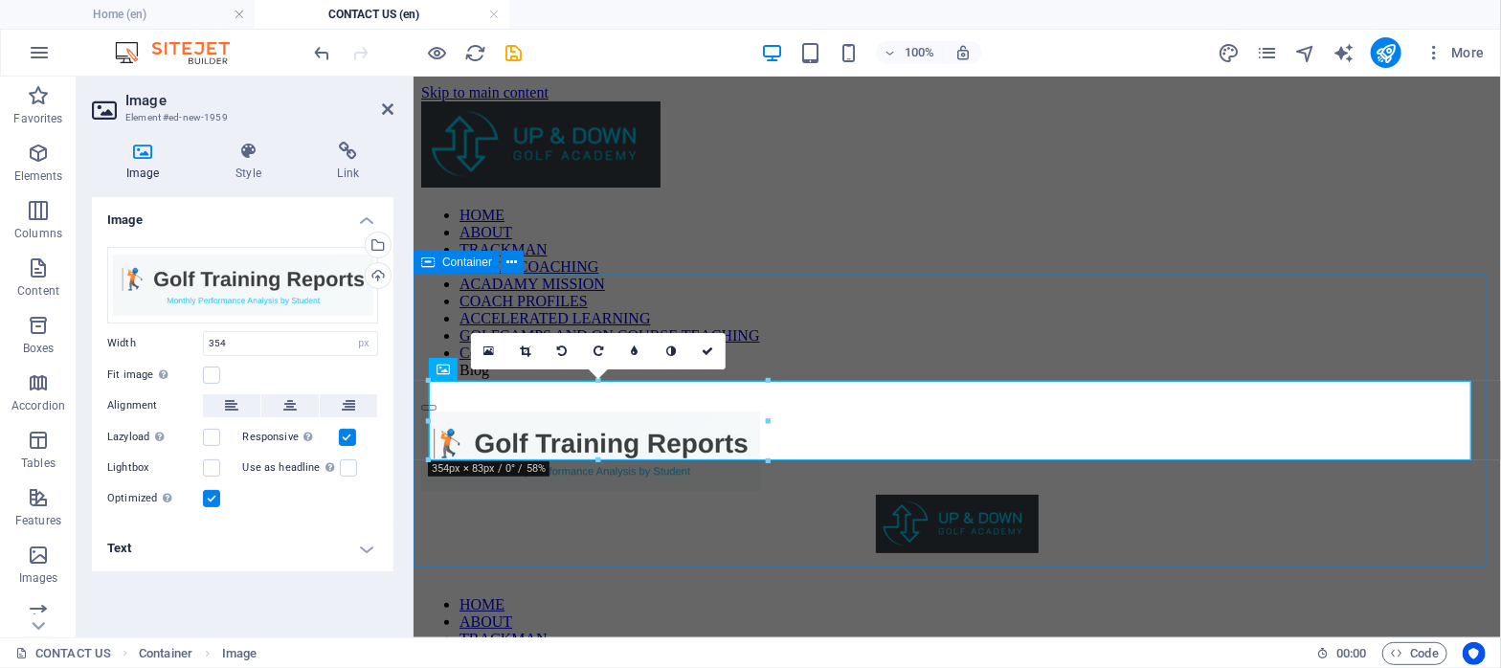
click at [770, 485] on div at bounding box center [956, 452] width 1072 height 83
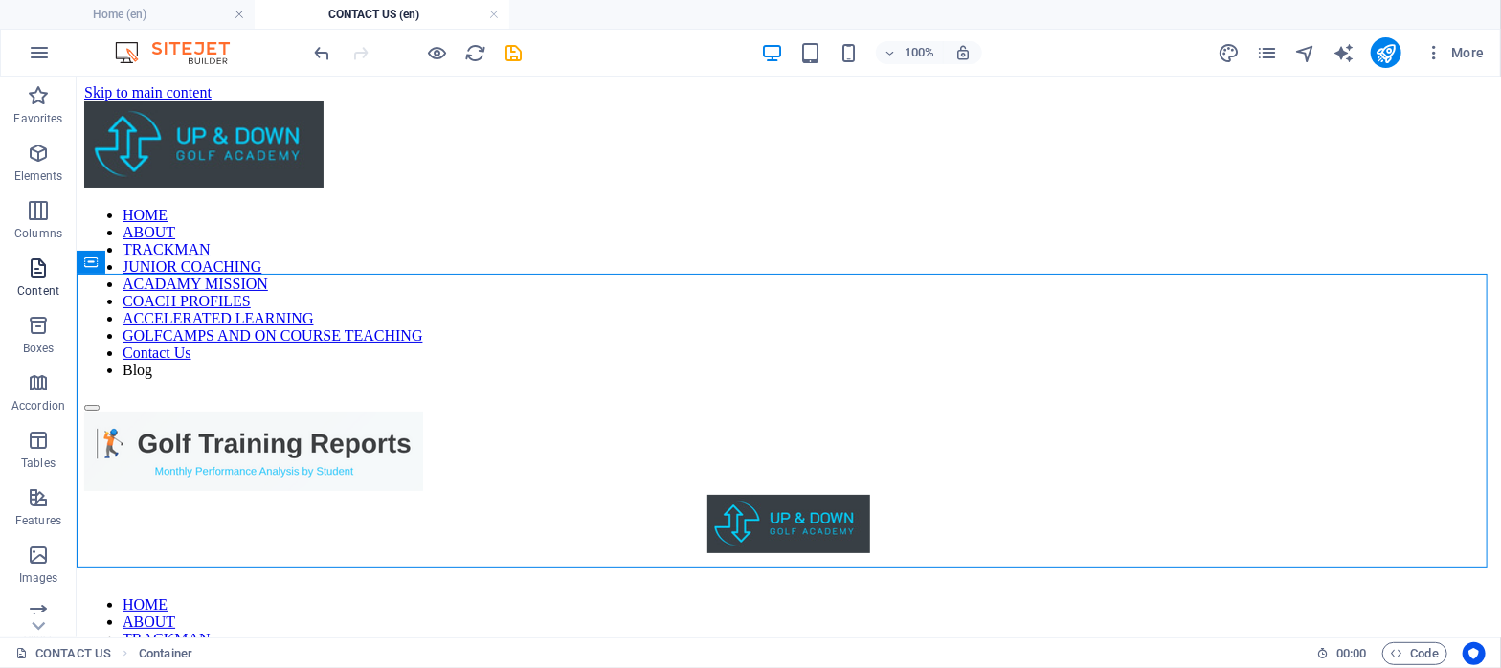
click at [39, 268] on icon "button" at bounding box center [38, 268] width 23 height 23
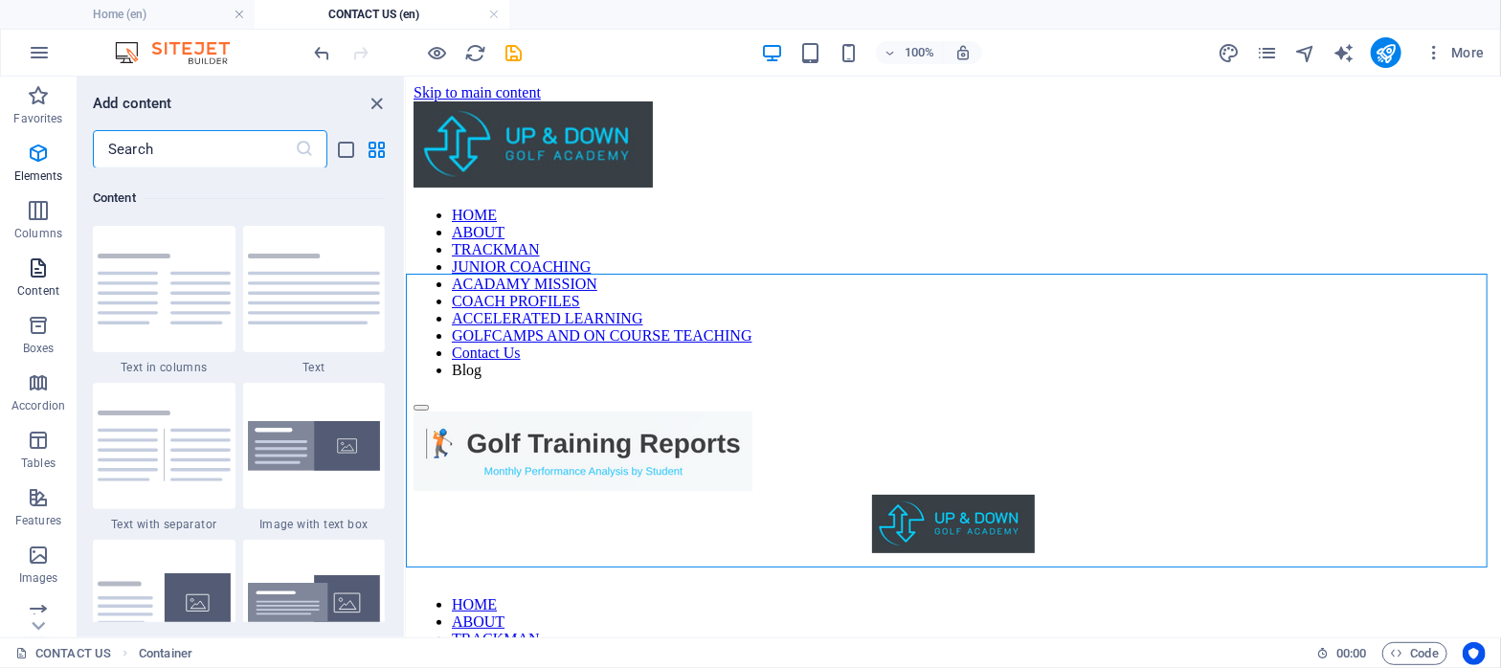
scroll to position [3350, 0]
click at [35, 167] on span "Elements" at bounding box center [38, 165] width 77 height 46
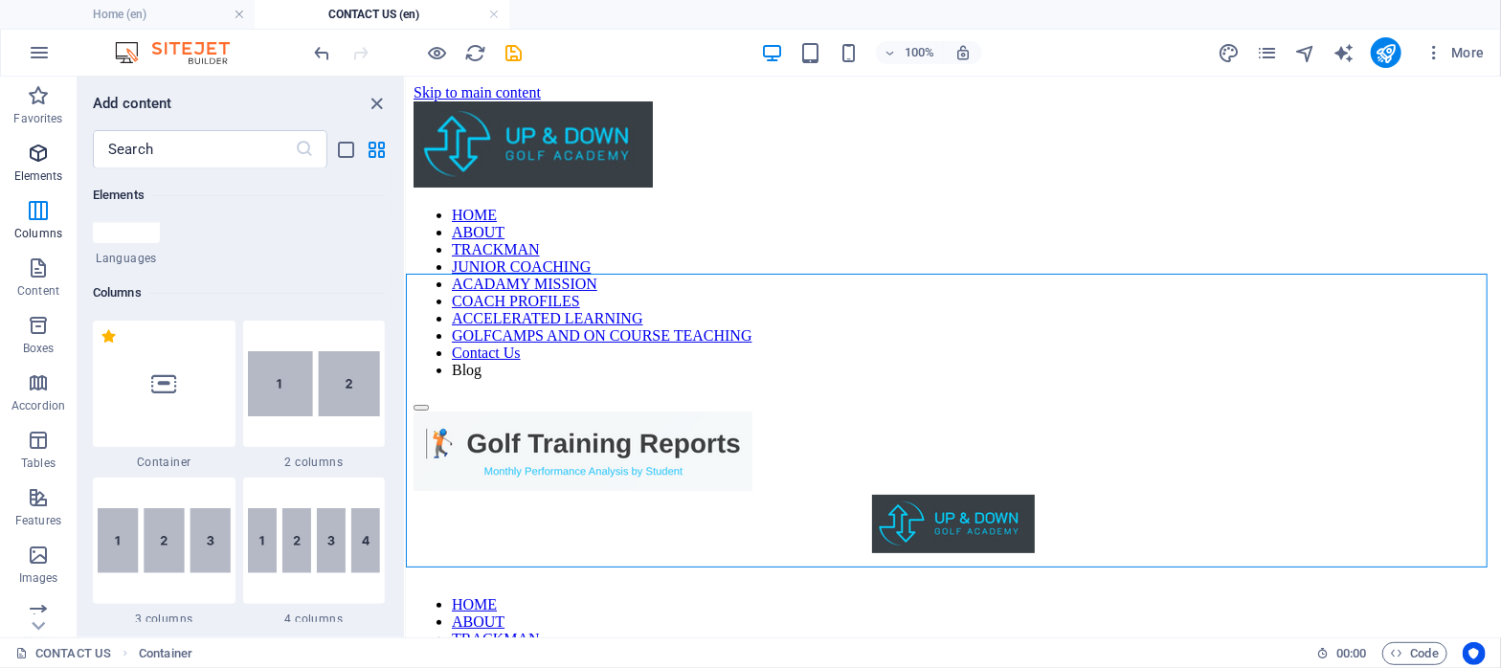
scroll to position [204, 0]
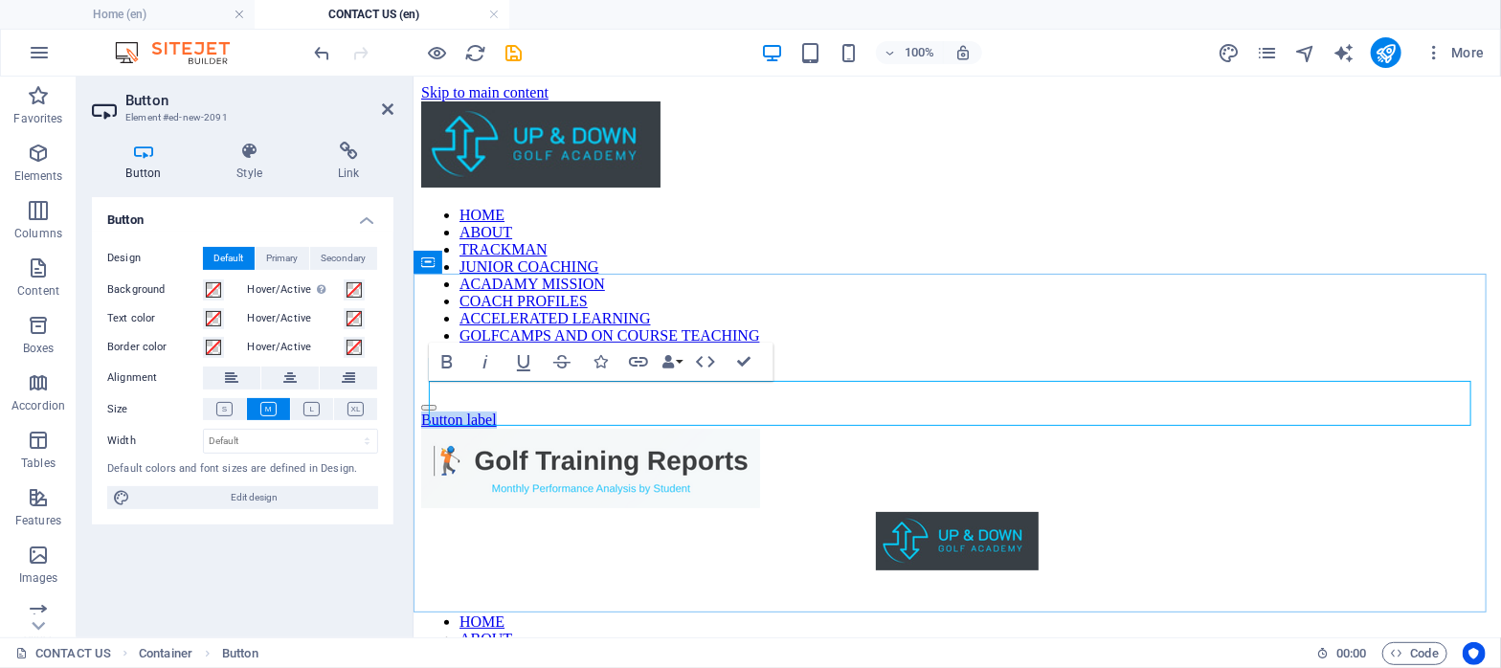
click at [496, 411] on link "Button label" at bounding box center [458, 419] width 76 height 16
click at [528, 441] on figure at bounding box center [956, 469] width 1072 height 83
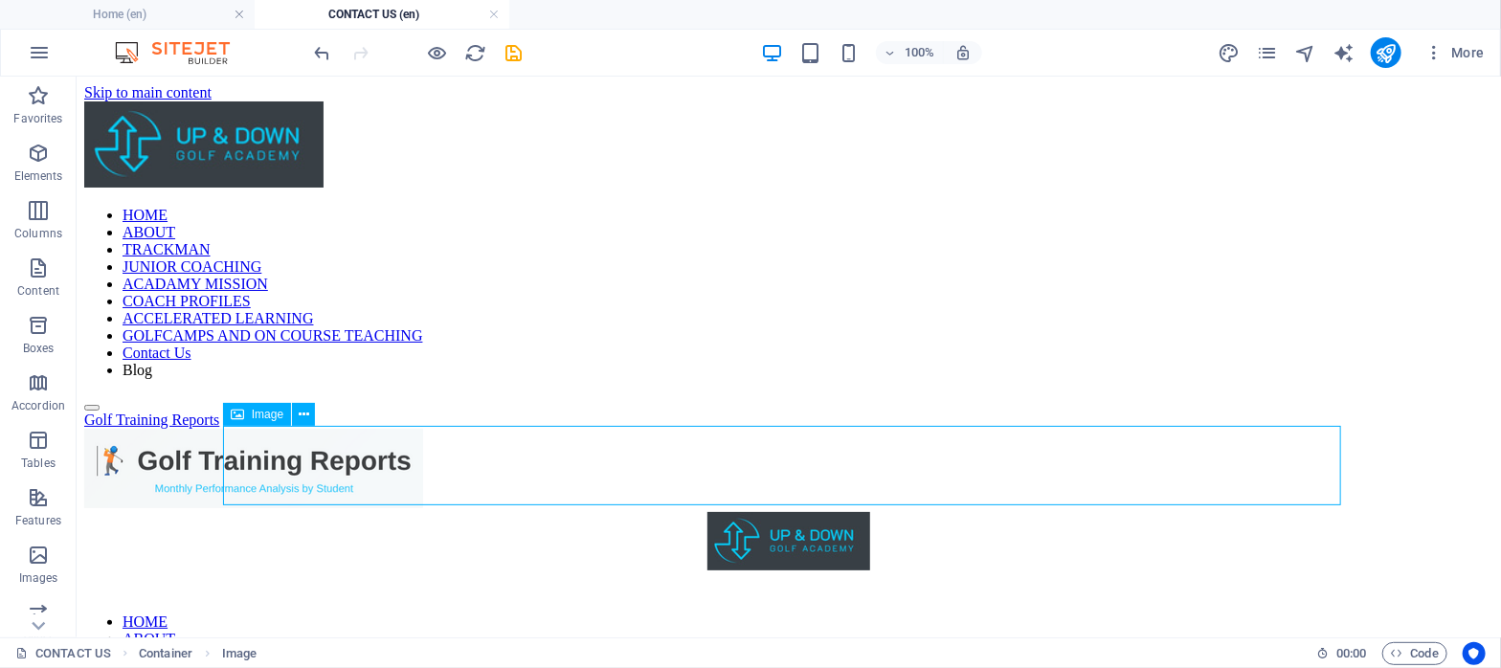
click at [431, 453] on figure at bounding box center [787, 469] width 1409 height 83
click at [307, 412] on icon at bounding box center [304, 415] width 11 height 20
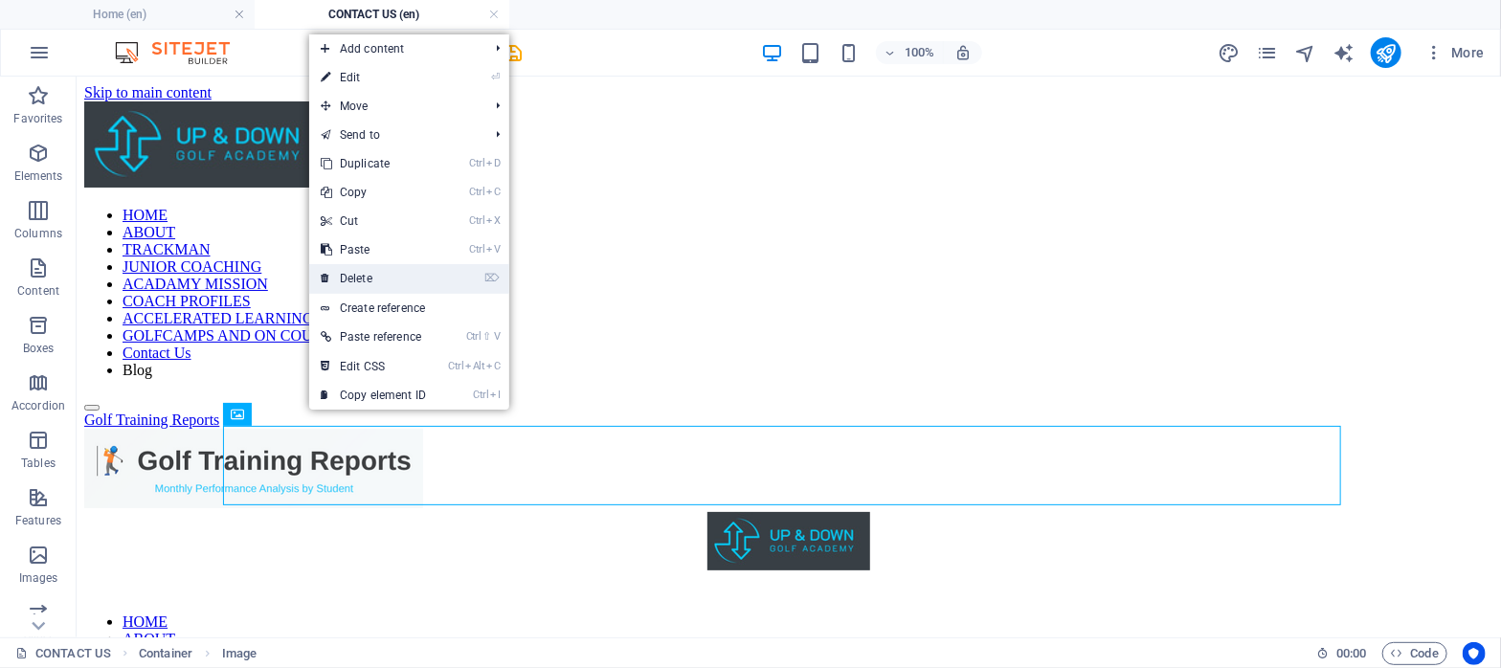
click at [352, 274] on link "⌦ Delete" at bounding box center [373, 278] width 128 height 29
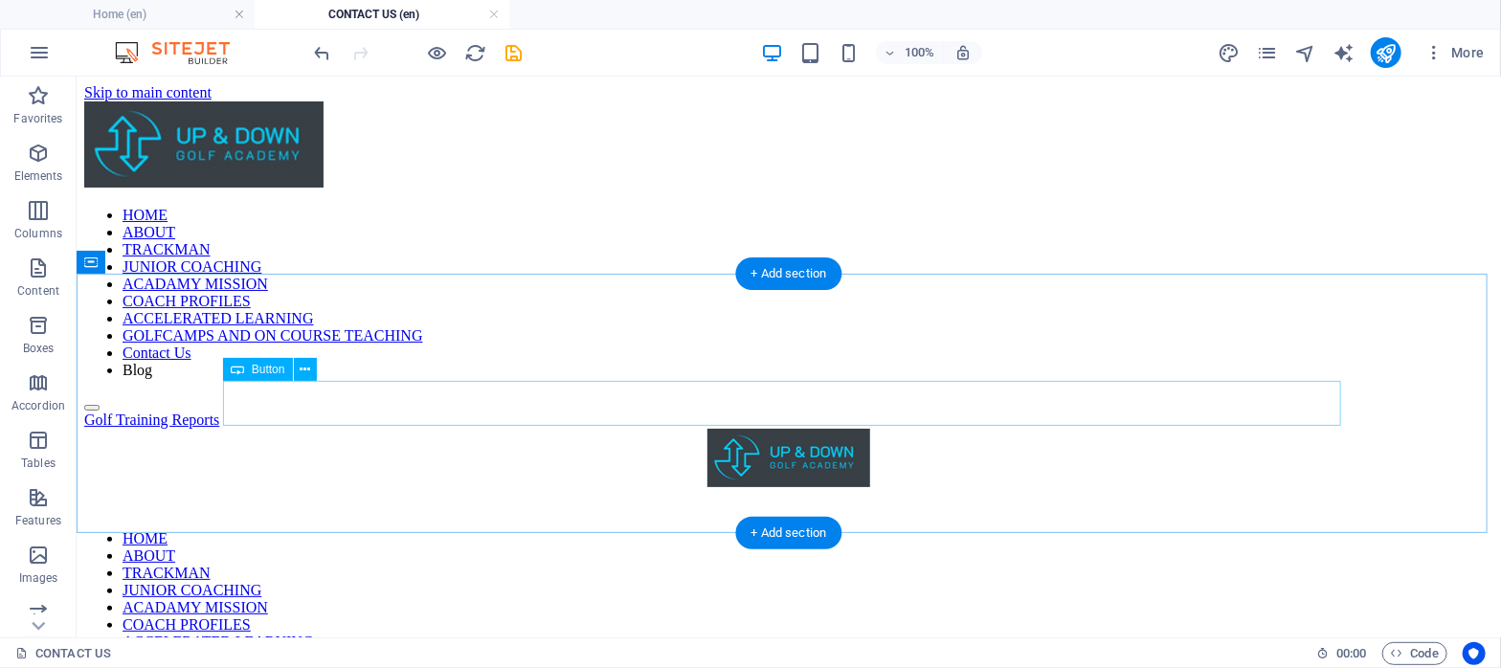
click at [328, 411] on div "Golf Training Reports" at bounding box center [787, 419] width 1409 height 17
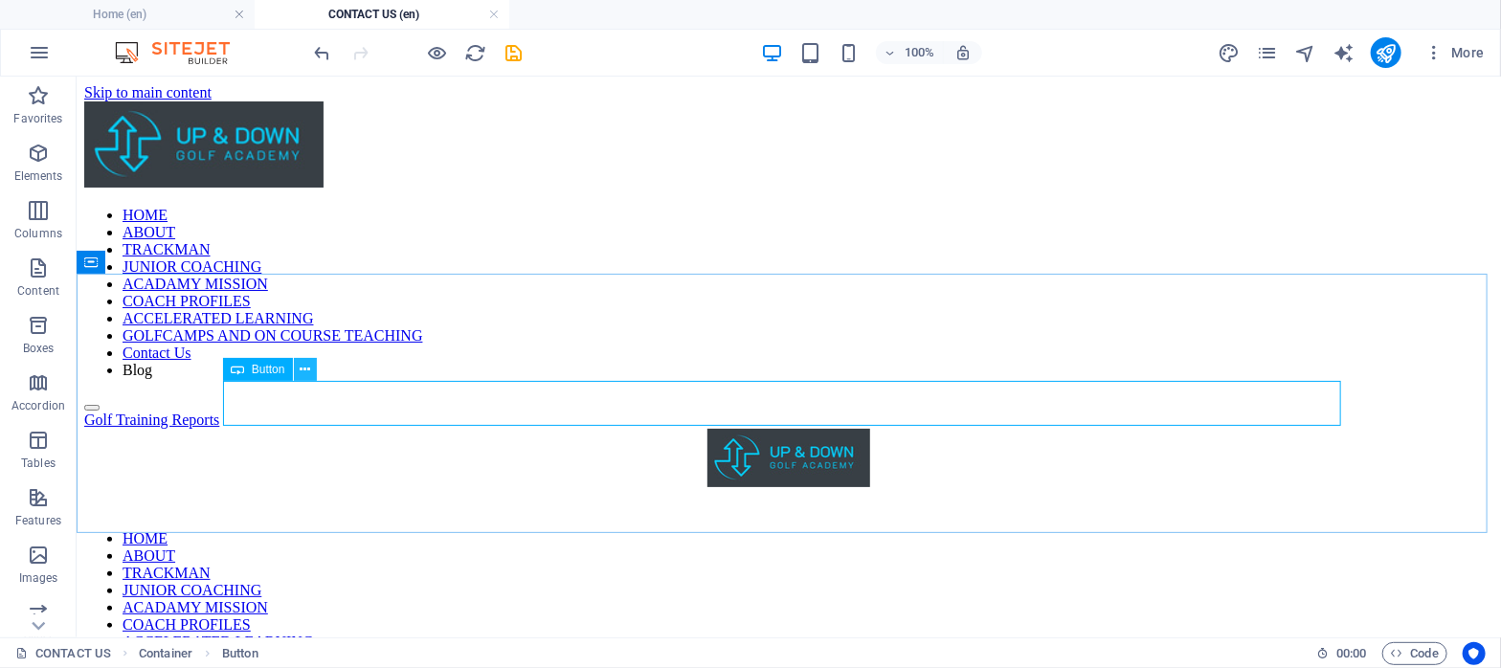
click at [303, 366] on icon at bounding box center [305, 370] width 11 height 20
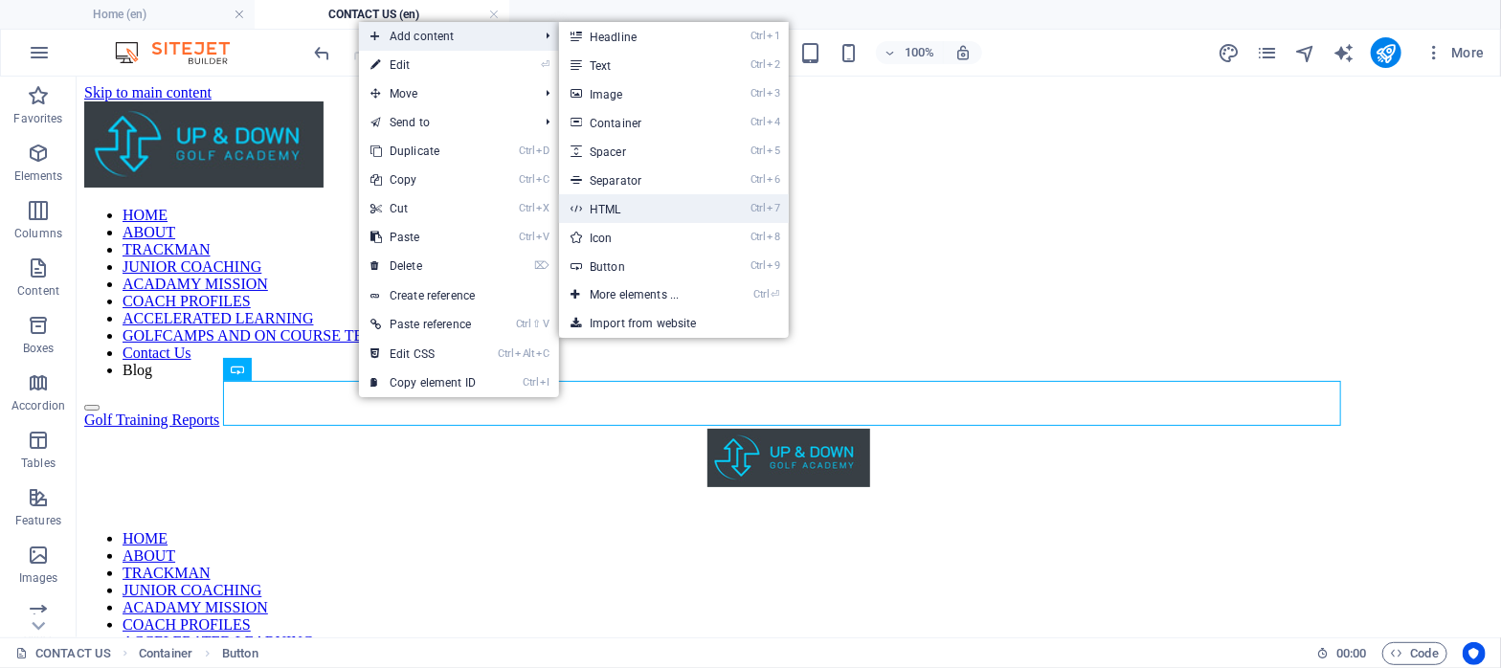
click at [643, 209] on link "Ctrl 7 HTML" at bounding box center [638, 208] width 158 height 29
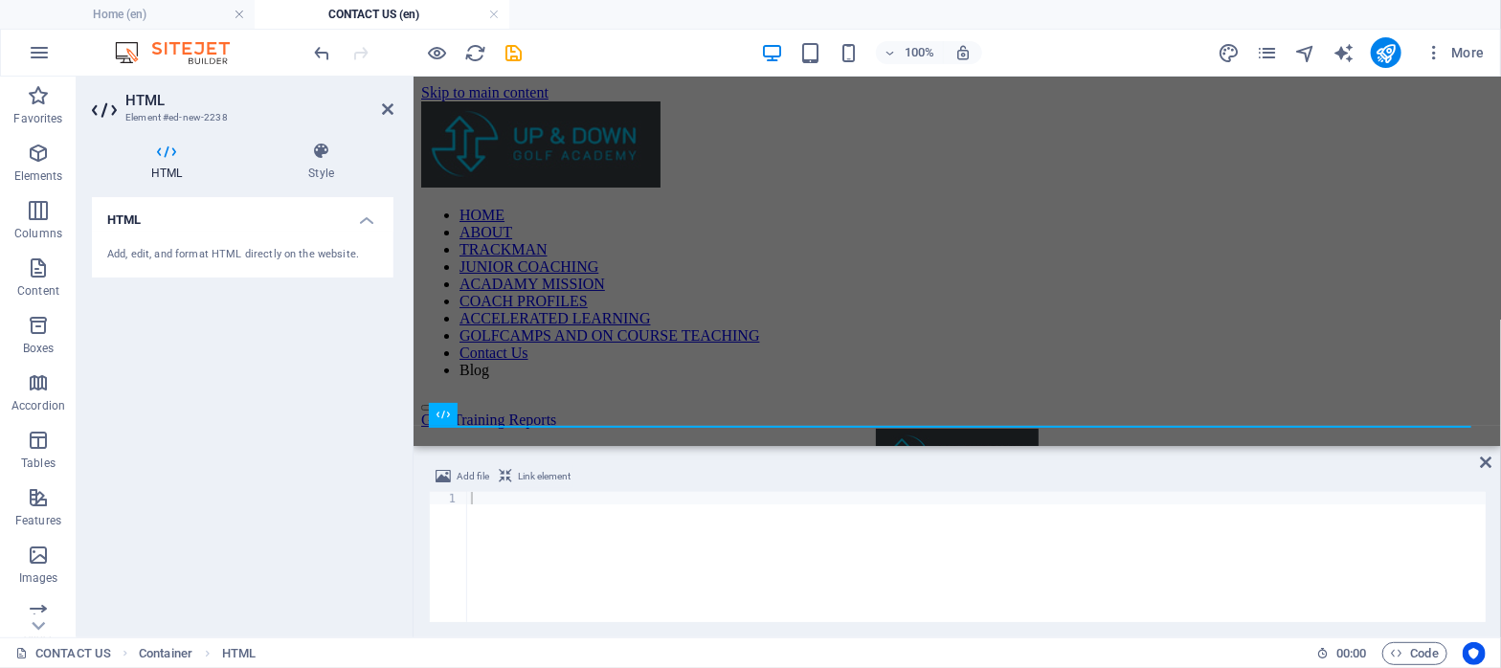
click at [500, 468] on icon at bounding box center [505, 476] width 13 height 23
click at [507, 474] on icon at bounding box center [505, 476] width 13 height 23
click at [1482, 462] on icon at bounding box center [1486, 462] width 11 height 15
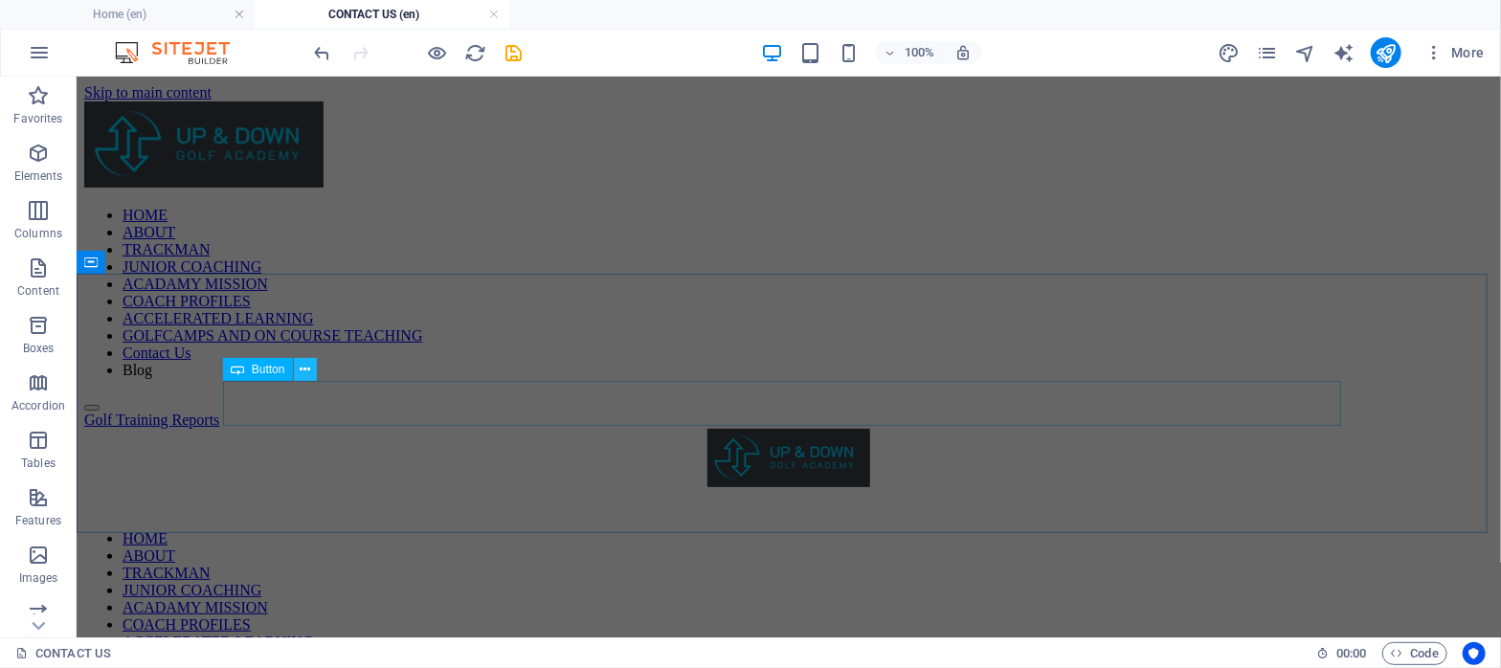
click at [300, 369] on icon at bounding box center [305, 370] width 11 height 20
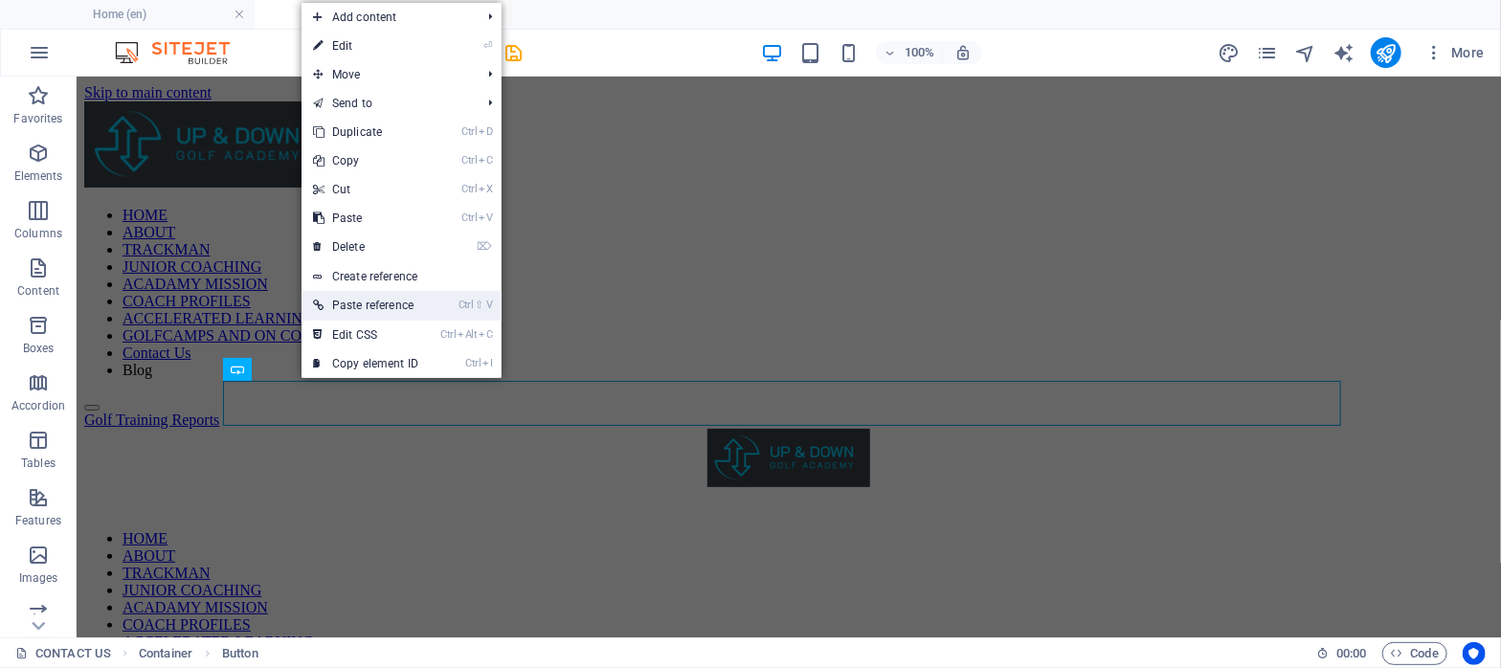
click at [349, 304] on link "Ctrl ⇧ V Paste reference" at bounding box center [366, 305] width 128 height 29
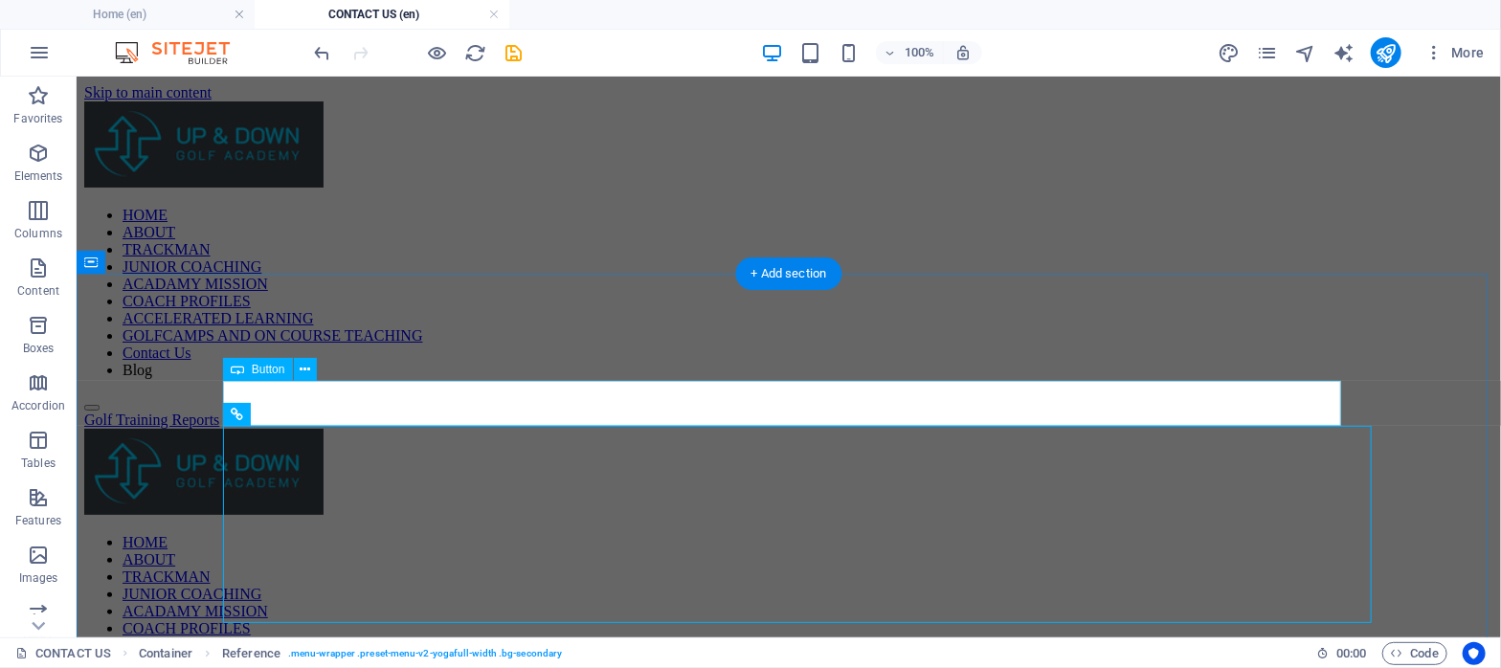
click at [319, 411] on div "Golf Training Reports" at bounding box center [787, 419] width 1409 height 17
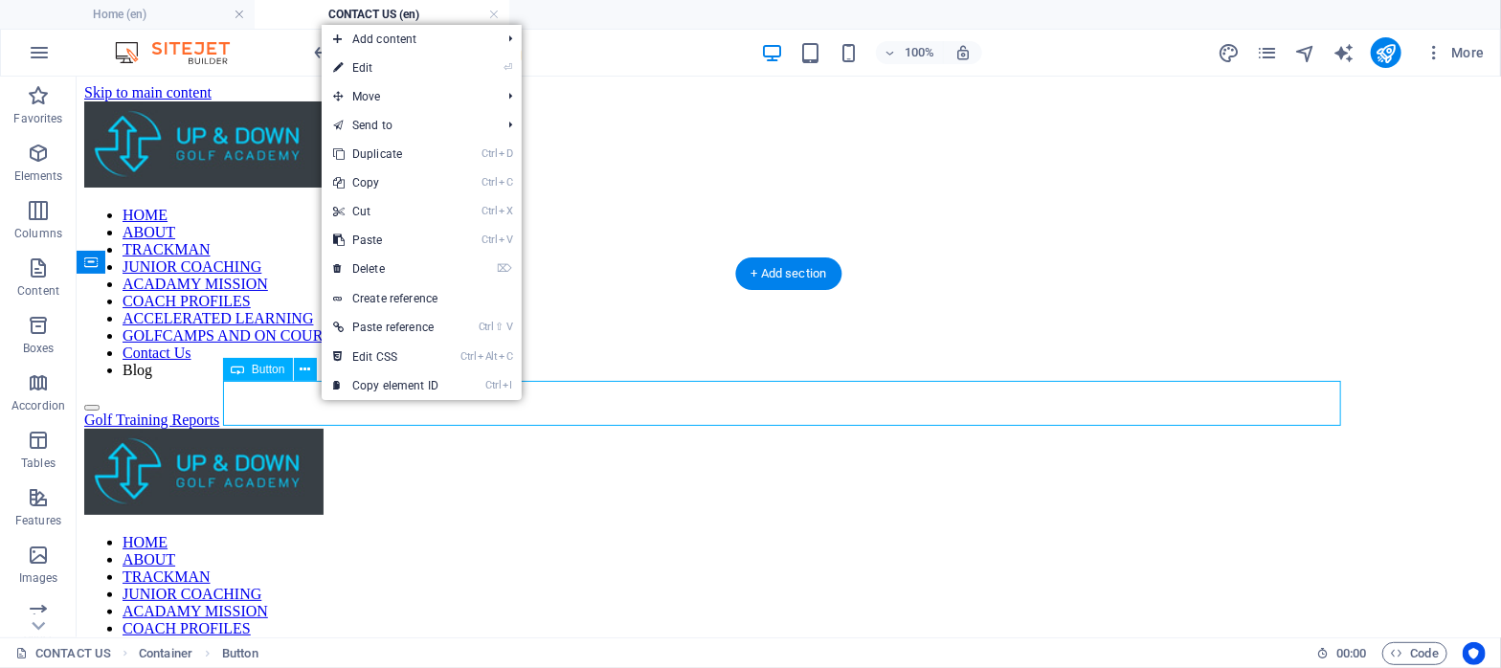
click at [319, 411] on div "Golf Training Reports" at bounding box center [787, 419] width 1409 height 17
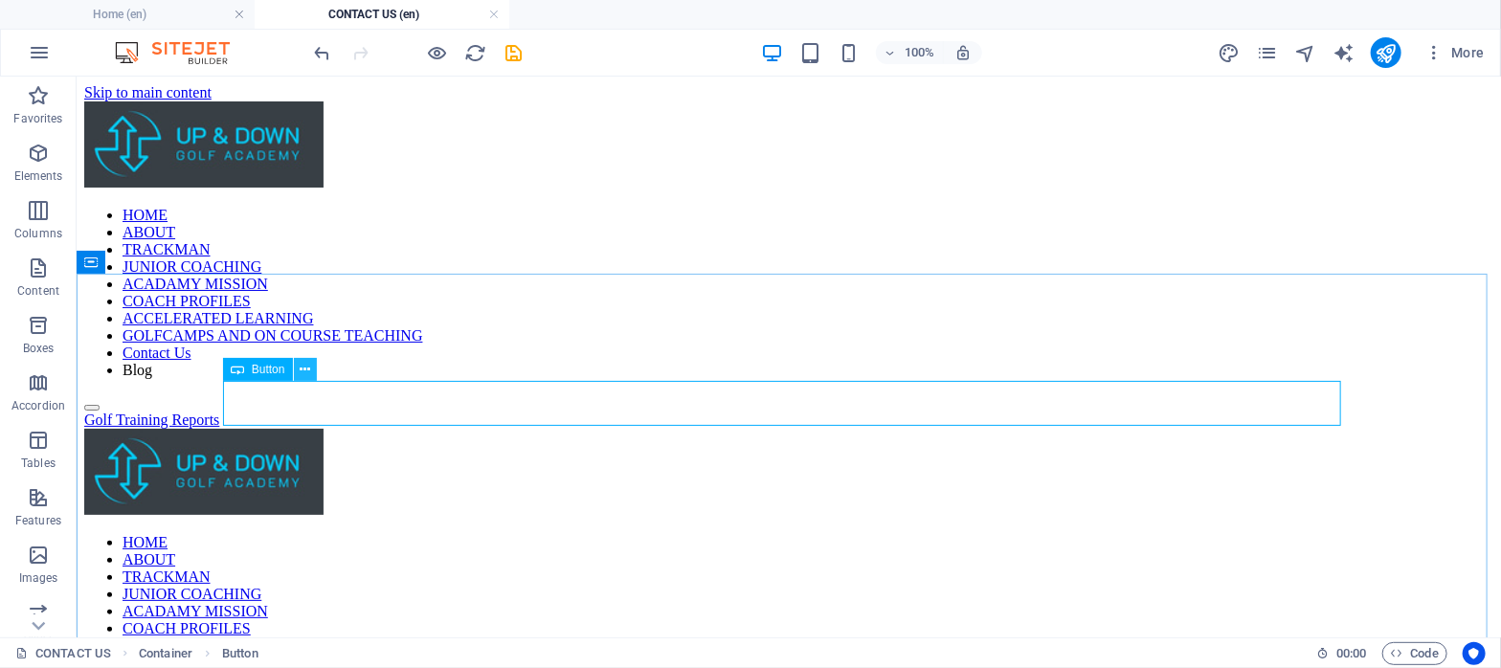
click at [298, 373] on button at bounding box center [305, 369] width 23 height 23
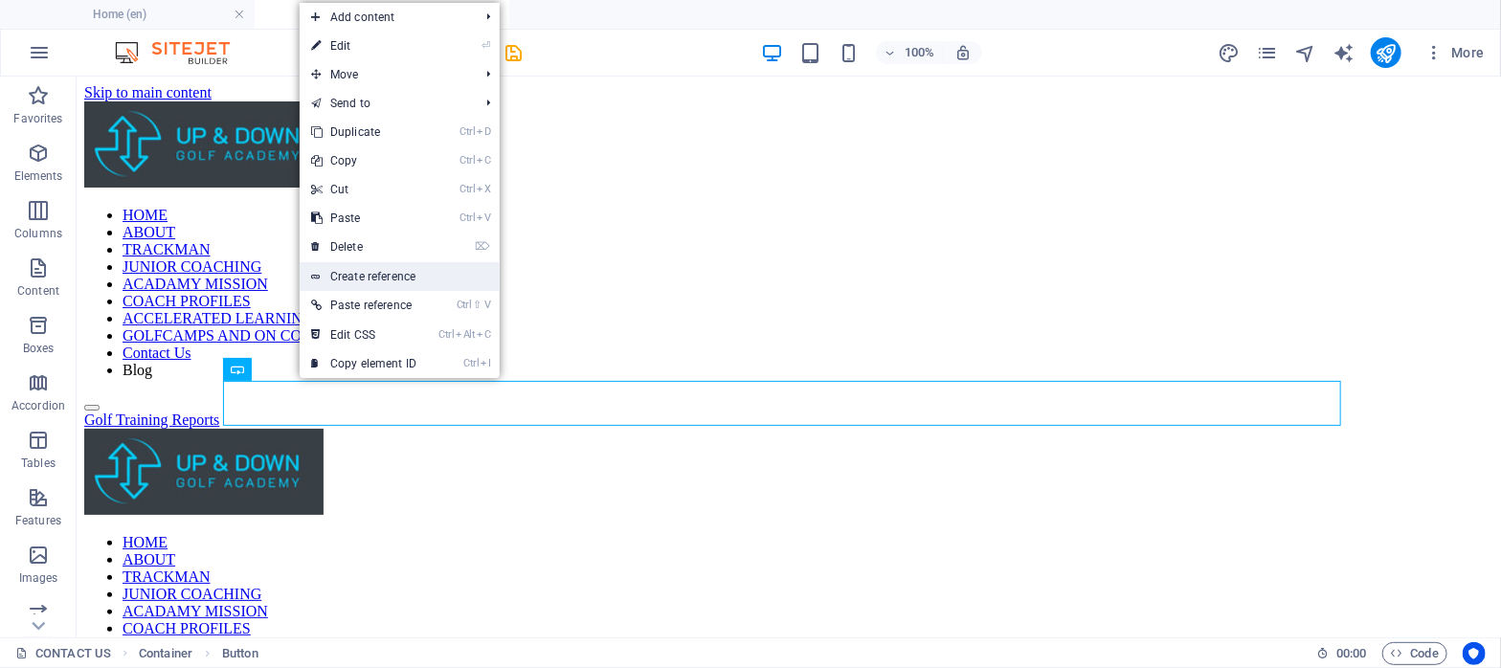
click at [355, 275] on link "Create reference" at bounding box center [400, 276] width 200 height 29
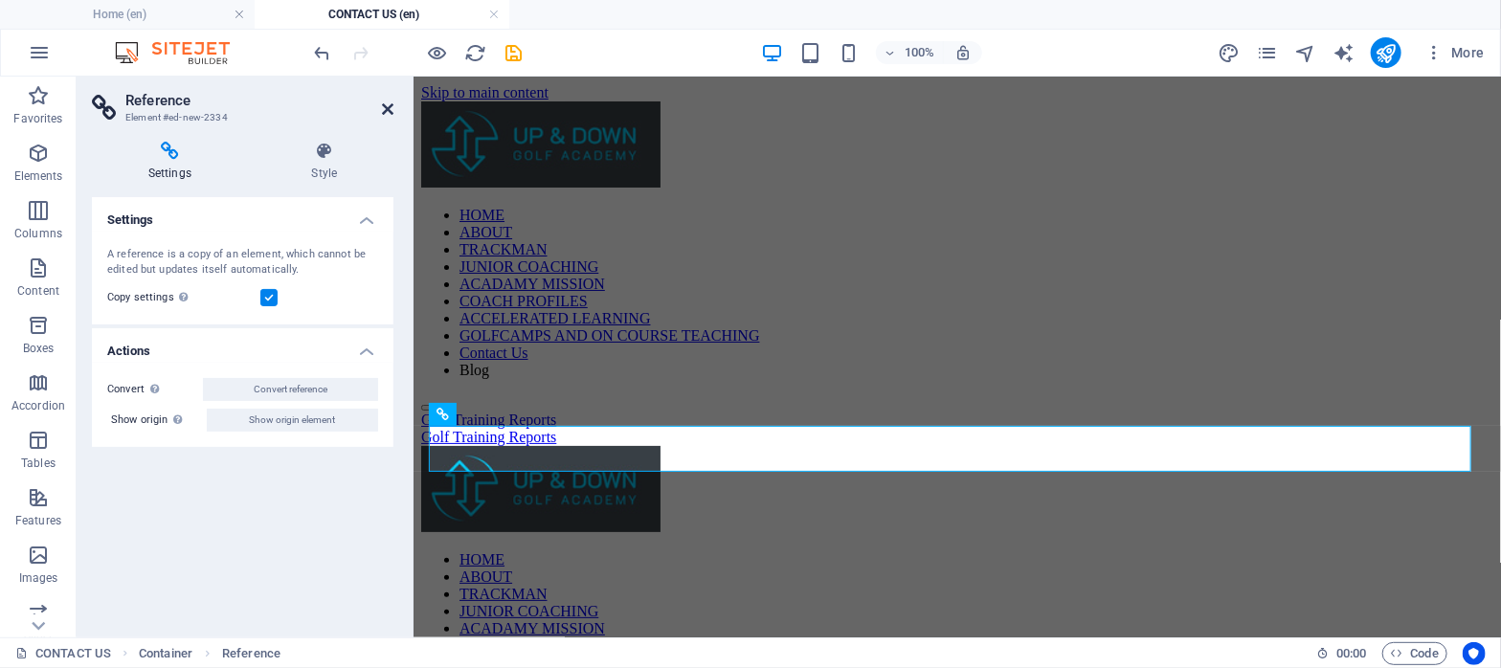
click at [387, 110] on icon at bounding box center [387, 108] width 11 height 15
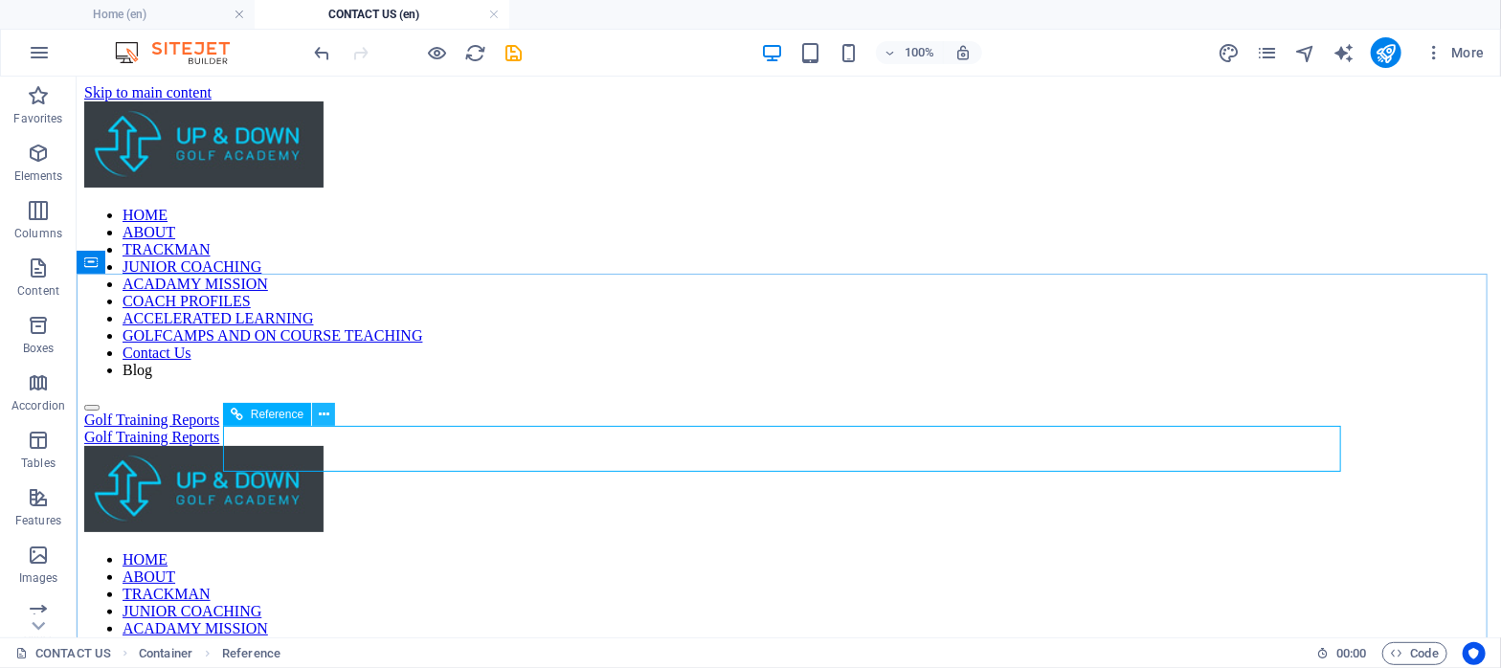
click at [319, 416] on icon at bounding box center [324, 415] width 11 height 20
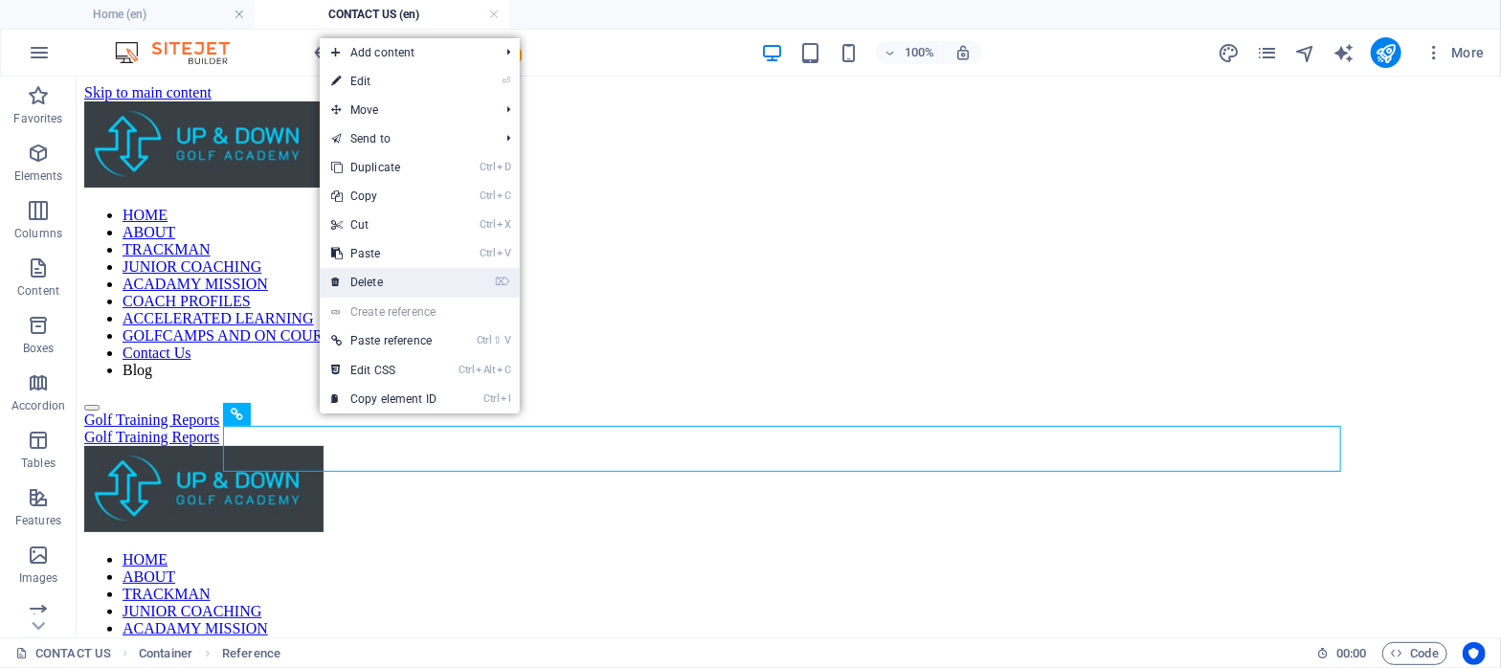
click at [353, 283] on link "⌦ Delete" at bounding box center [384, 282] width 128 height 29
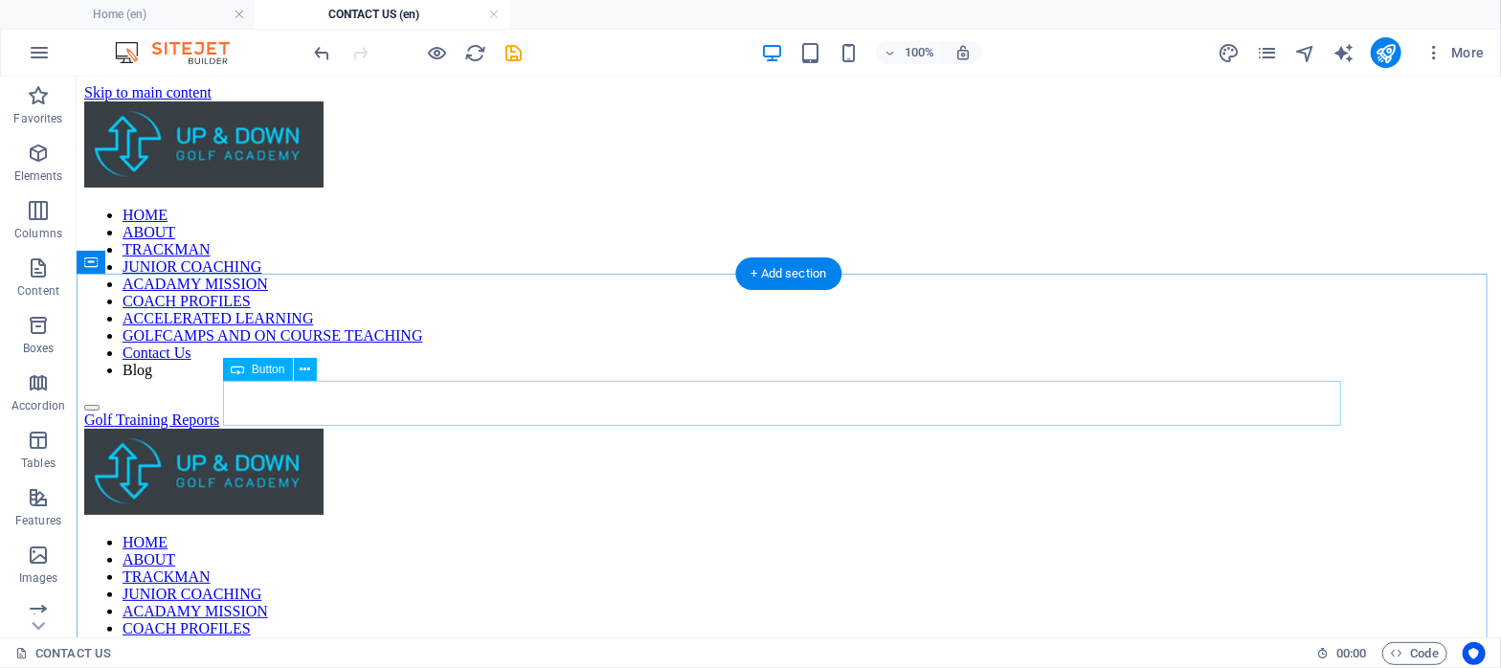
click at [469, 411] on div "Golf Training Reports" at bounding box center [787, 419] width 1409 height 17
click at [1452, 51] on span "More" at bounding box center [1455, 52] width 60 height 19
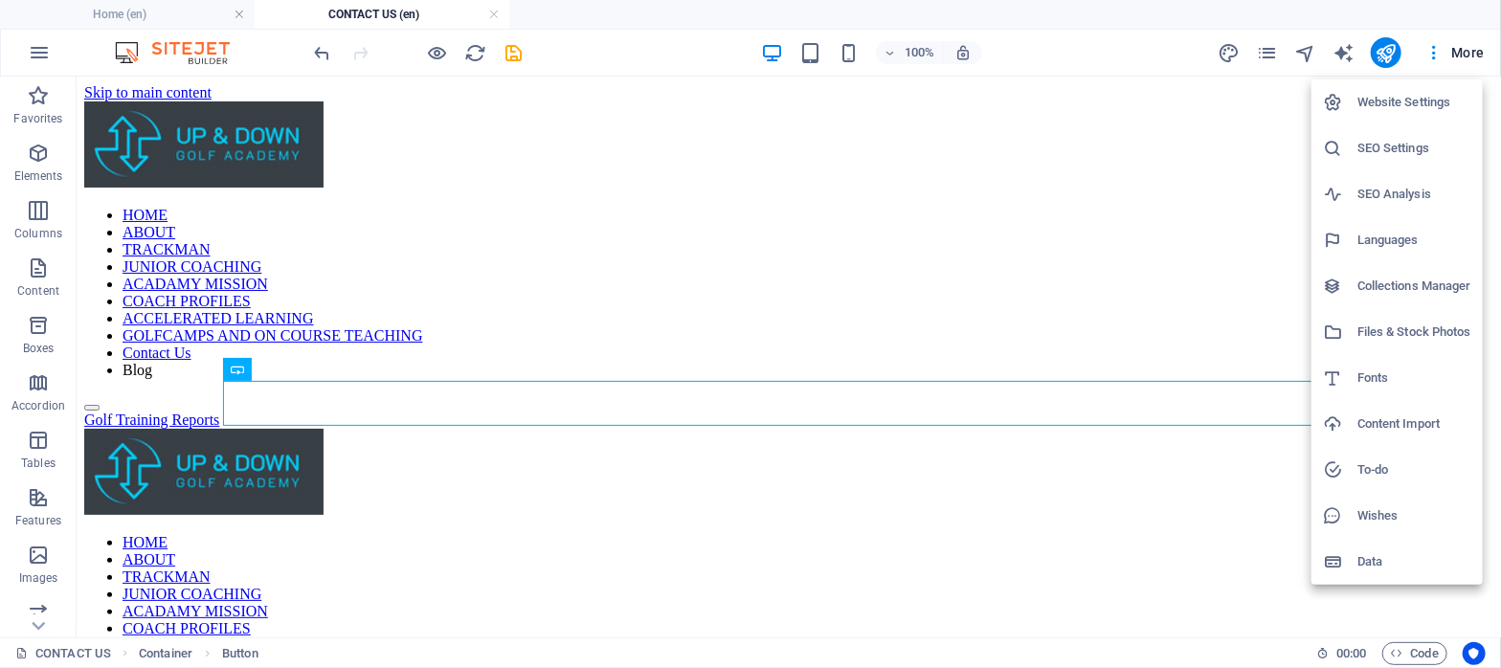
click at [1433, 52] on div at bounding box center [750, 334] width 1501 height 668
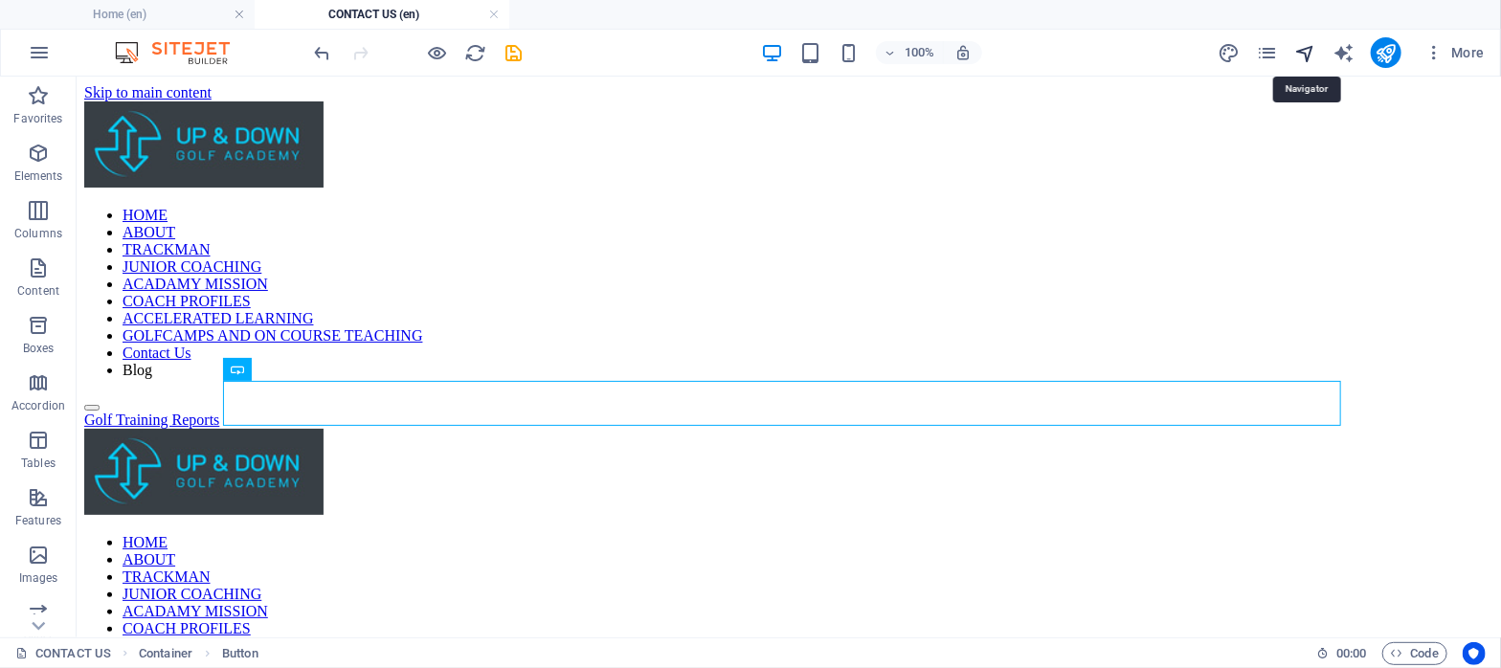
click at [1312, 58] on icon "navigator" at bounding box center [1305, 53] width 22 height 22
select select "15920628-en"
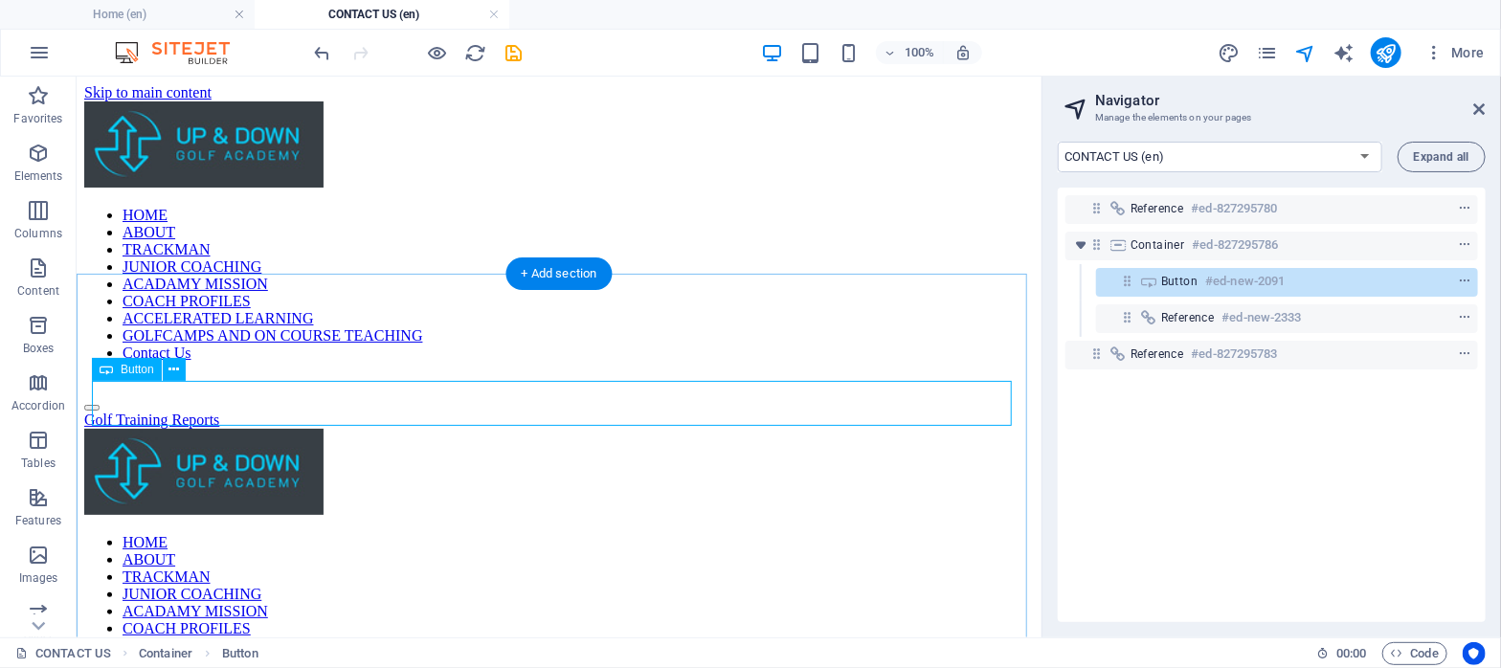
click at [1171, 280] on span "Button" at bounding box center [1179, 281] width 36 height 15
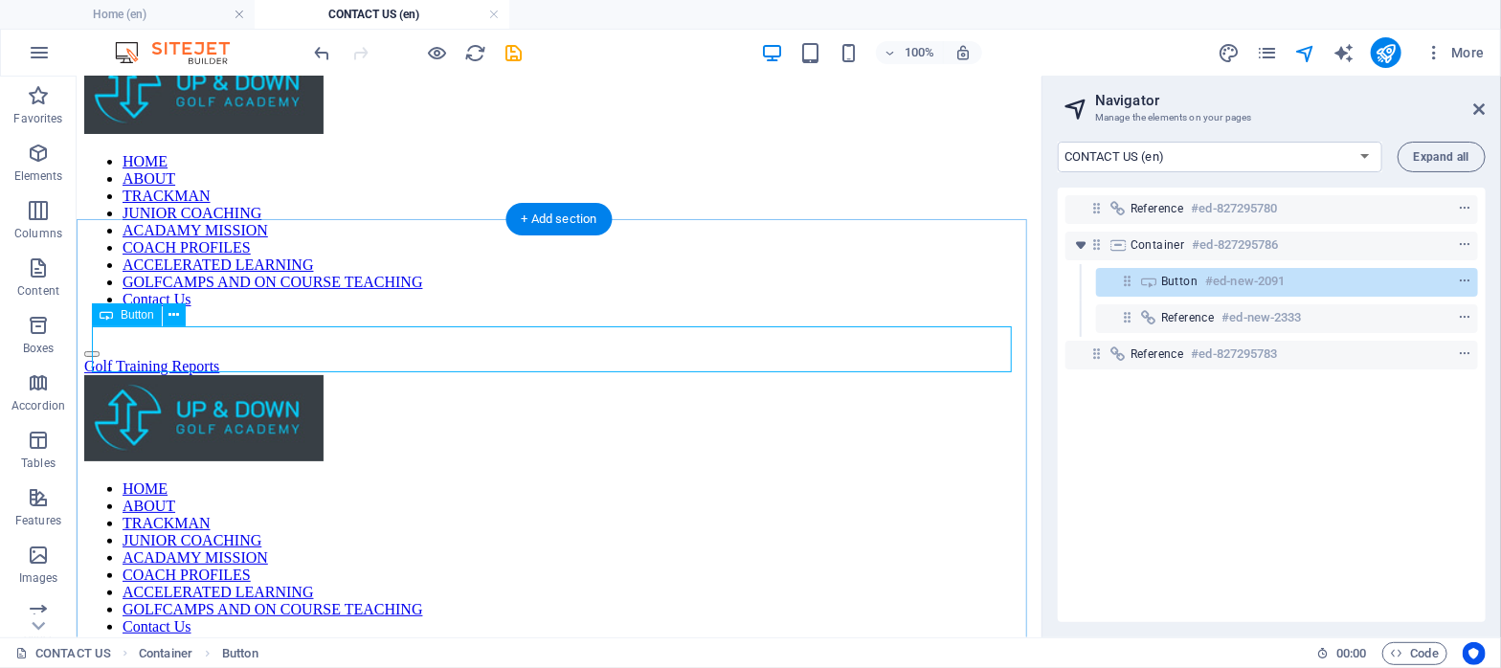
click at [1171, 280] on span "Button" at bounding box center [1179, 281] width 36 height 15
click at [1463, 276] on icon "context-menu" at bounding box center [1464, 281] width 13 height 13
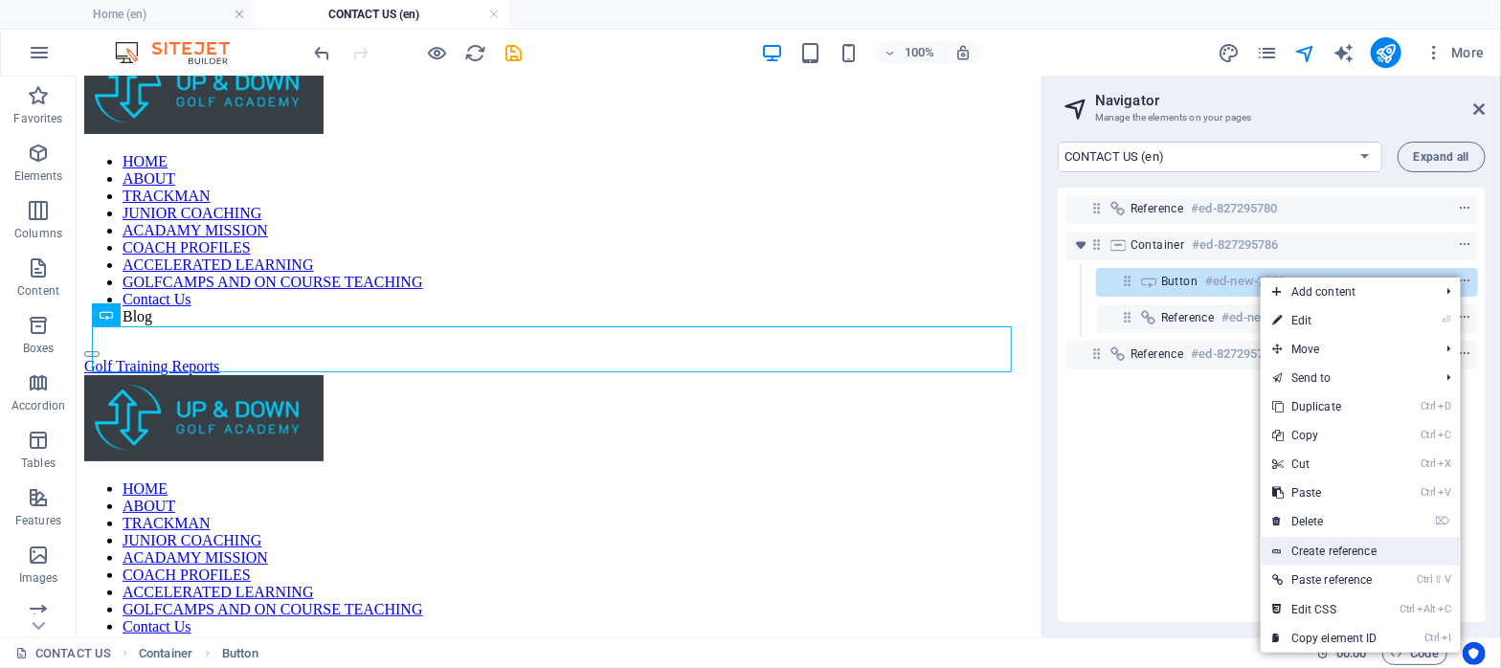
click at [1335, 550] on link "Create reference" at bounding box center [1361, 551] width 200 height 29
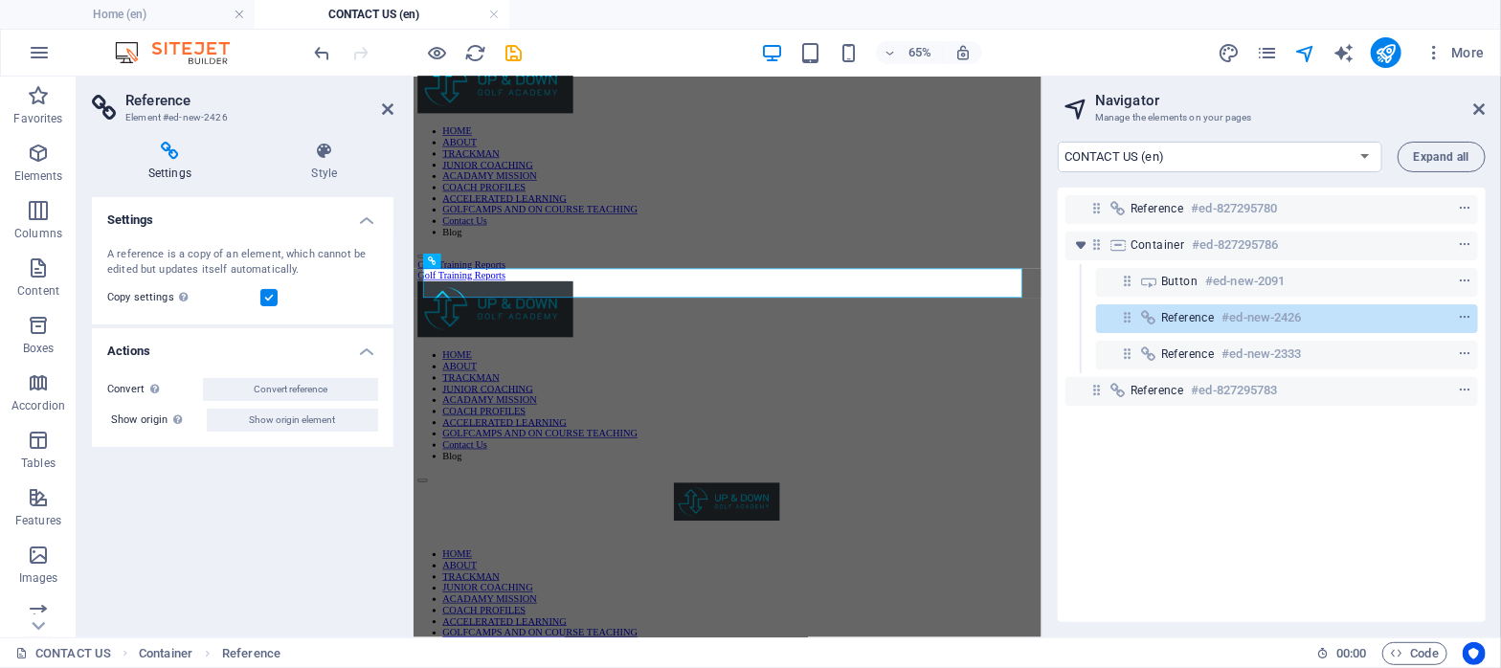
click at [379, 107] on h2 "Reference" at bounding box center [259, 100] width 268 height 17
click at [388, 109] on icon at bounding box center [387, 108] width 11 height 15
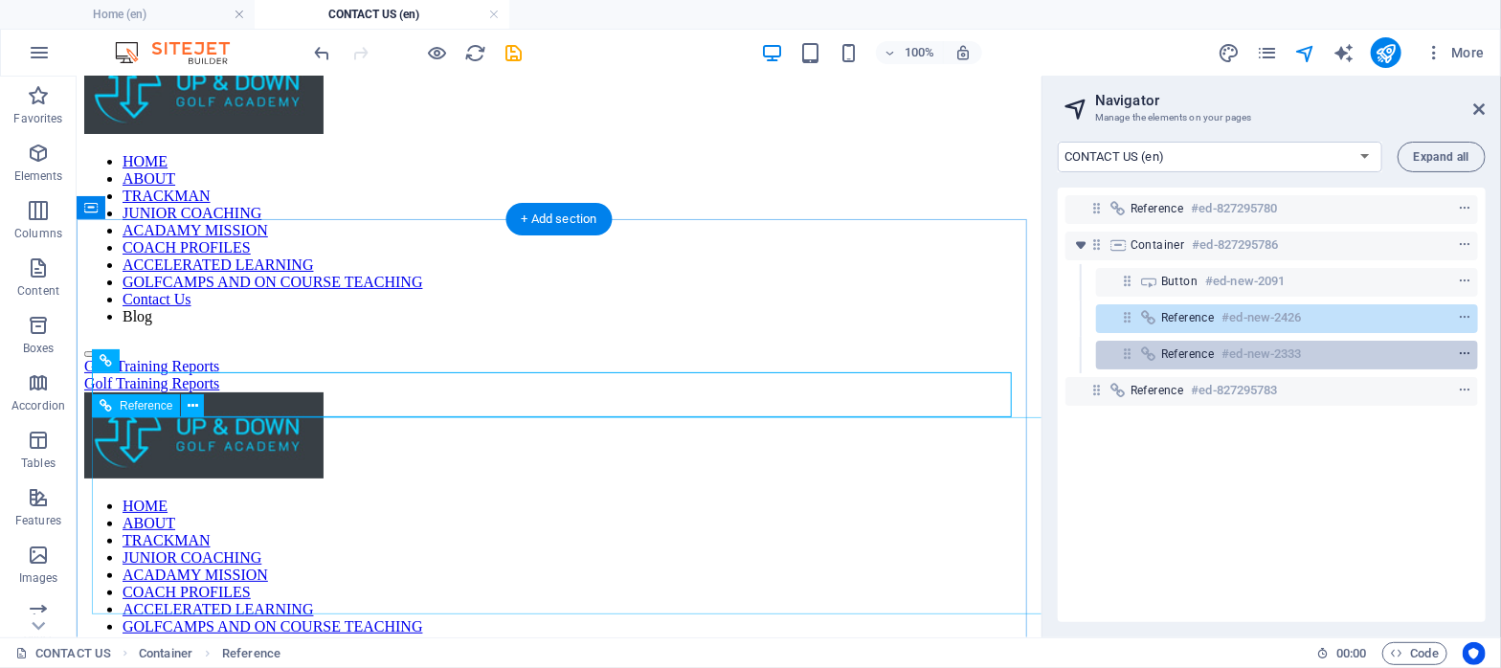
click at [1455, 351] on span "context-menu" at bounding box center [1464, 354] width 19 height 13
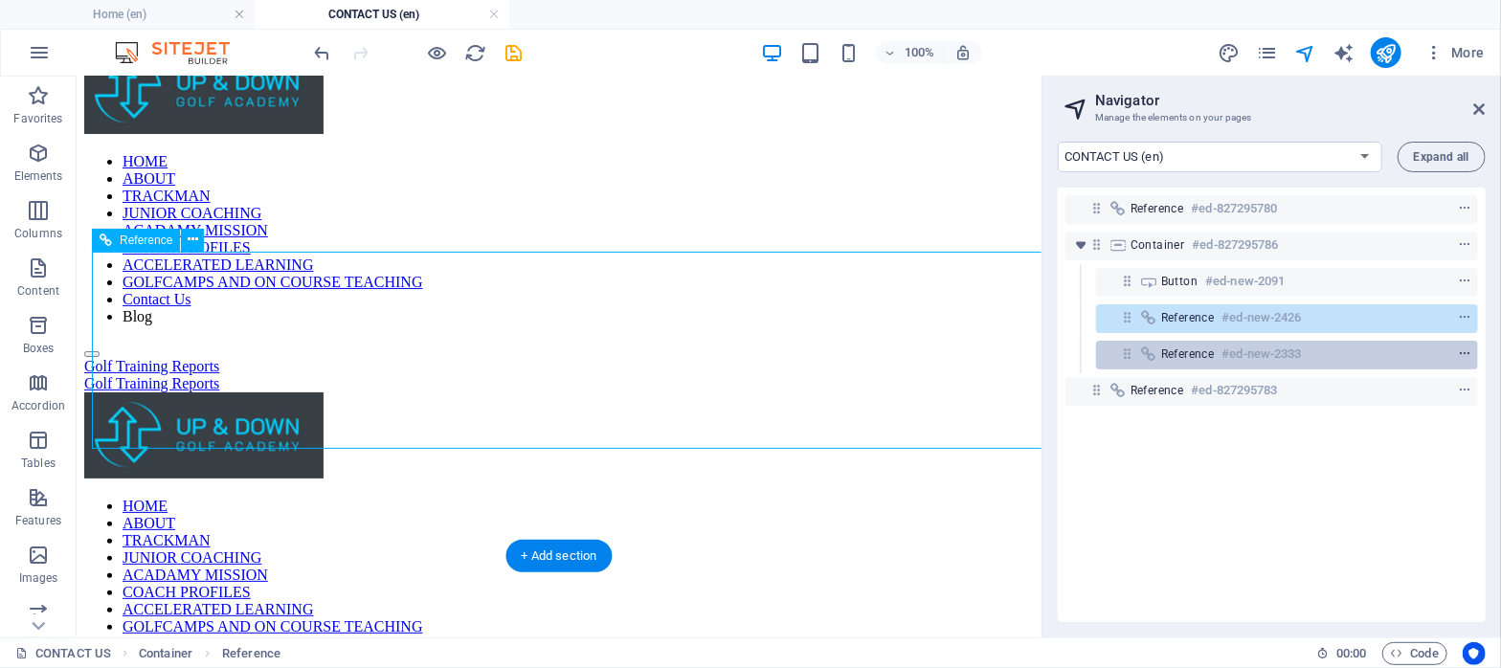
scroll to position [220, 0]
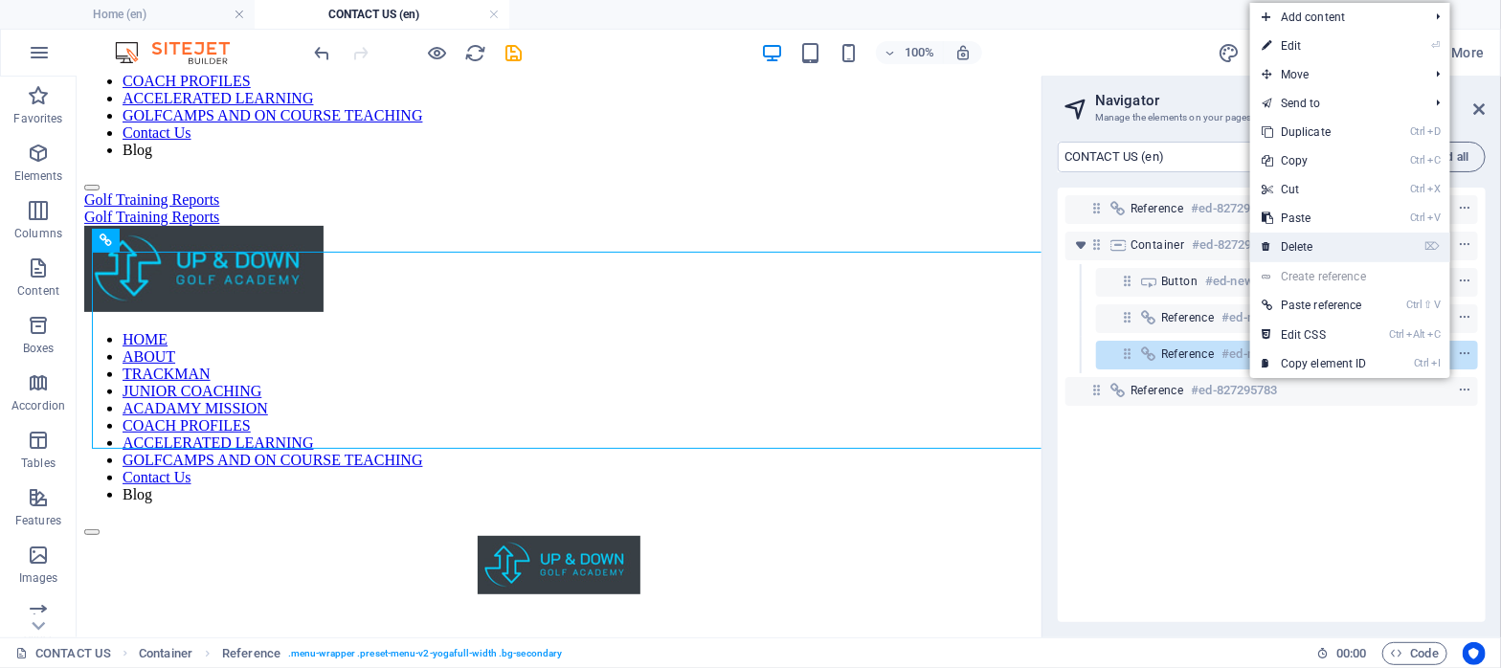
click at [1358, 235] on link "⌦ Delete" at bounding box center [1314, 247] width 128 height 29
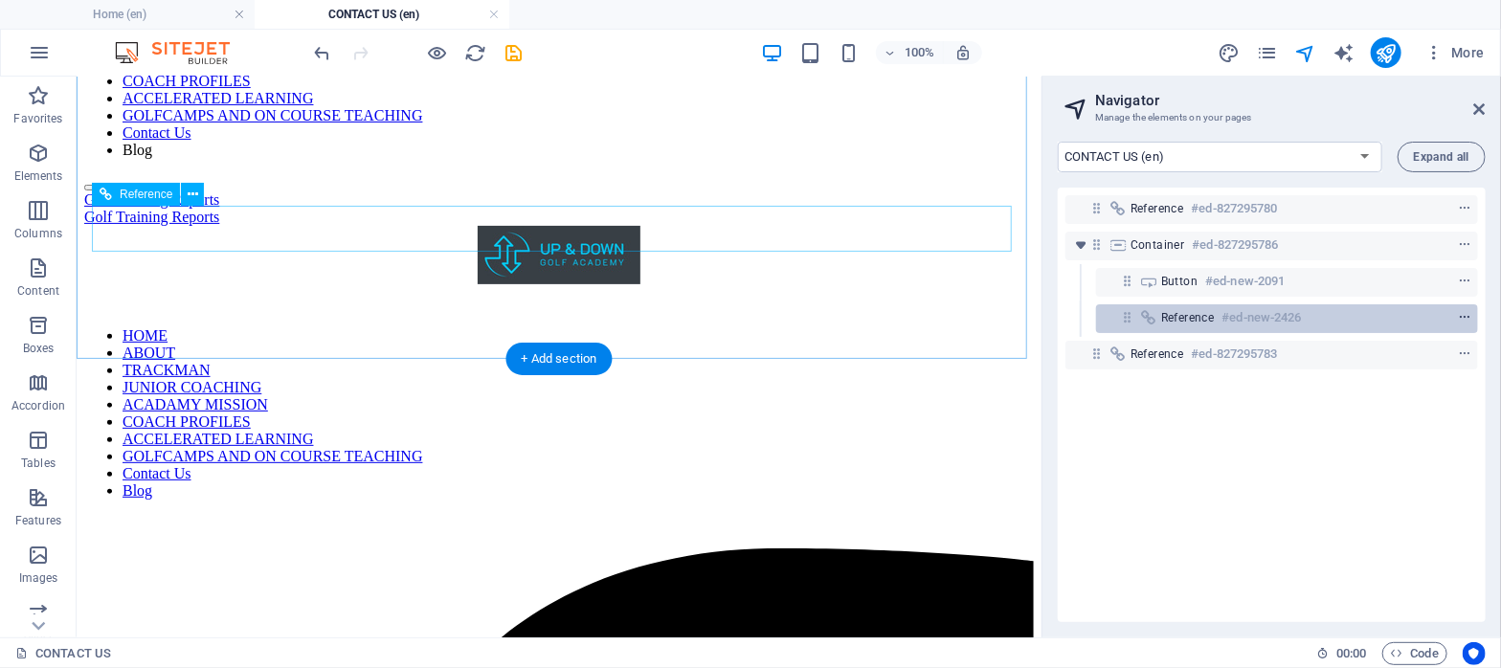
click at [1458, 314] on icon "context-menu" at bounding box center [1464, 317] width 13 height 13
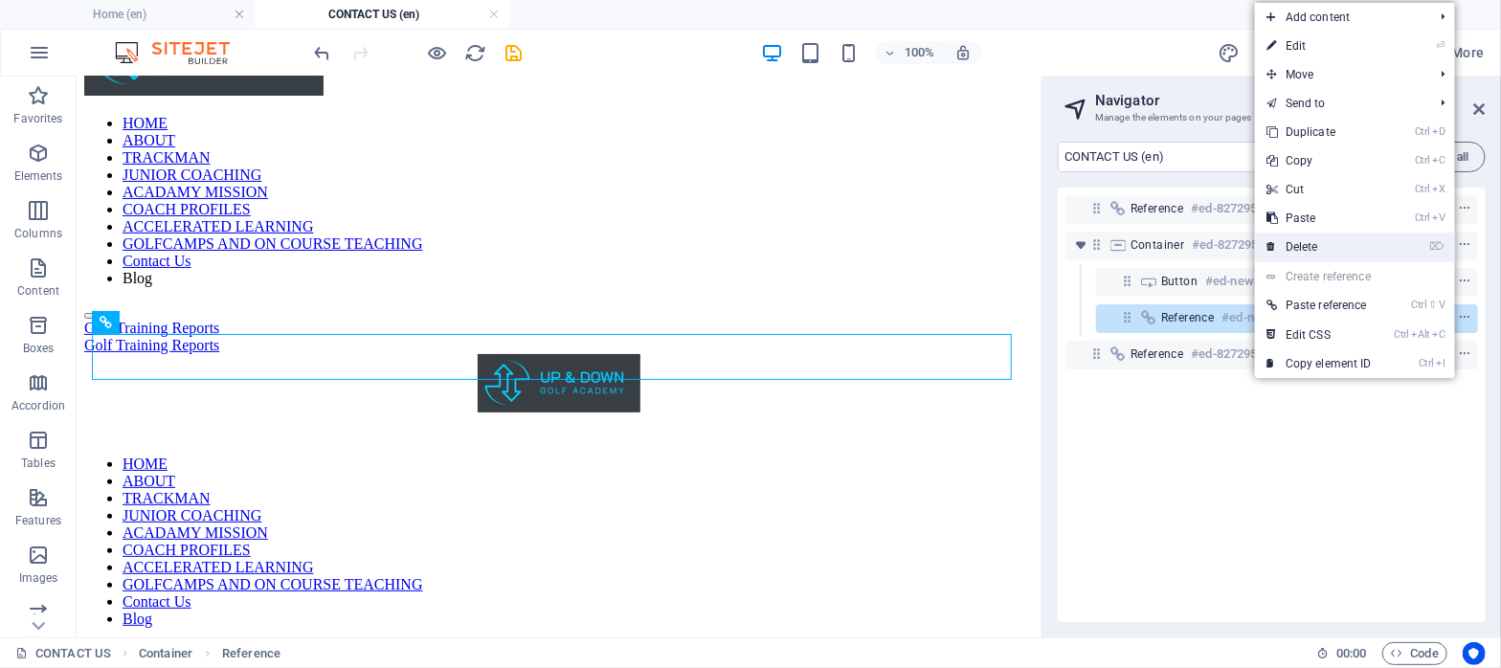
click at [1341, 246] on link "⌦ Delete" at bounding box center [1319, 247] width 128 height 29
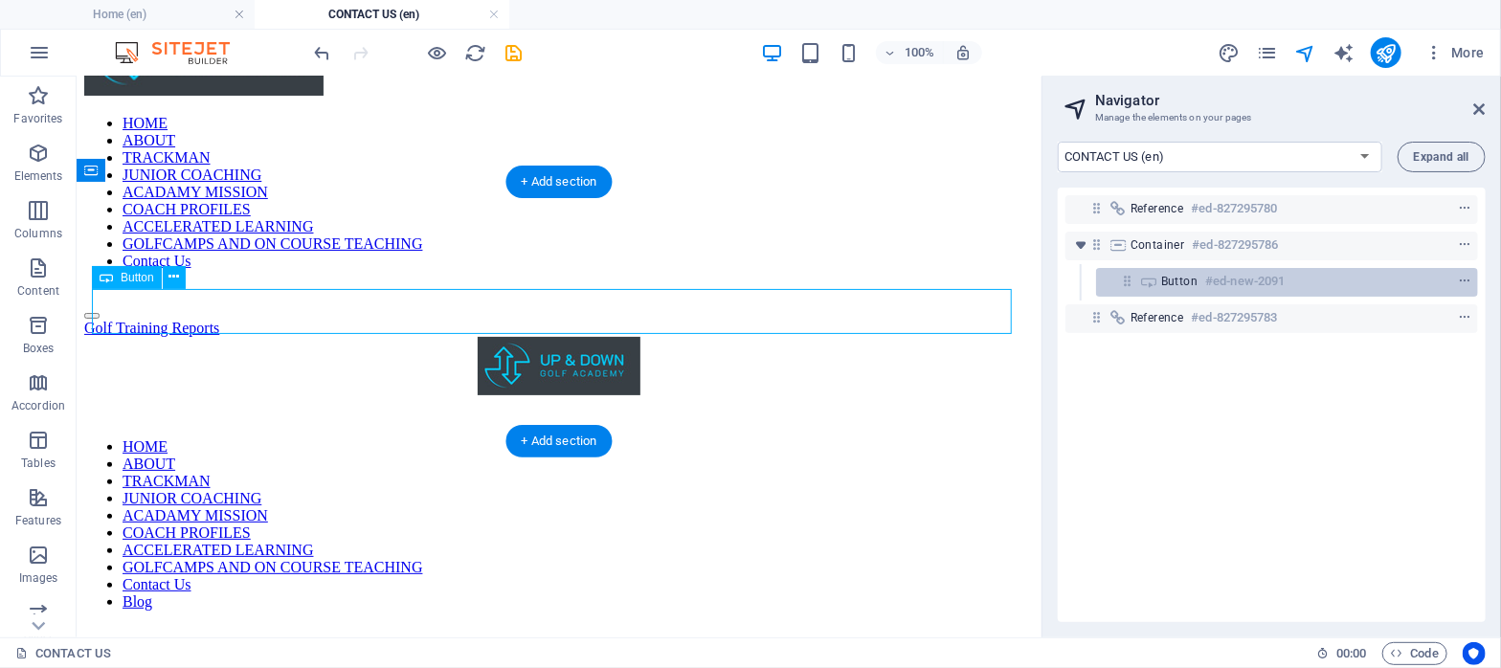
click at [1131, 275] on icon at bounding box center [1127, 281] width 16 height 16
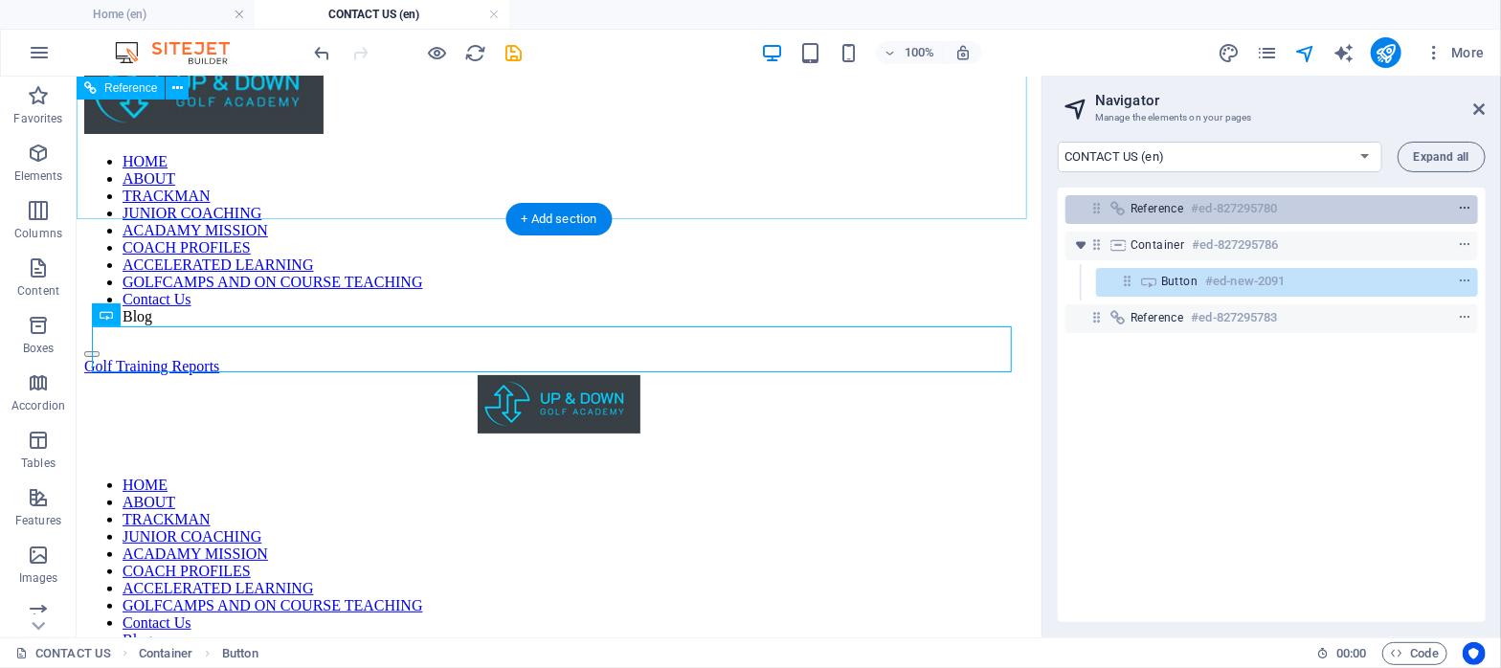
click at [1455, 207] on span "context-menu" at bounding box center [1464, 208] width 19 height 13
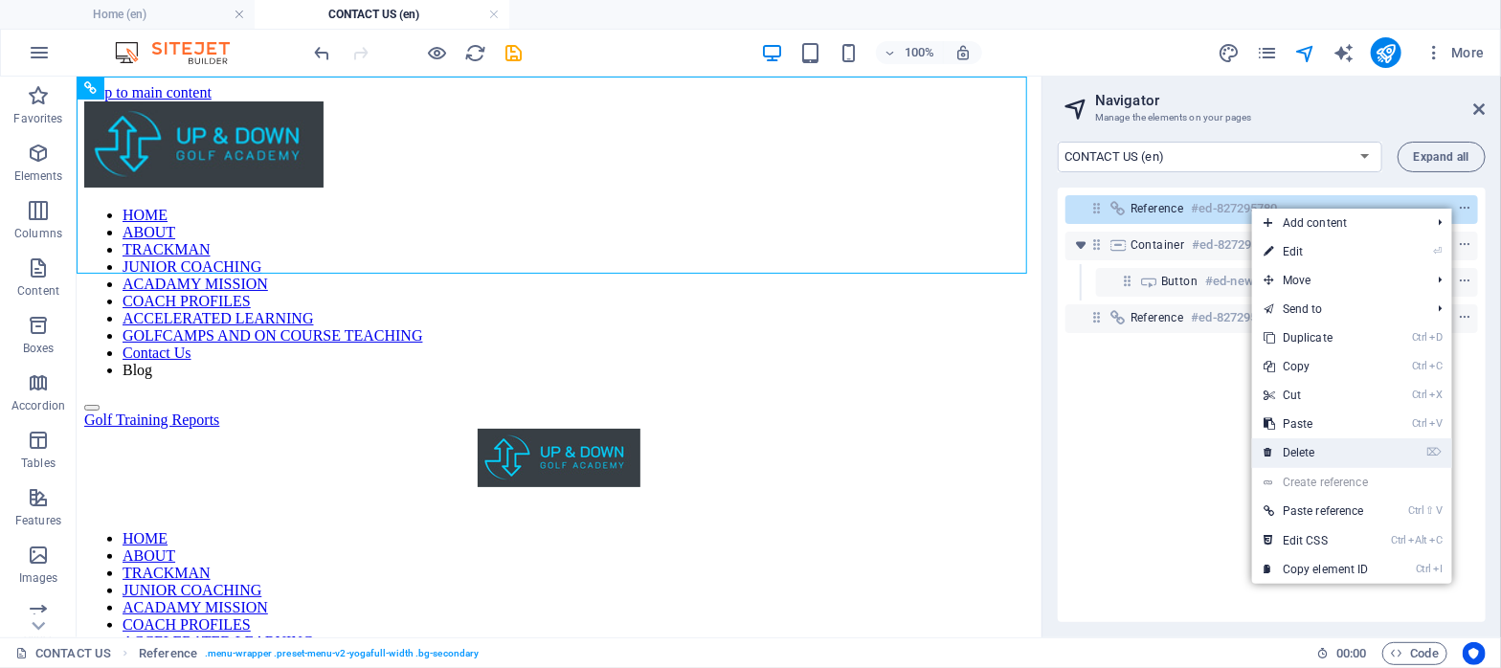
click at [1341, 450] on link "⌦ Delete" at bounding box center [1316, 452] width 128 height 29
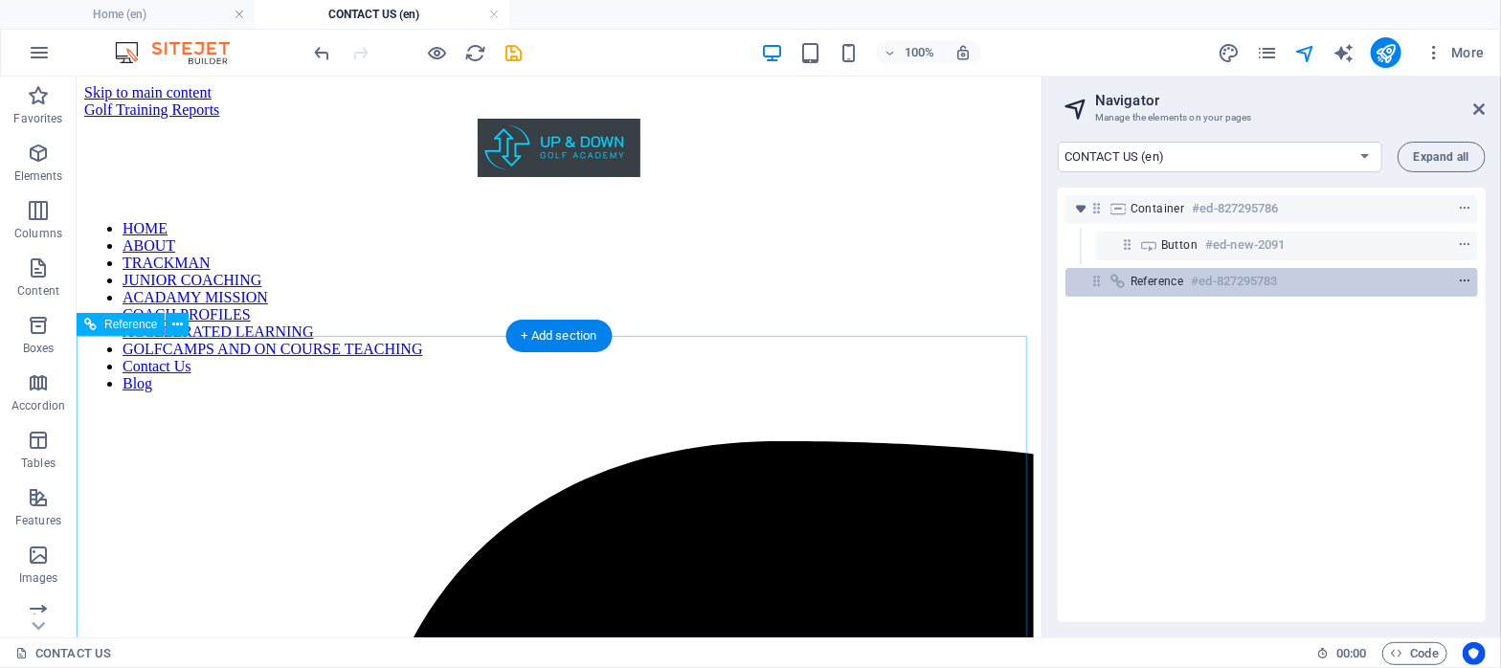
click at [1455, 281] on span "context-menu" at bounding box center [1464, 281] width 19 height 13
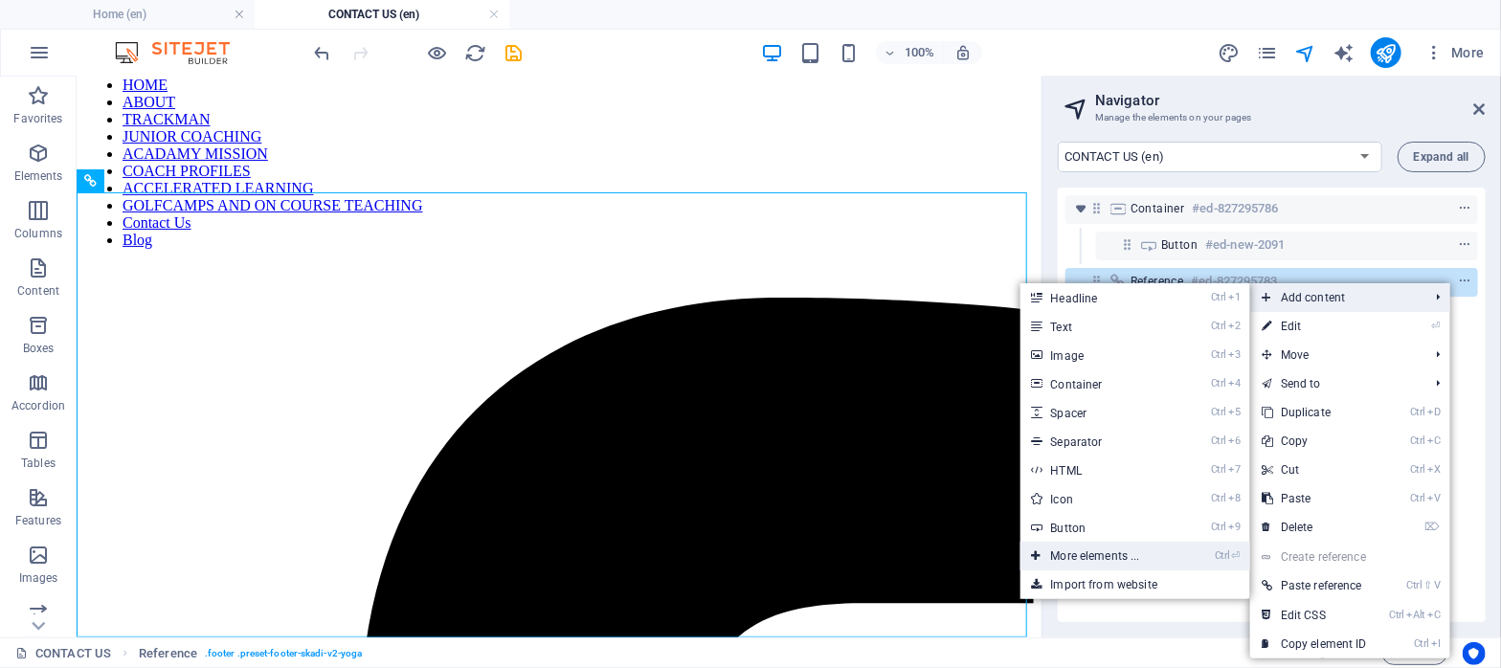
click at [1107, 558] on link "Ctrl ⏎ More elements ..." at bounding box center [1100, 556] width 158 height 29
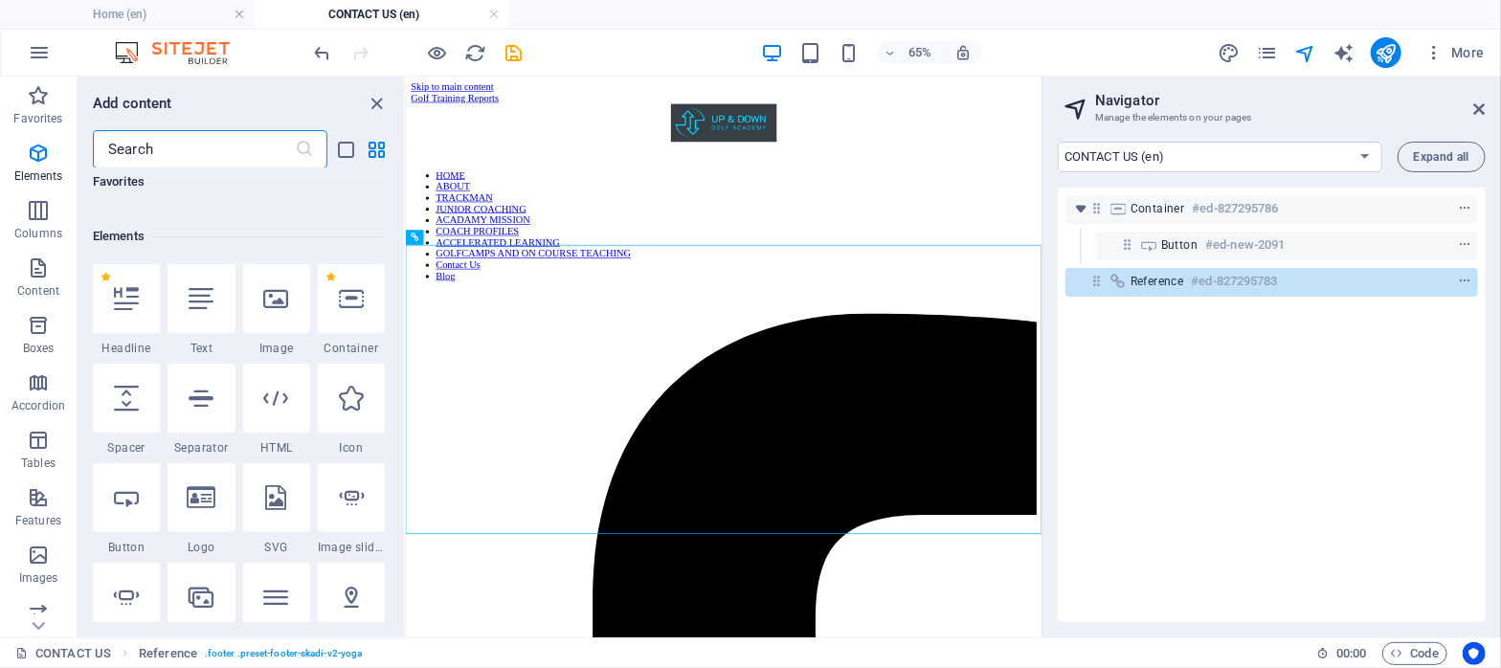
scroll to position [203, 0]
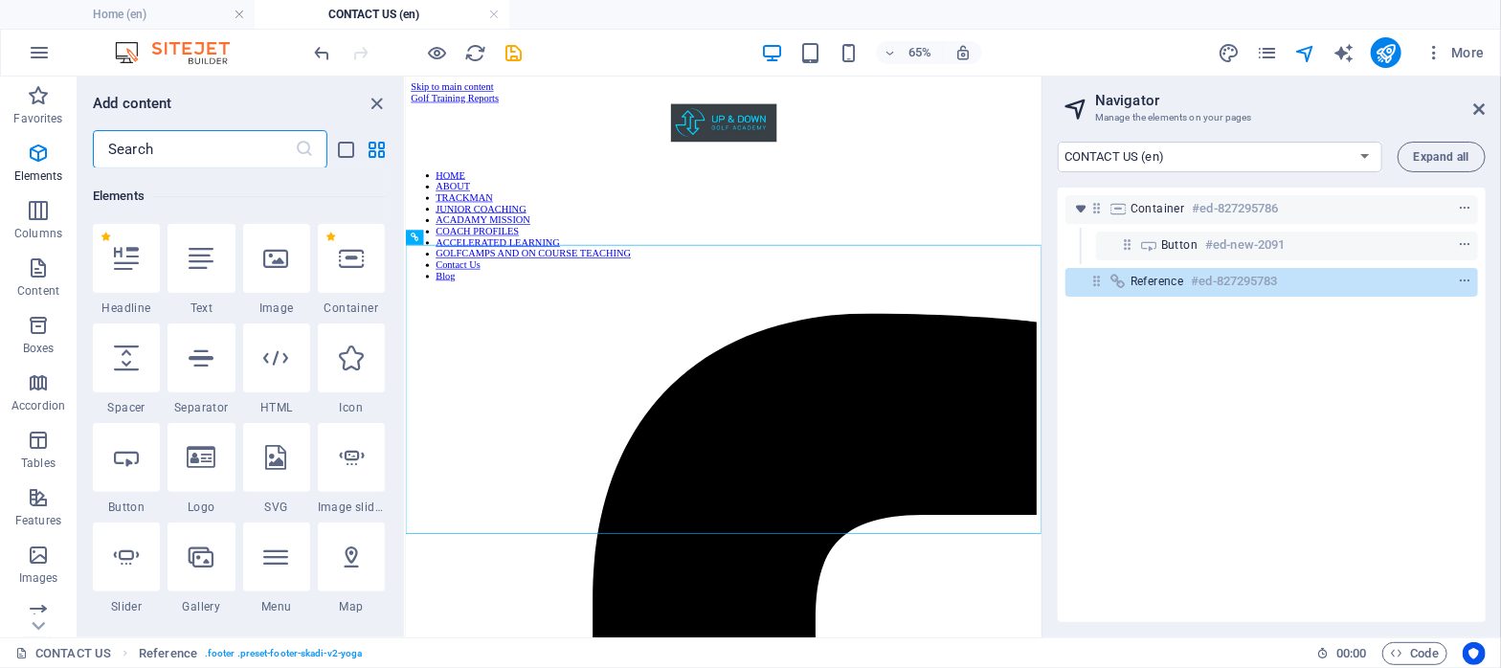
click at [1163, 499] on div "Container #ed-827295786 Button #ed-new-2091 Reference #ed-827295783" at bounding box center [1272, 405] width 428 height 435
click at [1294, 398] on div "Container #ed-827295786 Button #ed-new-2091 Reference #ed-827295783" at bounding box center [1272, 405] width 428 height 435
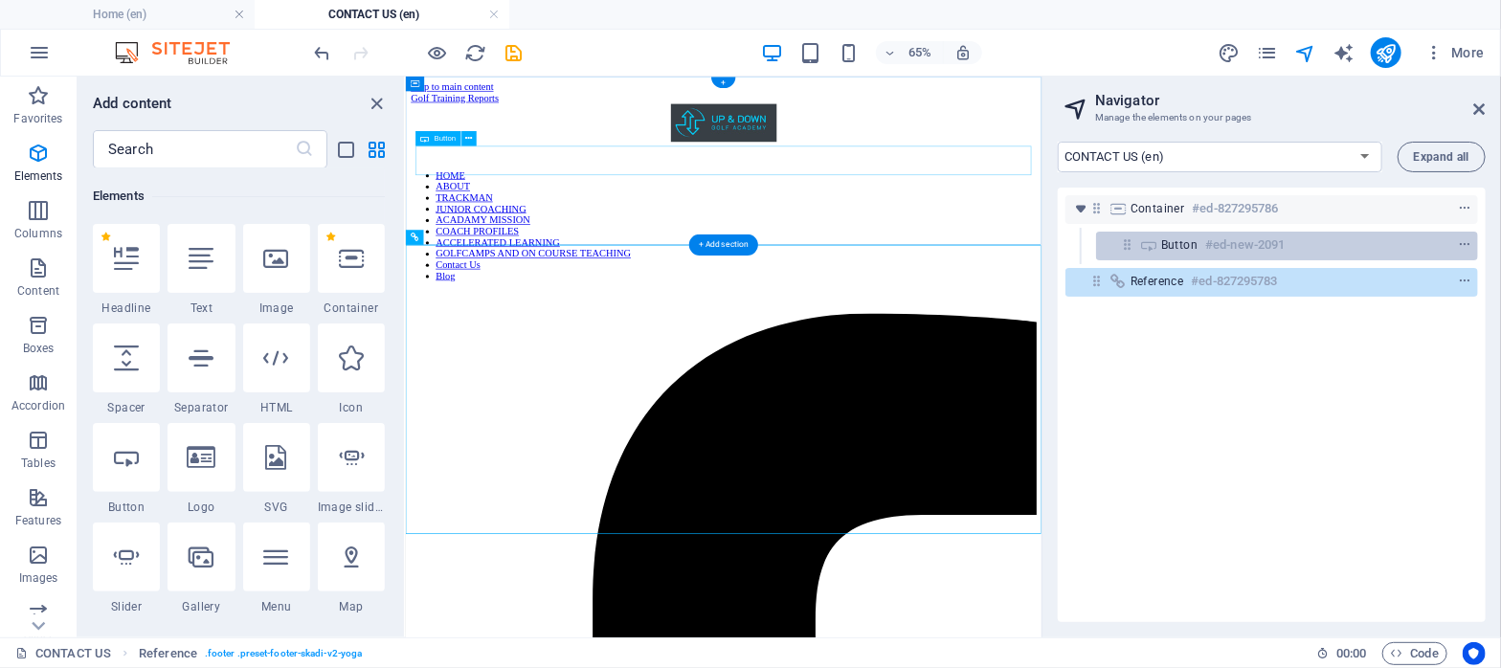
click at [1220, 247] on h6 "#ed-new-2091" at bounding box center [1244, 245] width 79 height 23
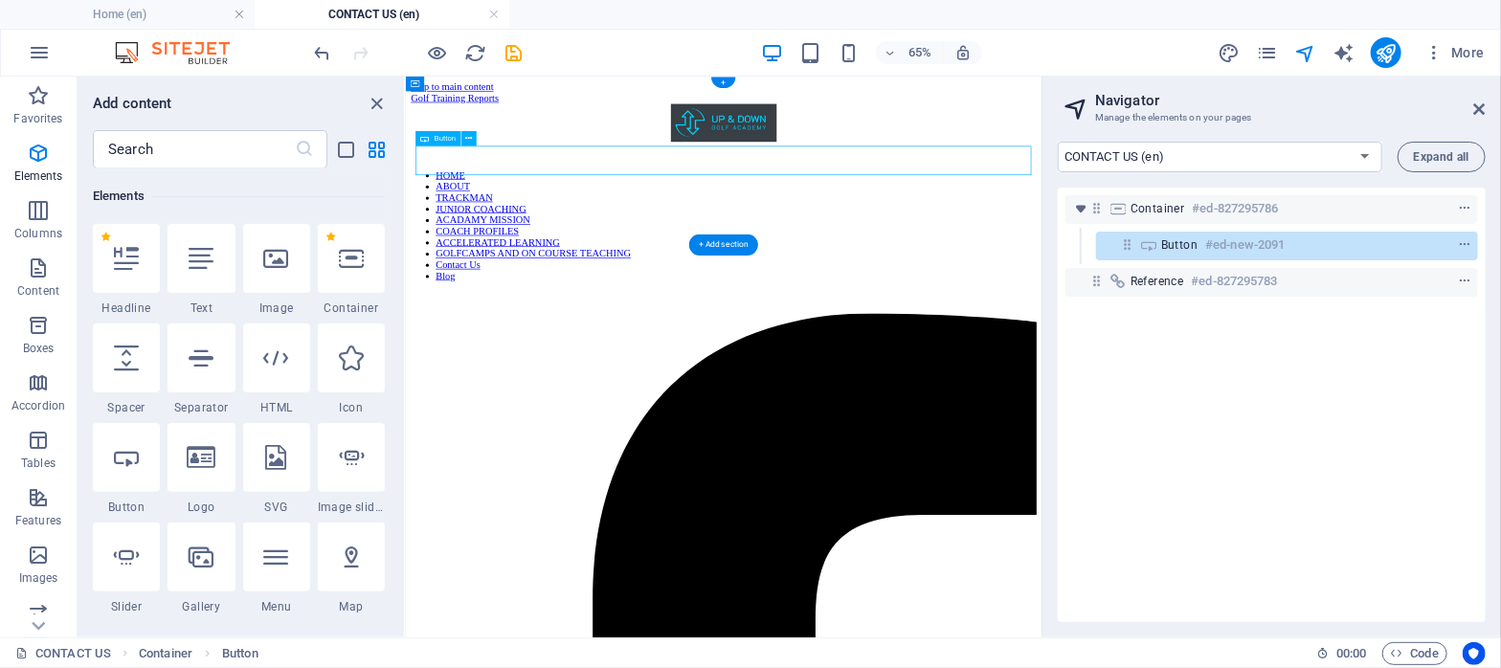
click at [1220, 247] on h6 "#ed-new-2091" at bounding box center [1244, 245] width 79 height 23
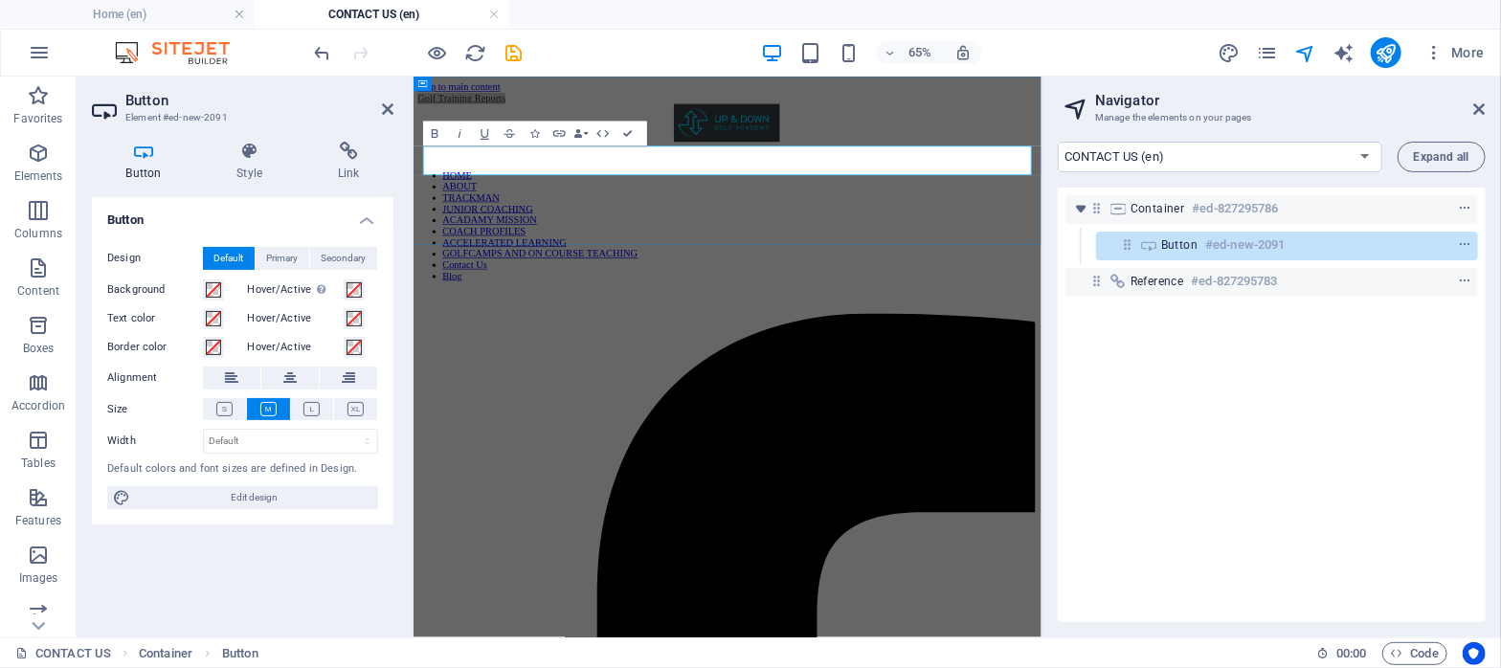
click at [1250, 253] on h6 "#ed-new-2091" at bounding box center [1244, 245] width 79 height 23
click at [1196, 341] on div "Container #ed-827295786 Button #ed-new-2091 Reference #ed-827295783" at bounding box center [1272, 405] width 428 height 435
click at [1068, 375] on div "Container #ed-827295786 Button #ed-new-2091 Reference #ed-827295783" at bounding box center [1272, 405] width 428 height 435
click at [282, 262] on span "Primary" at bounding box center [283, 258] width 32 height 23
click at [333, 257] on span "Secondary" at bounding box center [344, 258] width 45 height 23
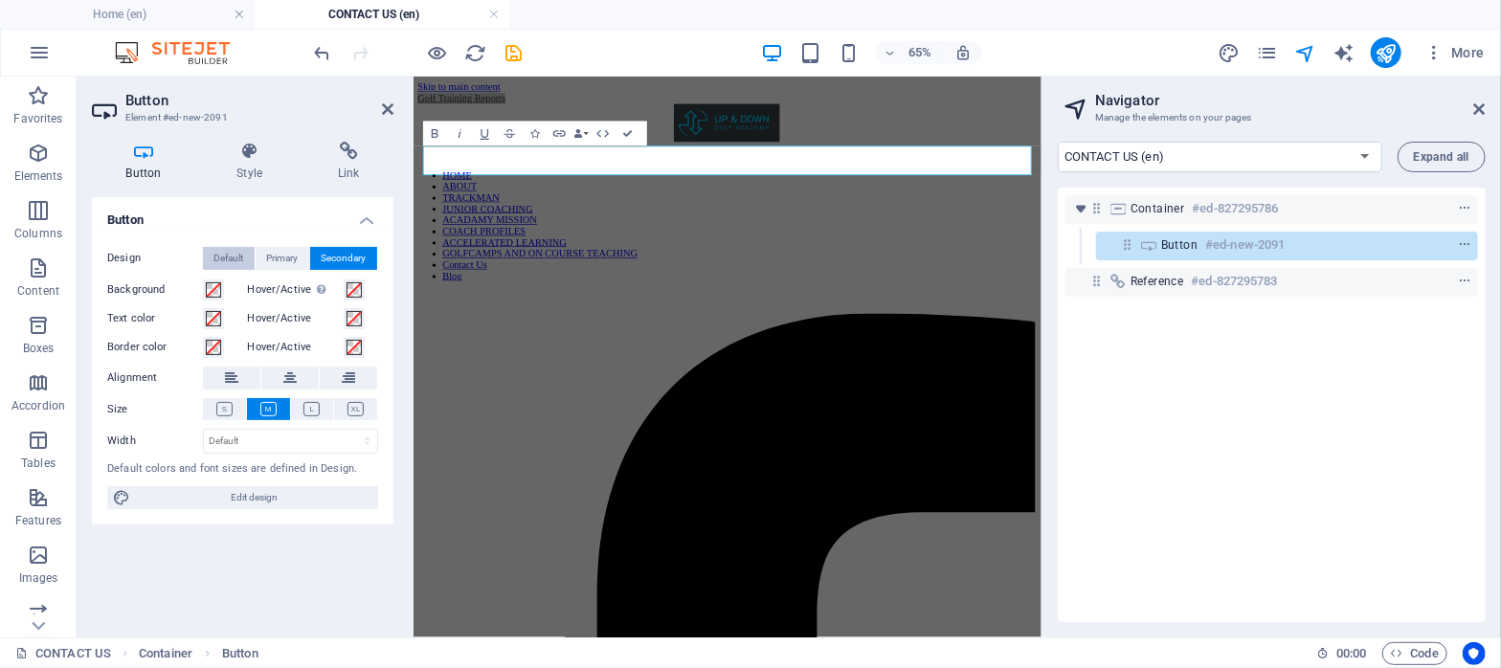
click at [225, 256] on span "Default" at bounding box center [229, 258] width 30 height 23
click at [142, 158] on icon at bounding box center [143, 151] width 103 height 19
click at [338, 152] on icon at bounding box center [348, 151] width 90 height 19
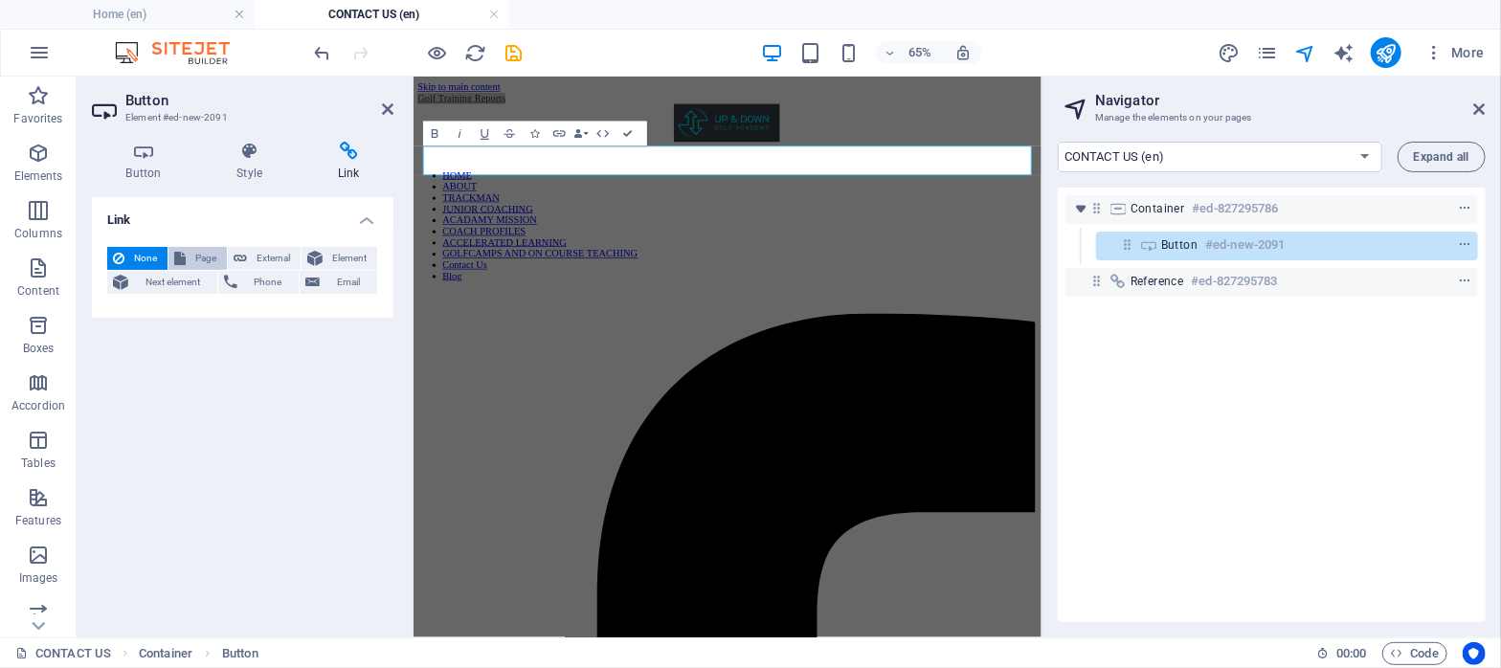
click at [190, 259] on button "Page" at bounding box center [198, 258] width 58 height 23
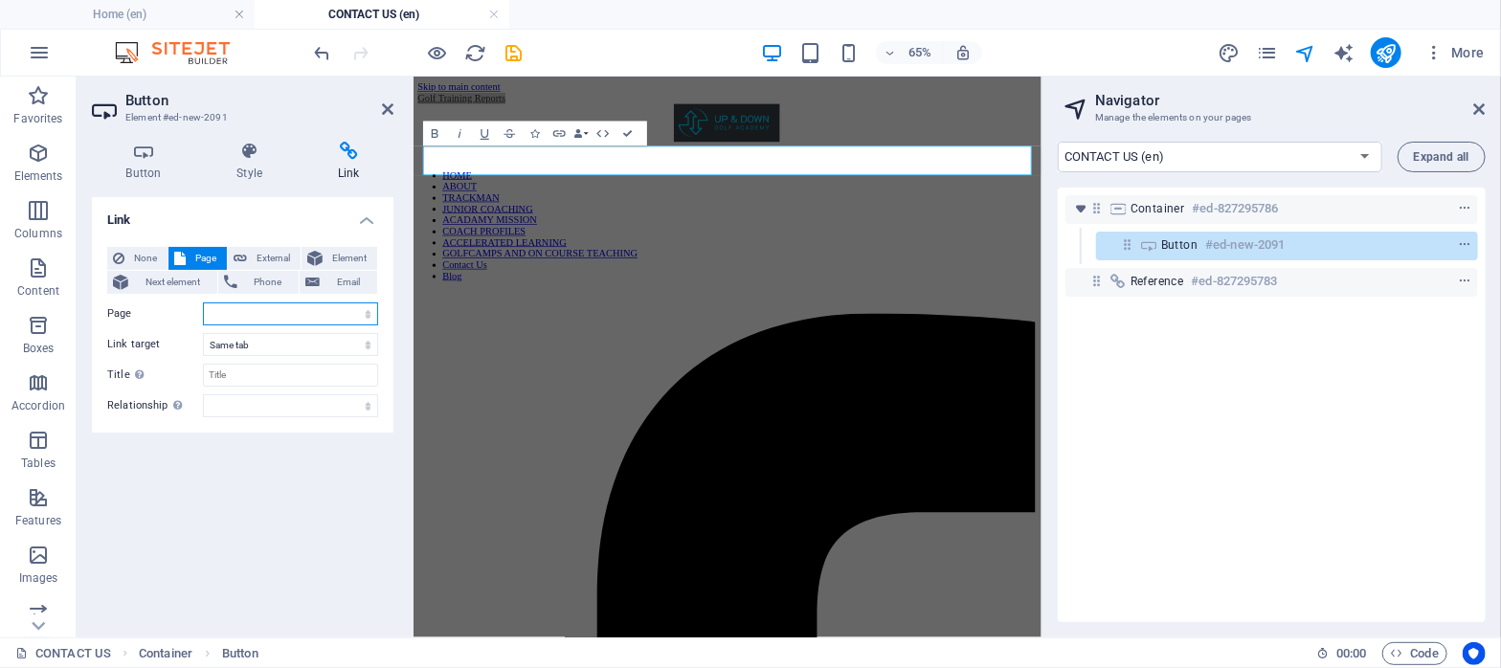
select select "12"
click at [203, 303] on select "Home About Trackman Junior Coaching Acadamy Mission Accelerated Learing Coach P…" at bounding box center [290, 314] width 175 height 23
click at [389, 103] on icon at bounding box center [387, 108] width 11 height 15
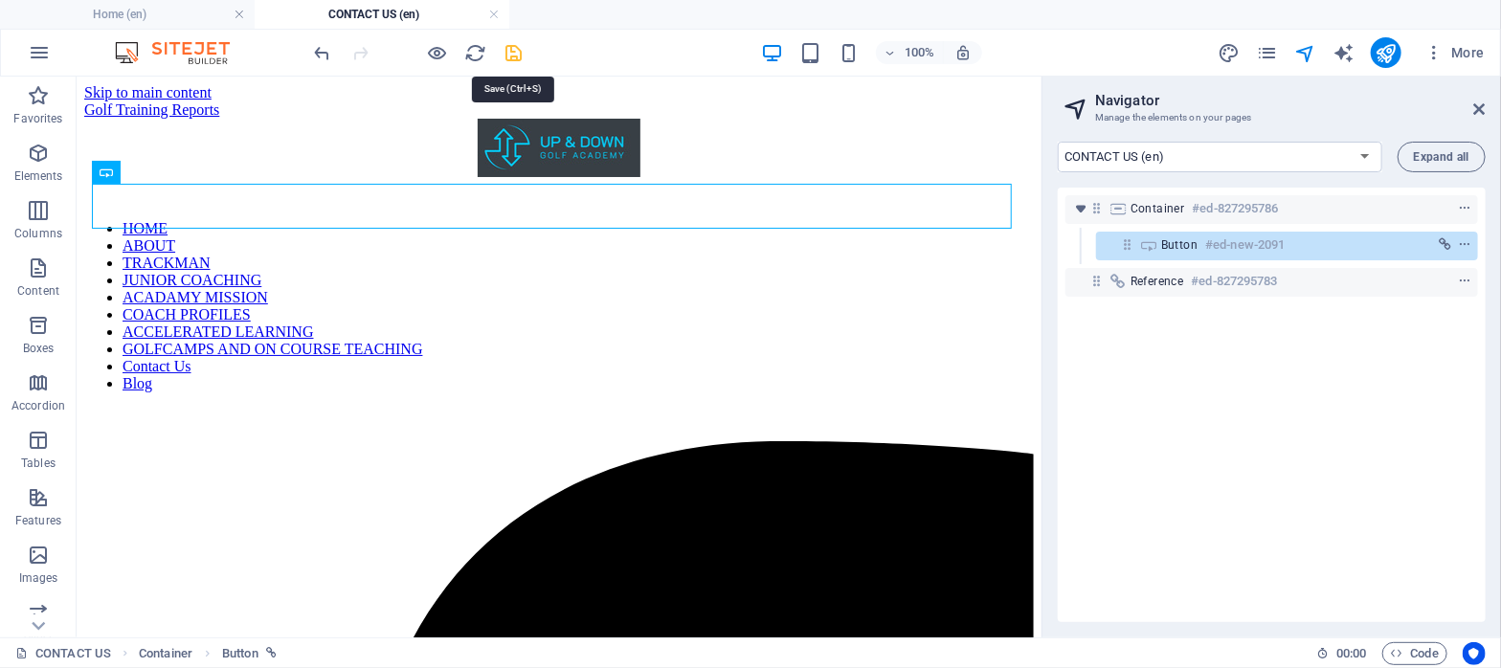
click at [516, 49] on icon "save" at bounding box center [515, 53] width 22 height 22
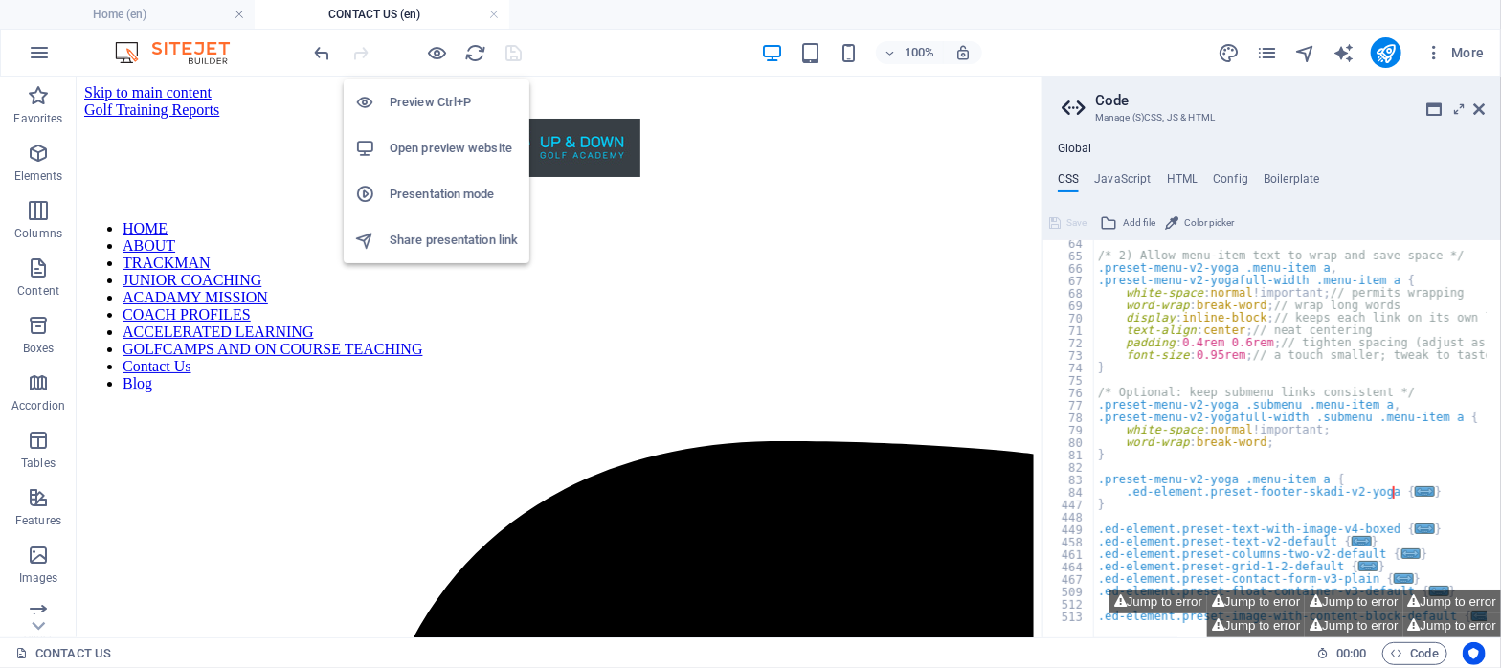
click at [442, 96] on h6 "Preview Ctrl+P" at bounding box center [454, 102] width 128 height 23
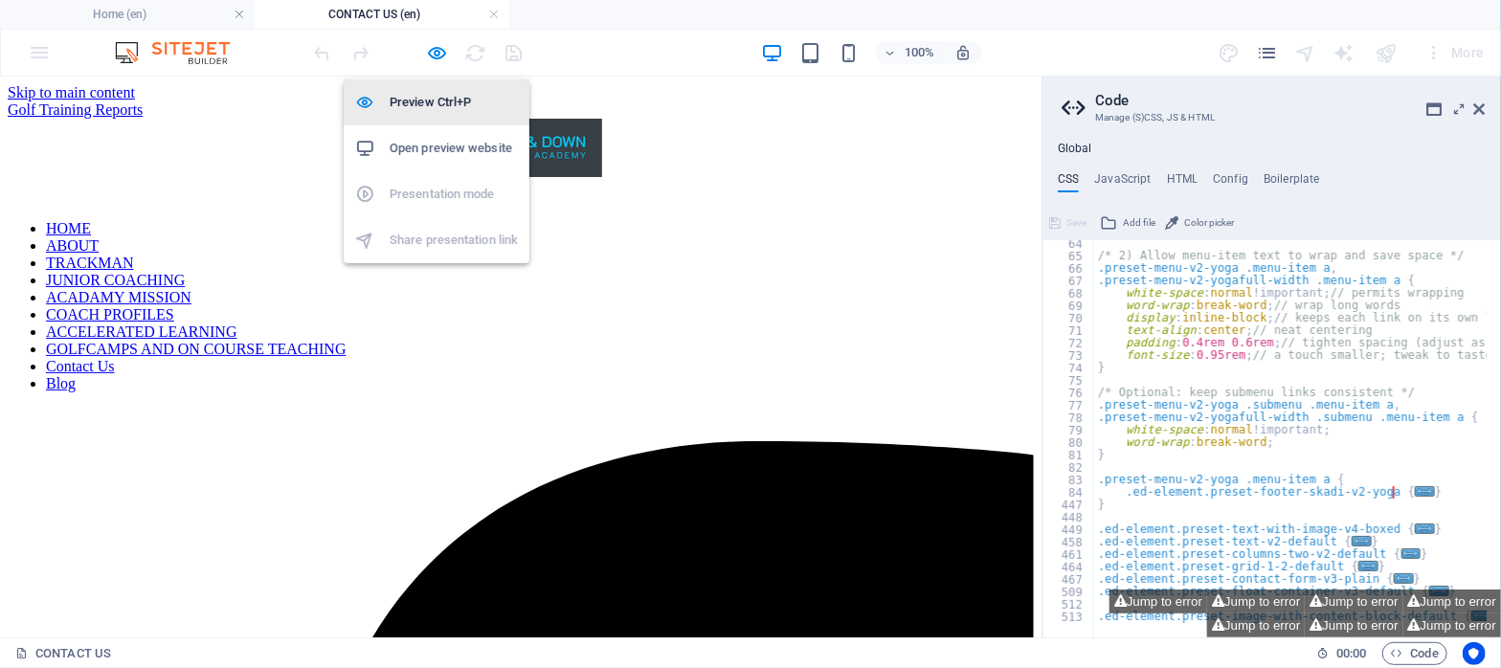
click at [446, 101] on h6 "Preview Ctrl+P" at bounding box center [454, 102] width 128 height 23
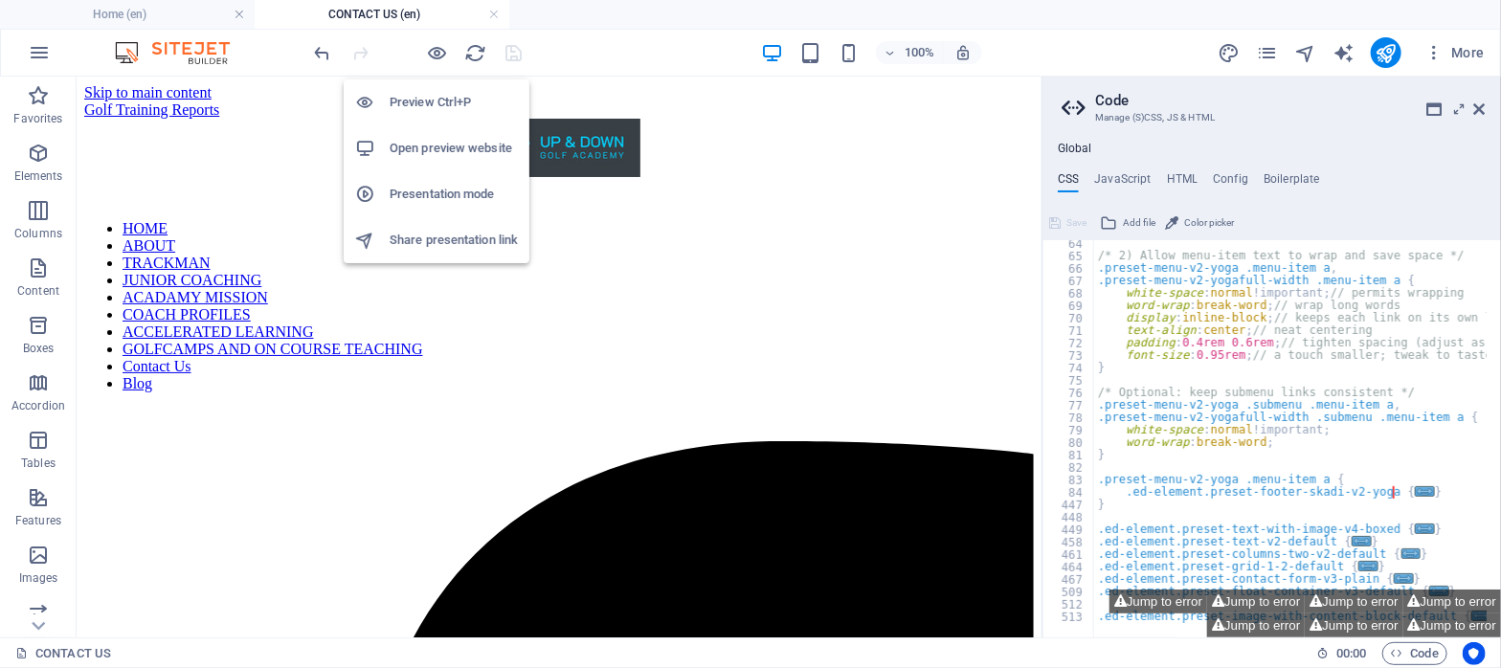
click at [446, 101] on h6 "Preview Ctrl+P" at bounding box center [454, 102] width 128 height 23
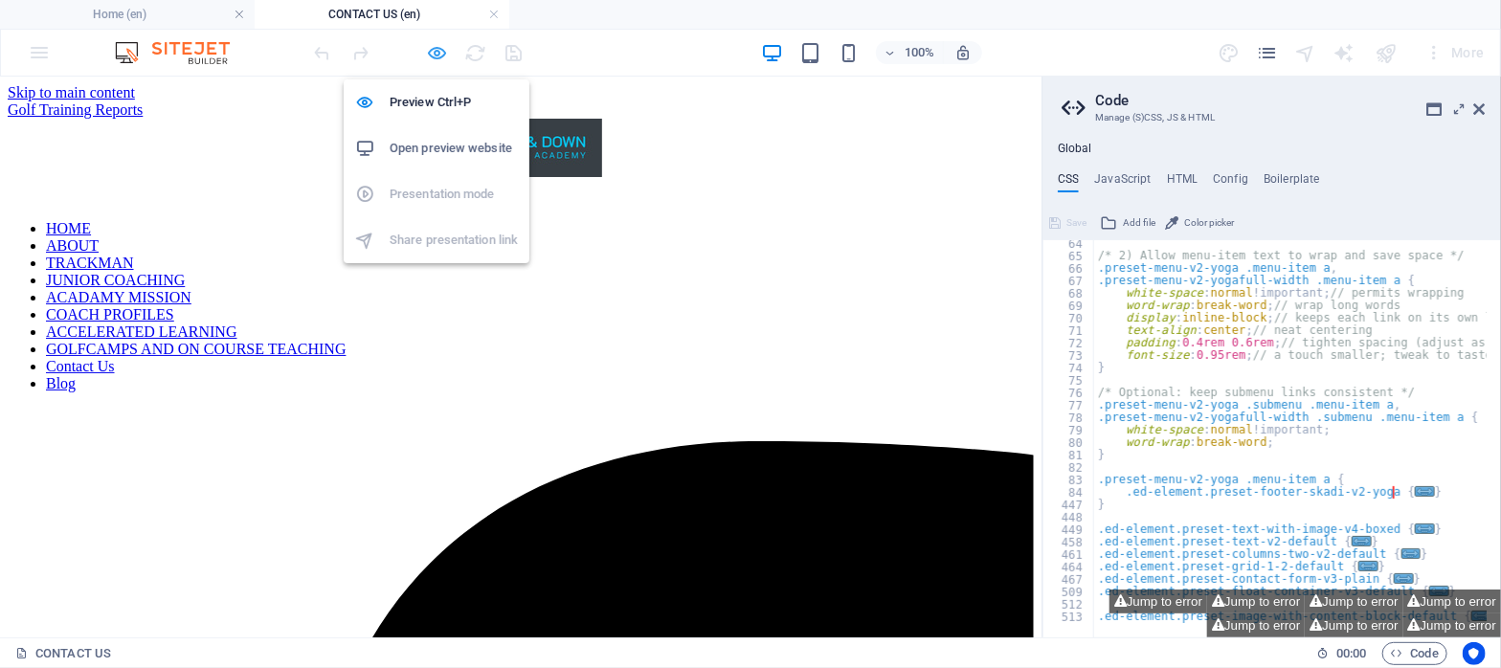
click at [437, 54] on icon "button" at bounding box center [438, 53] width 22 height 22
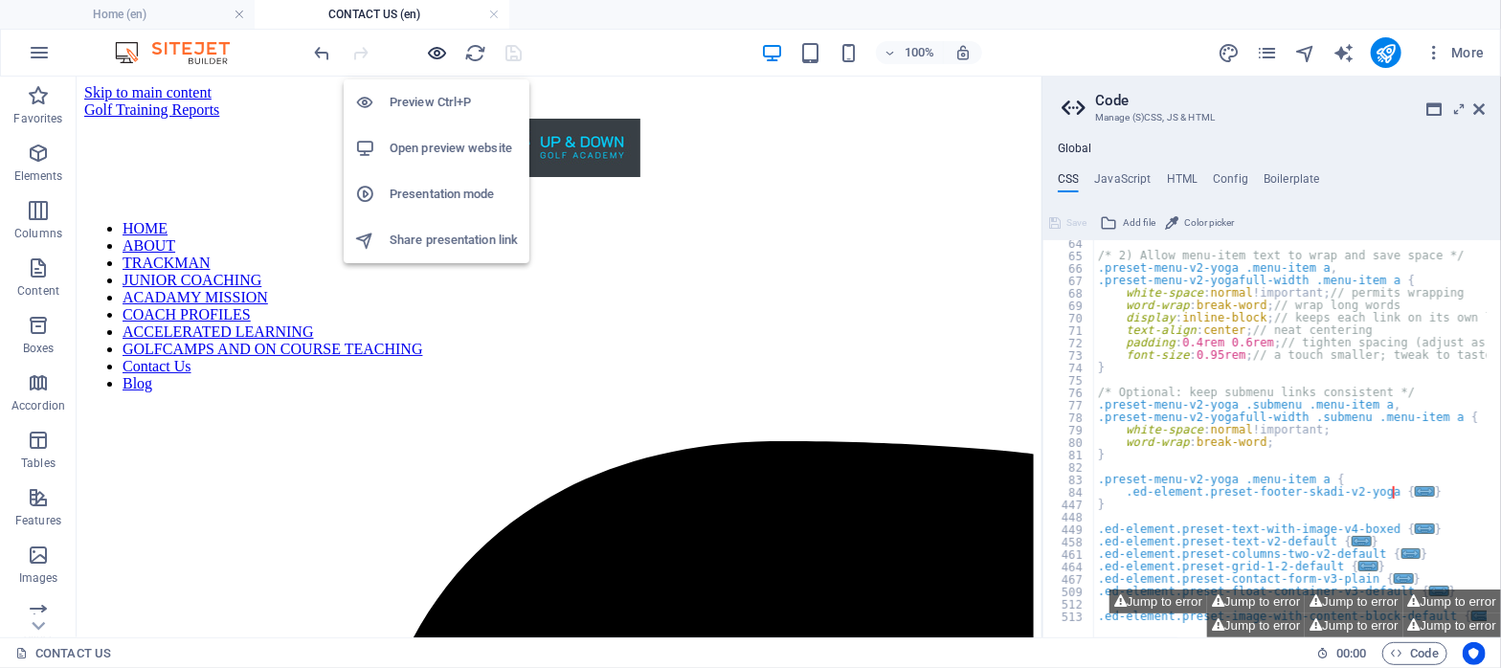
click at [432, 54] on icon "button" at bounding box center [438, 53] width 22 height 22
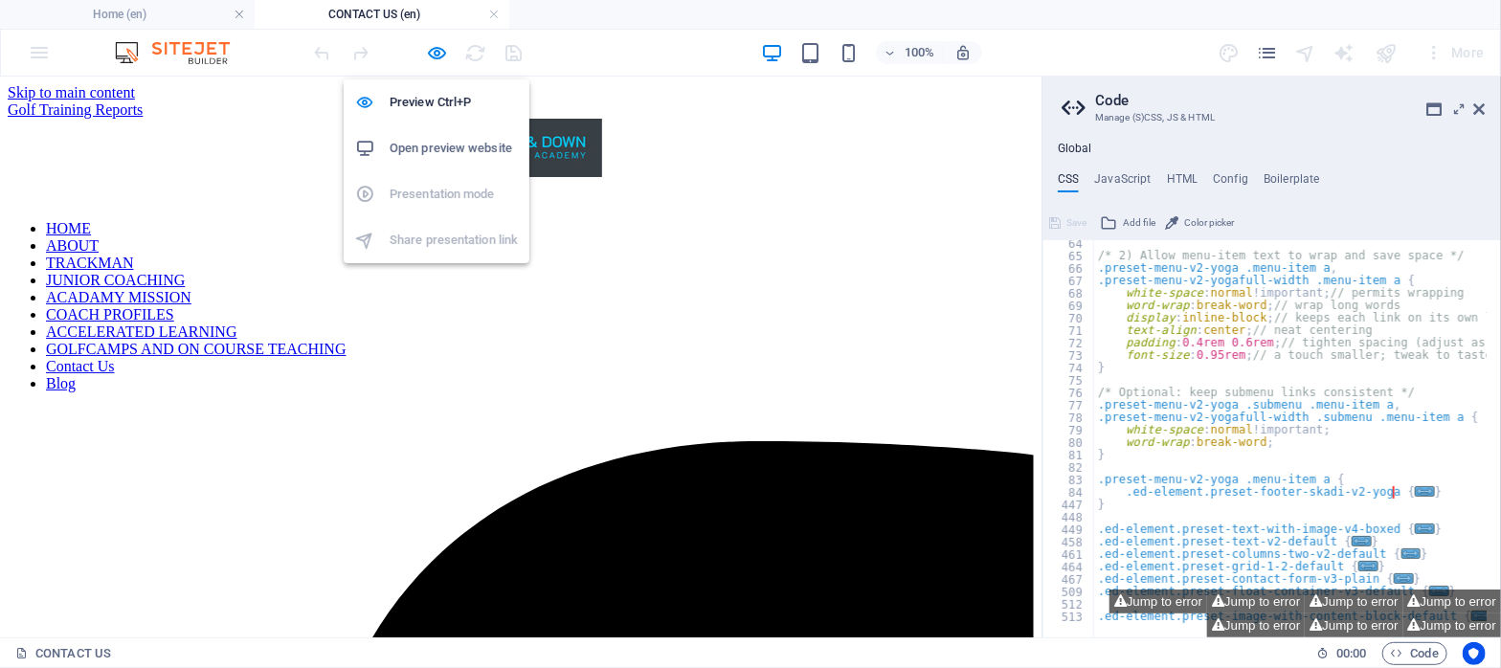
click at [449, 144] on h6 "Open preview website" at bounding box center [454, 148] width 128 height 23
click at [438, 54] on icon "button" at bounding box center [438, 53] width 22 height 22
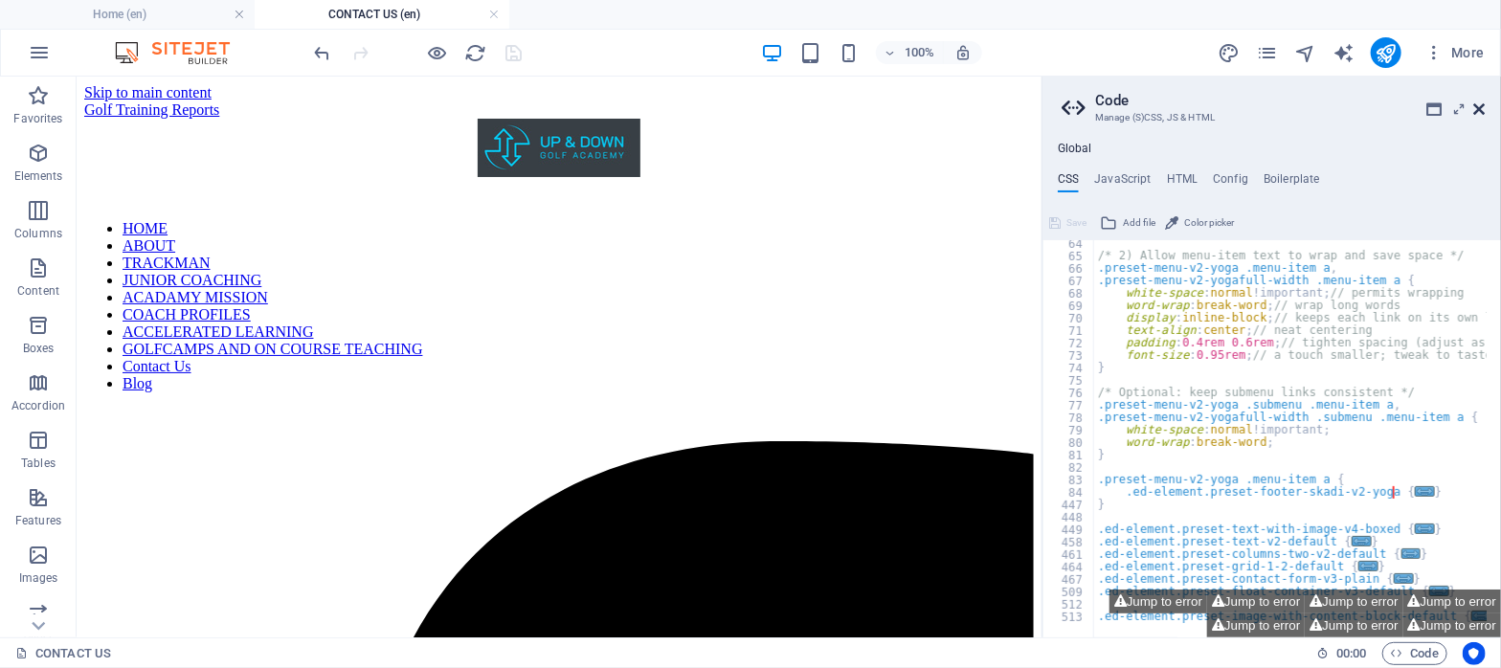
click at [1479, 108] on icon at bounding box center [1479, 108] width 11 height 15
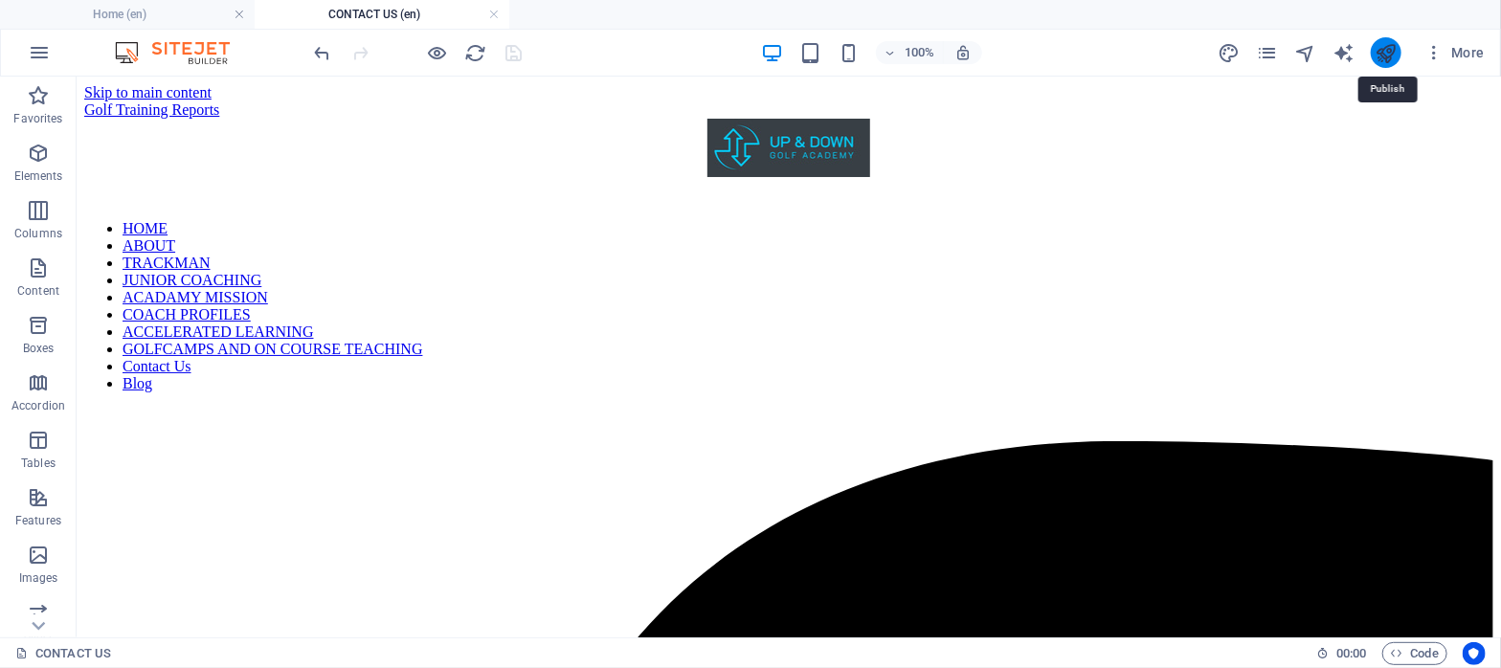
click at [1383, 51] on icon "publish" at bounding box center [1386, 53] width 22 height 22
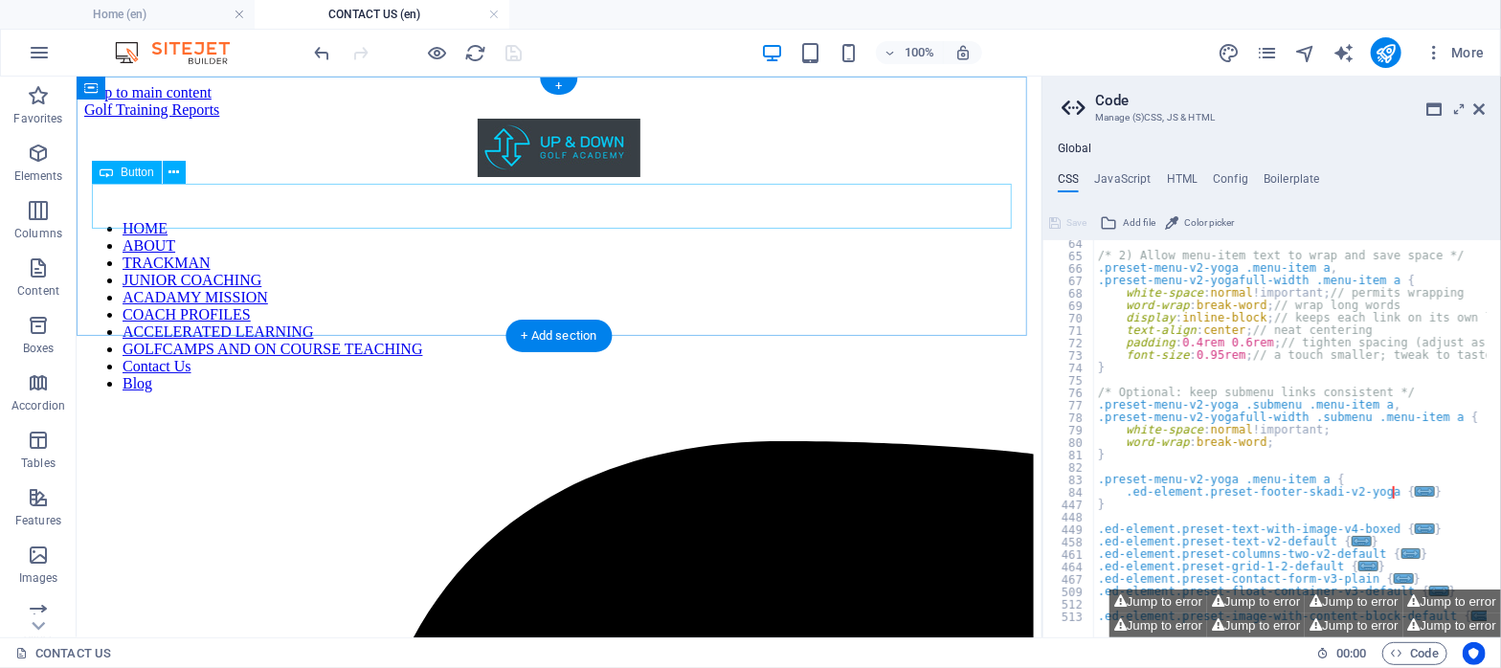
click at [411, 118] on div "Golf Training Reports" at bounding box center [558, 109] width 950 height 17
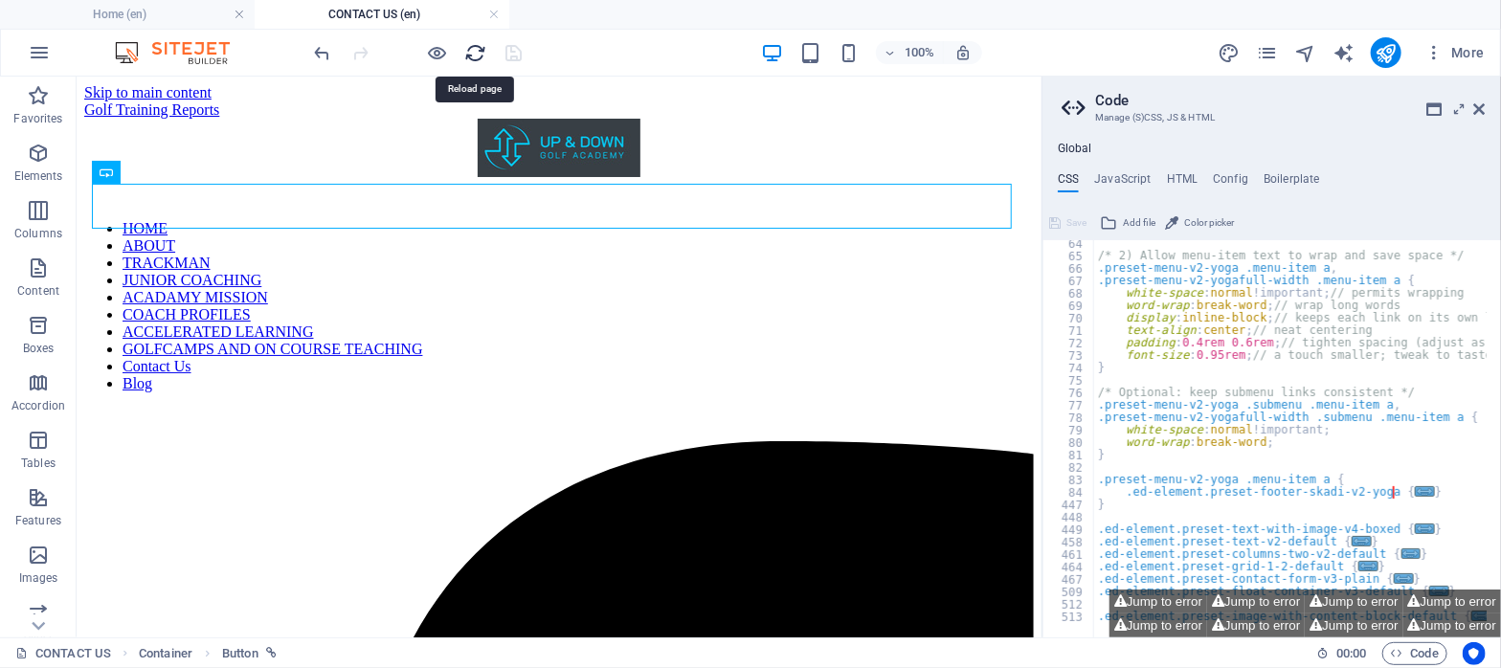
click at [472, 54] on icon "reload" at bounding box center [476, 53] width 22 height 22
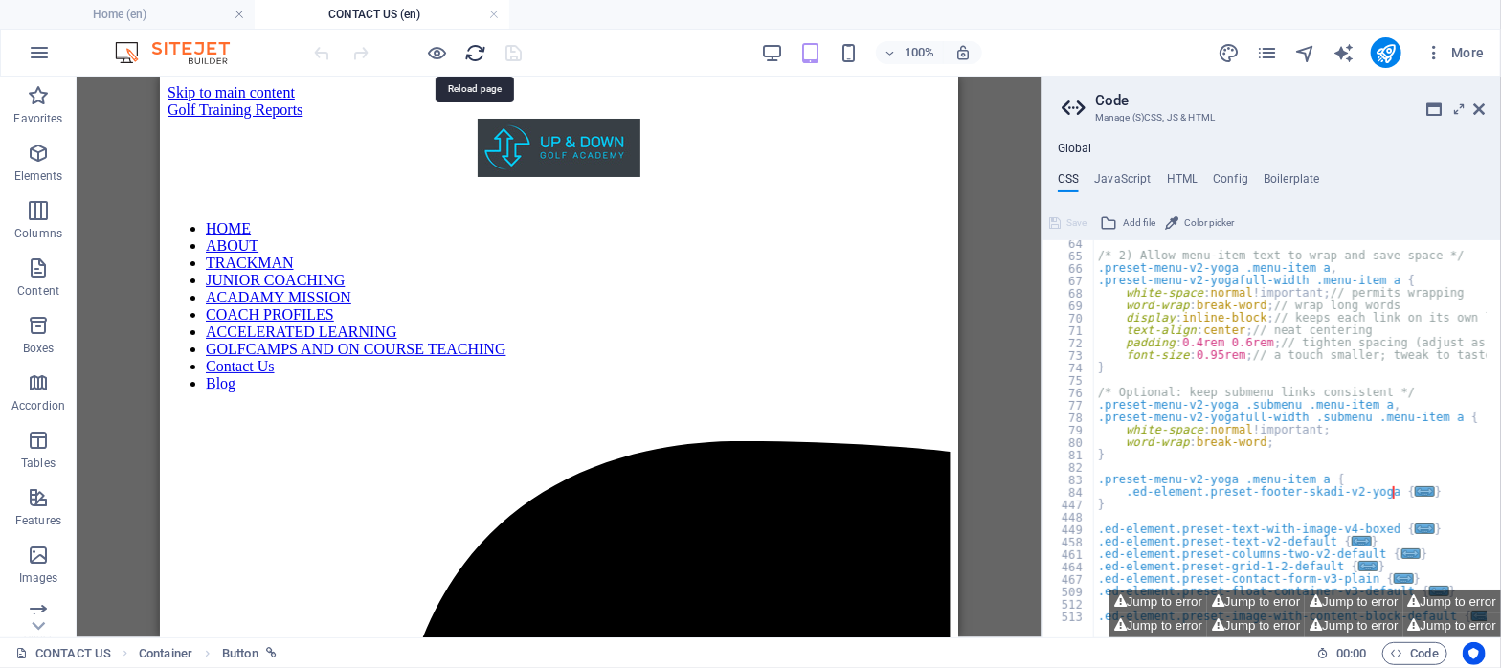
scroll to position [0, 0]
click at [507, 58] on div at bounding box center [418, 52] width 214 height 31
click at [1390, 56] on icon "publish" at bounding box center [1386, 53] width 22 height 22
click at [1387, 55] on icon "publish" at bounding box center [1386, 53] width 22 height 22
click at [1384, 50] on icon "publish" at bounding box center [1386, 53] width 22 height 22
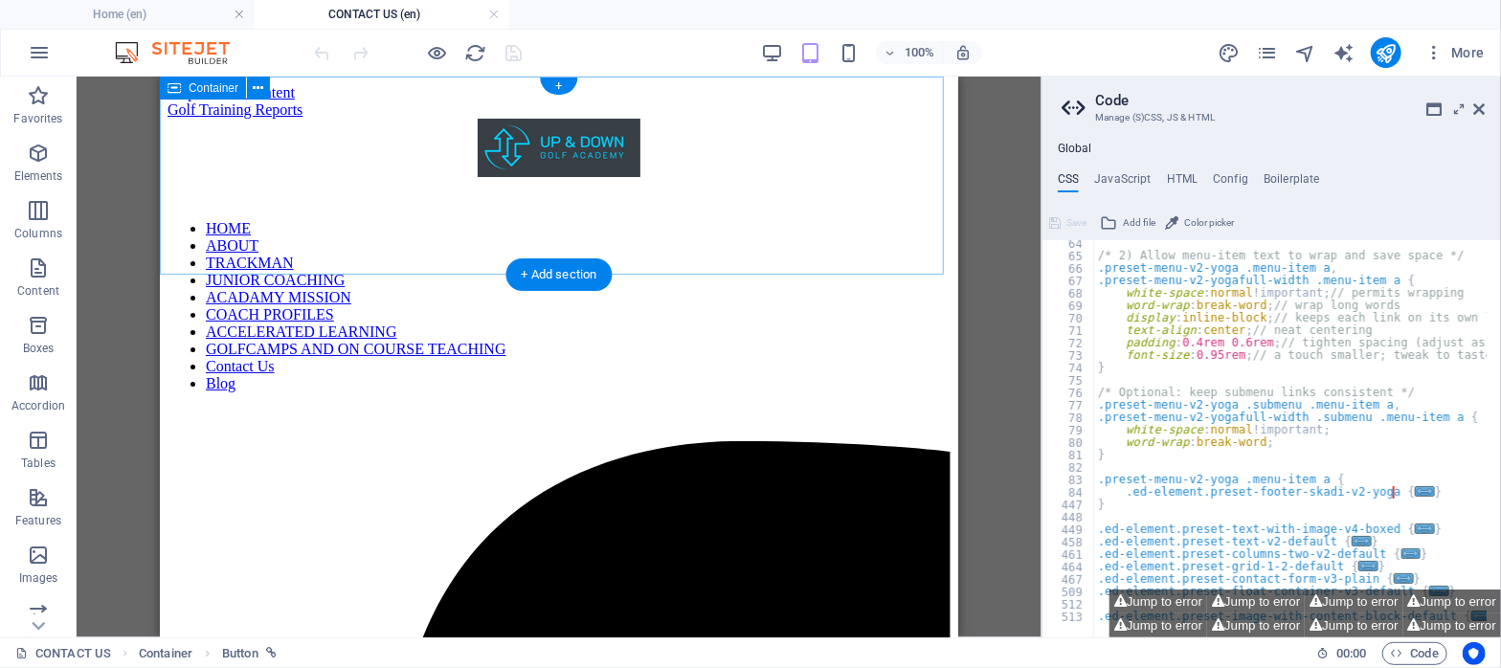
click at [675, 118] on div "Golf Training Reports" at bounding box center [558, 109] width 783 height 17
click at [1478, 106] on icon at bounding box center [1479, 108] width 11 height 15
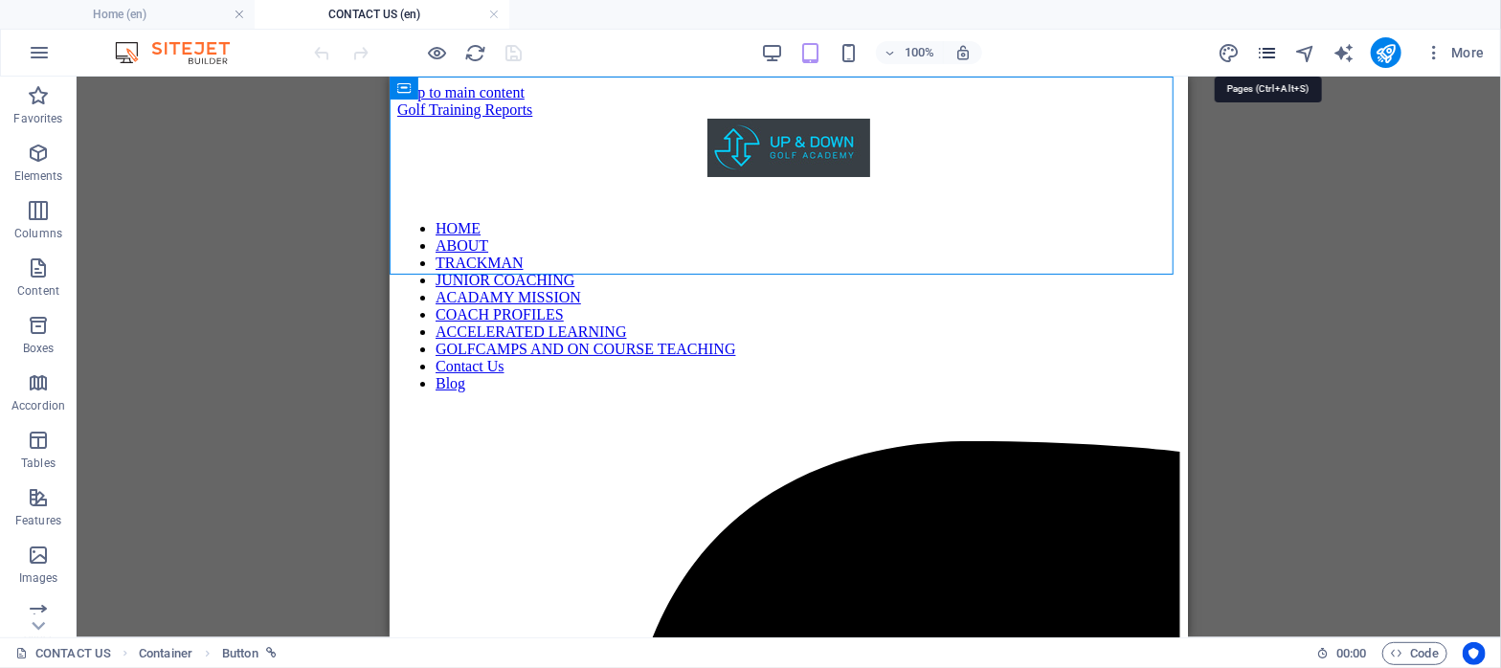
click at [1263, 47] on icon "pages" at bounding box center [1267, 53] width 22 height 22
click at [1266, 55] on icon "pages" at bounding box center [1267, 53] width 22 height 22
click at [1280, 51] on div "More" at bounding box center [1355, 52] width 275 height 31
click at [1277, 50] on icon "pages" at bounding box center [1267, 53] width 22 height 22
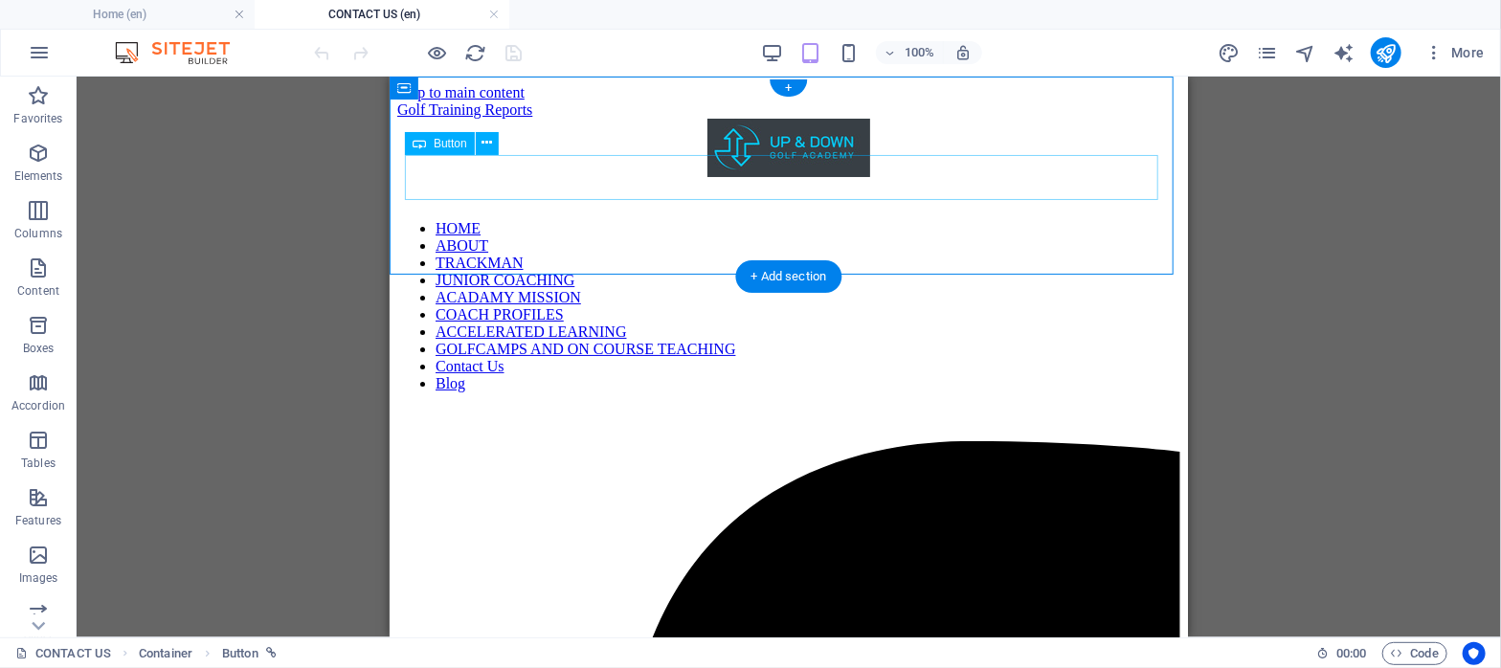
click at [519, 118] on div "Golf Training Reports" at bounding box center [787, 109] width 783 height 17
click at [507, 118] on div "Golf Training Reports" at bounding box center [787, 109] width 783 height 17
click at [350, 132] on div "Container Button Reference" at bounding box center [789, 357] width 1425 height 561
click at [129, 54] on img at bounding box center [182, 52] width 144 height 23
click at [492, 11] on link at bounding box center [493, 15] width 11 height 18
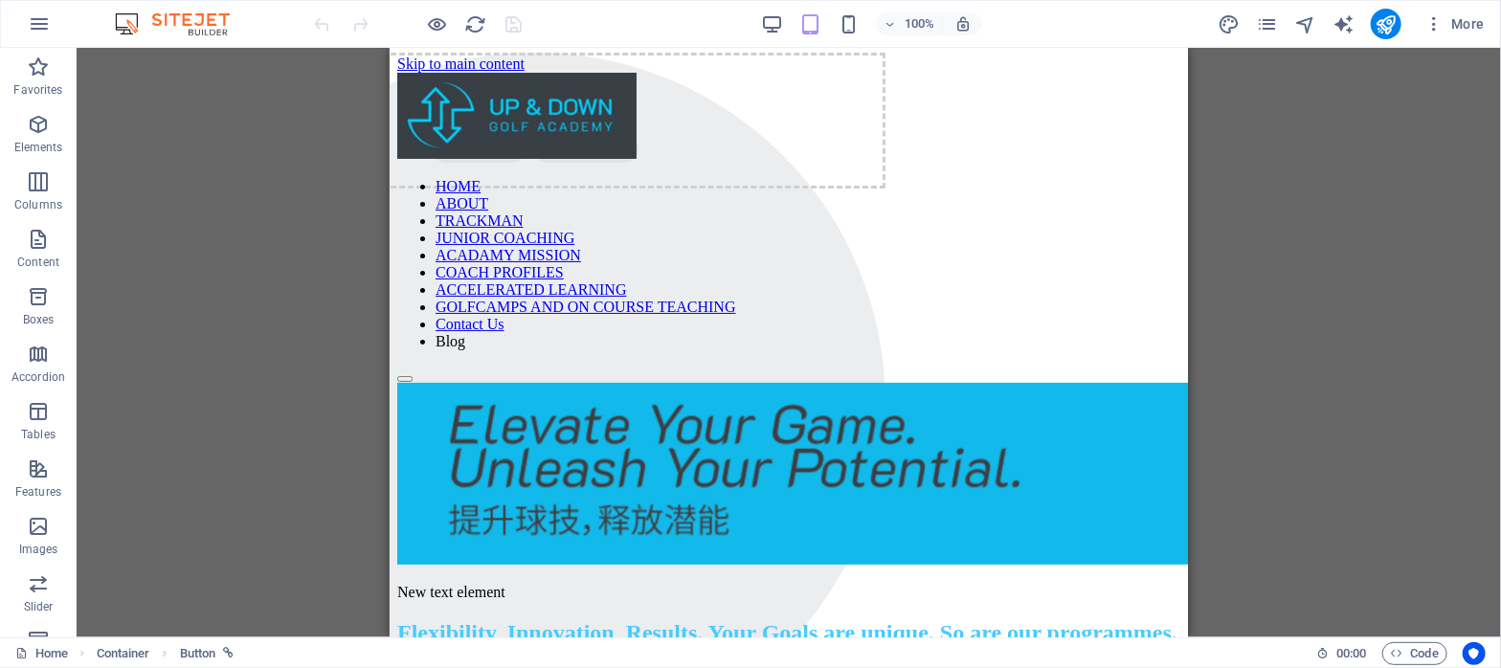
click at [492, 11] on div at bounding box center [418, 24] width 214 height 31
click at [1273, 15] on icon "pages" at bounding box center [1267, 24] width 22 height 22
click at [1272, 15] on icon "pages" at bounding box center [1267, 24] width 22 height 22
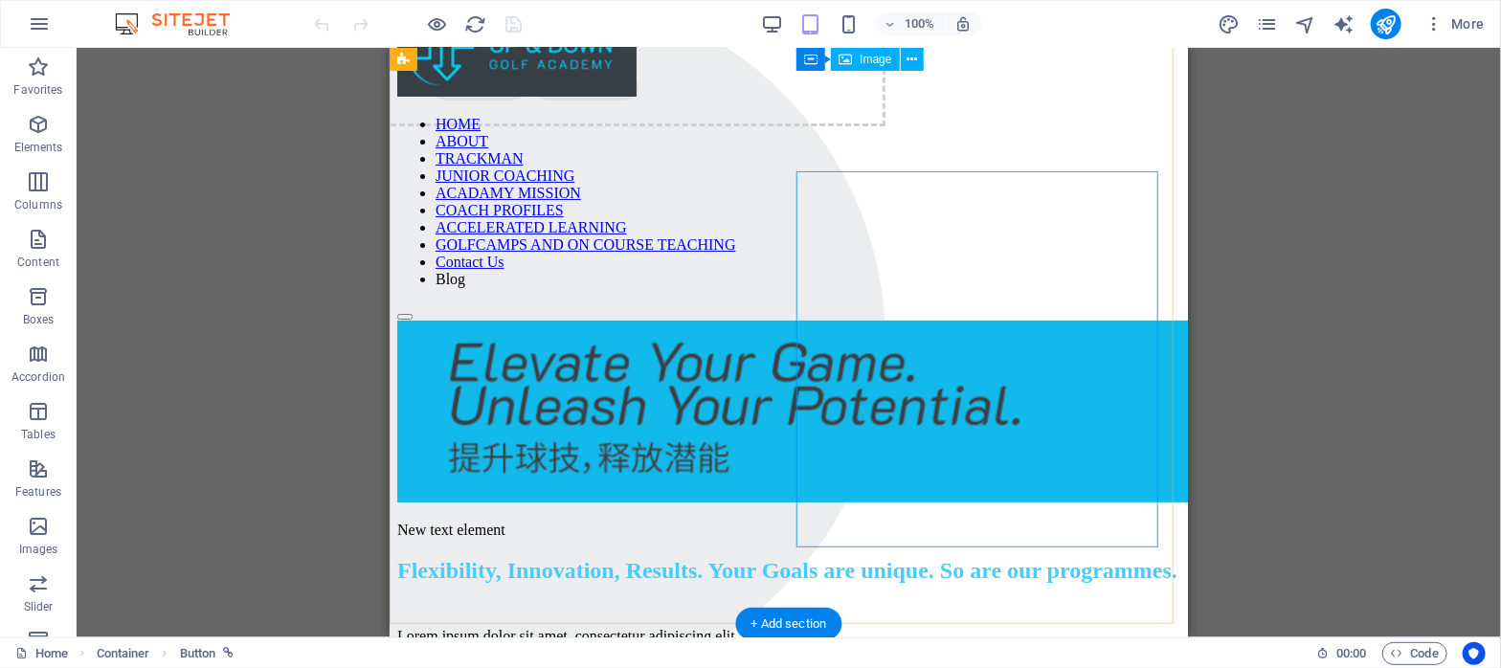
scroll to position [59, 0]
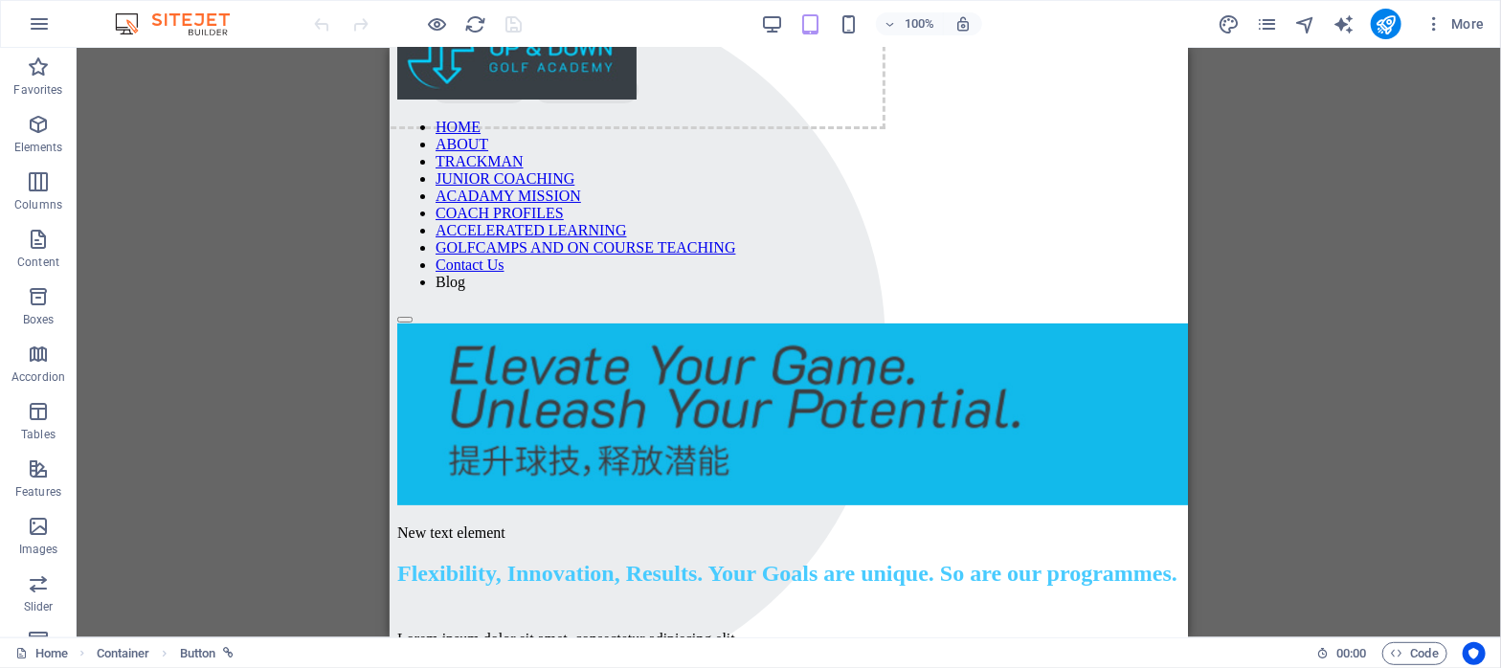
click at [508, 19] on div at bounding box center [418, 24] width 214 height 31
click at [1384, 25] on icon "publish" at bounding box center [1386, 24] width 22 height 22
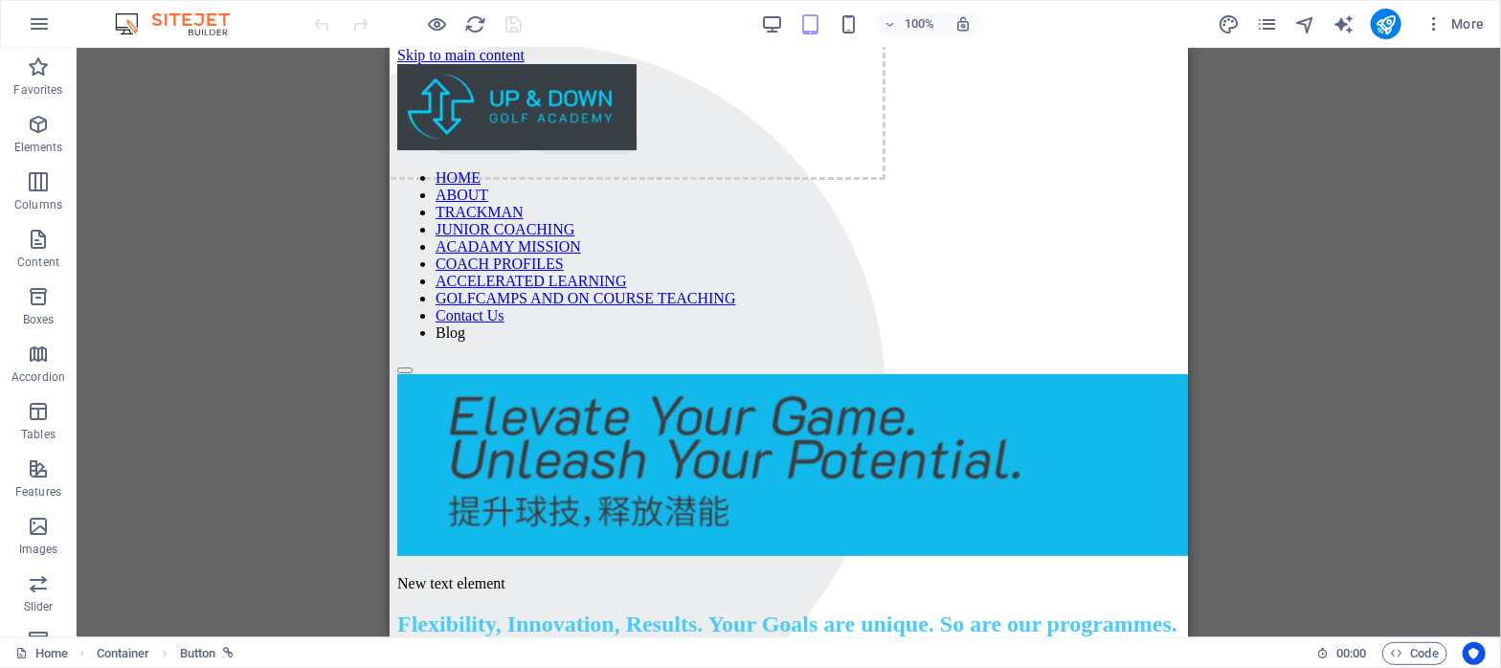
scroll to position [0, 0]
